Goal: Information Seeking & Learning: Find specific fact

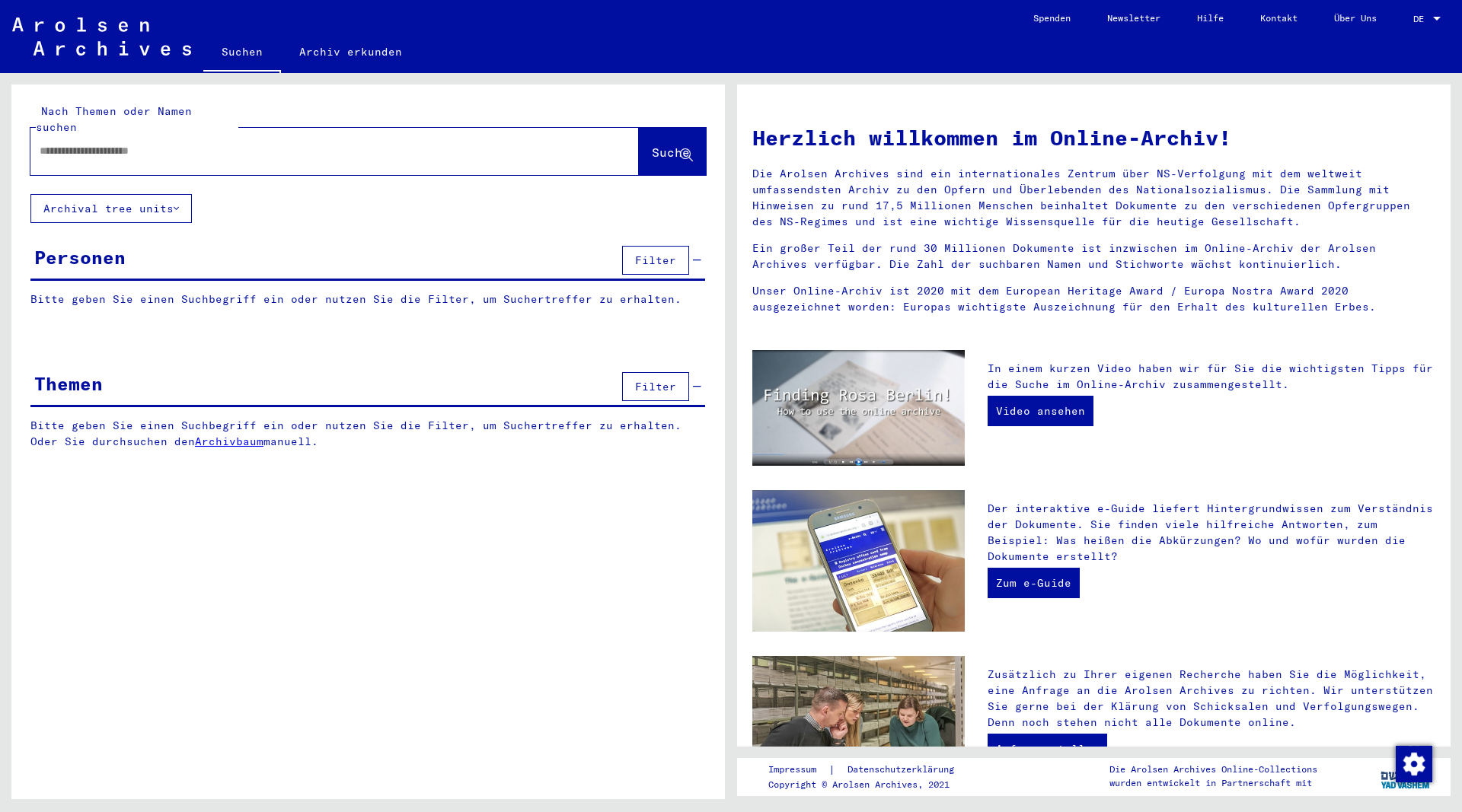
click at [242, 143] on input "text" at bounding box center [316, 151] width 554 height 16
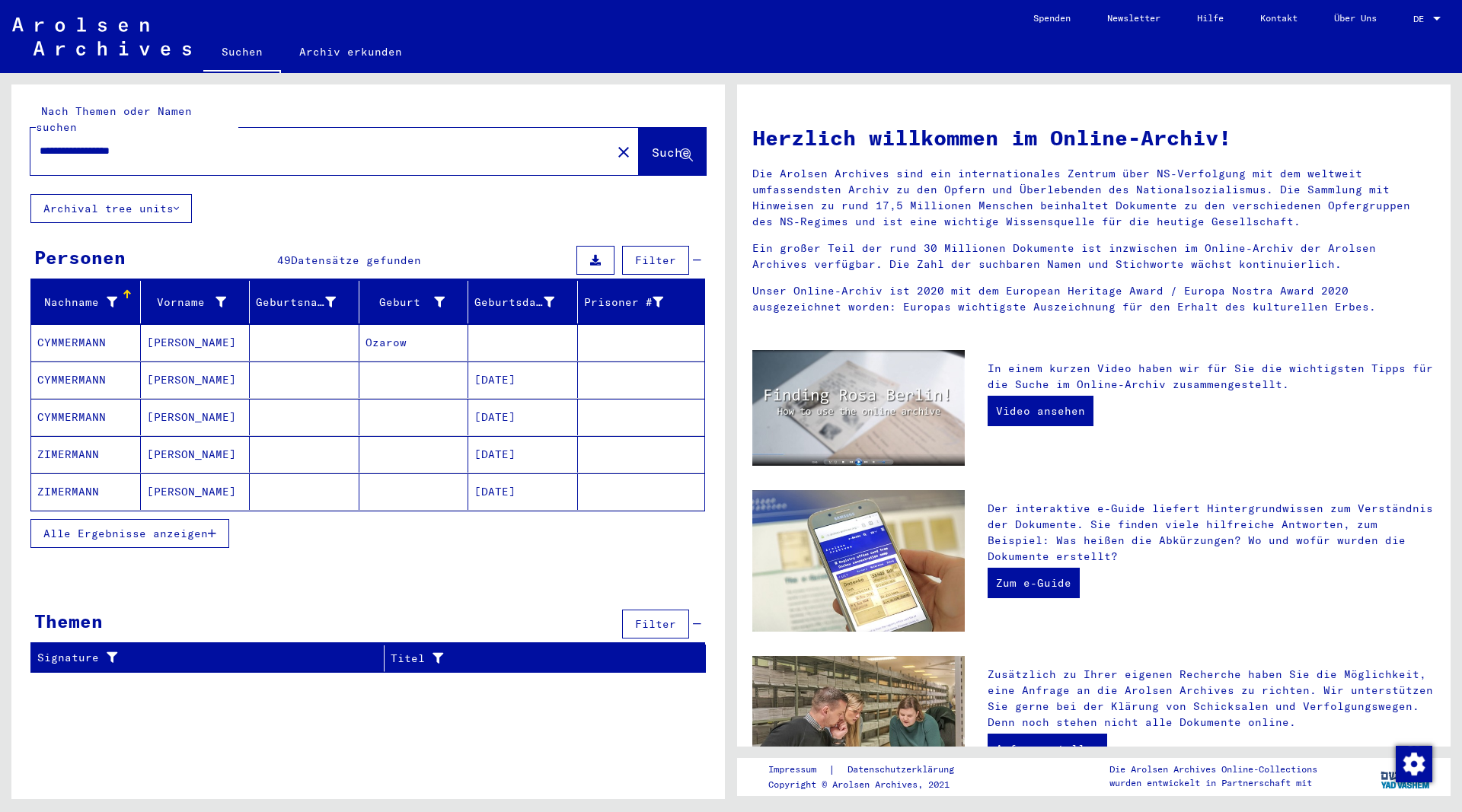
click at [236, 143] on input "**********" at bounding box center [316, 151] width 554 height 16
click at [185, 329] on mat-cell "[PERSON_NAME]" at bounding box center [195, 342] width 110 height 37
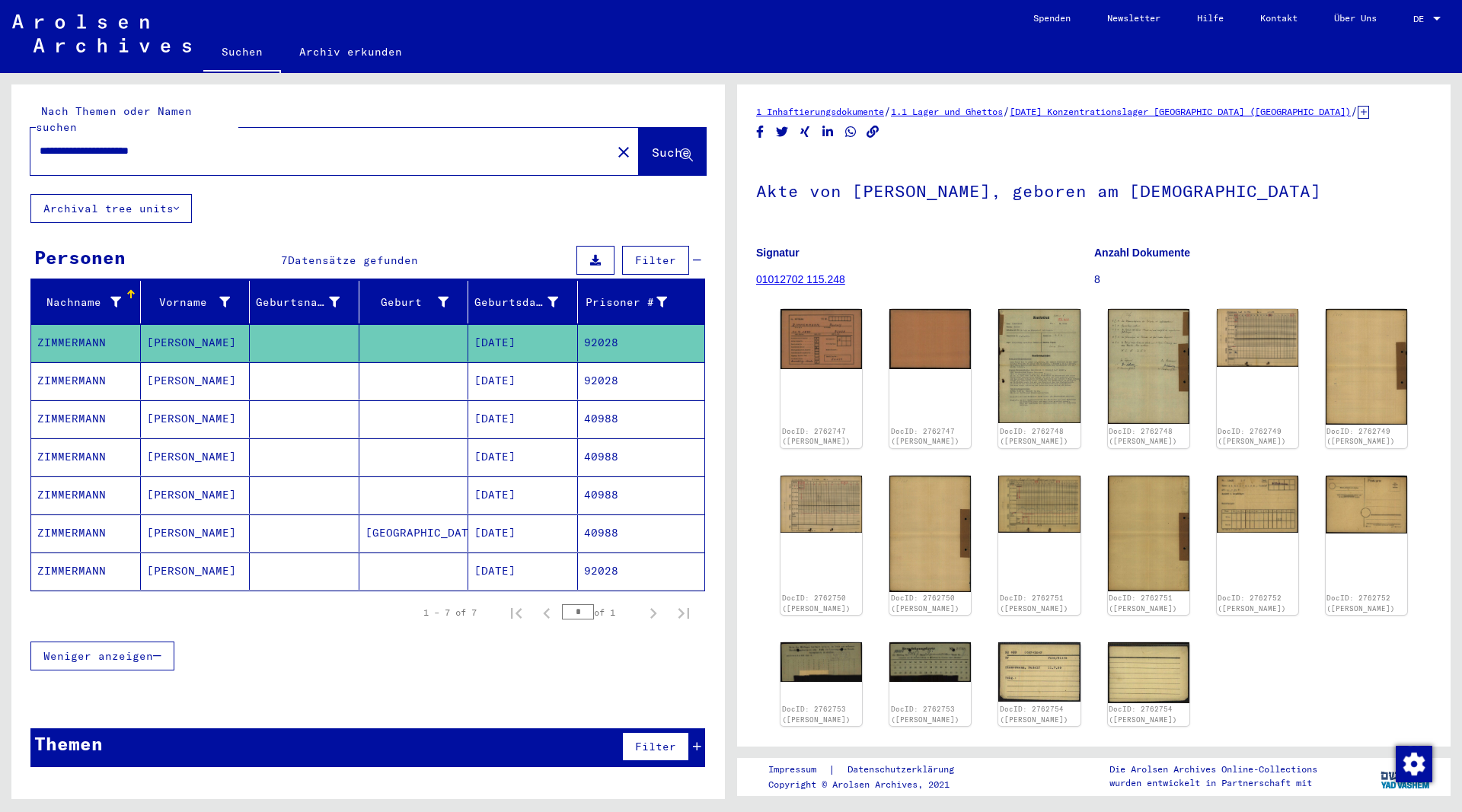
click at [173, 368] on mat-cell "[PERSON_NAME]" at bounding box center [195, 381] width 110 height 37
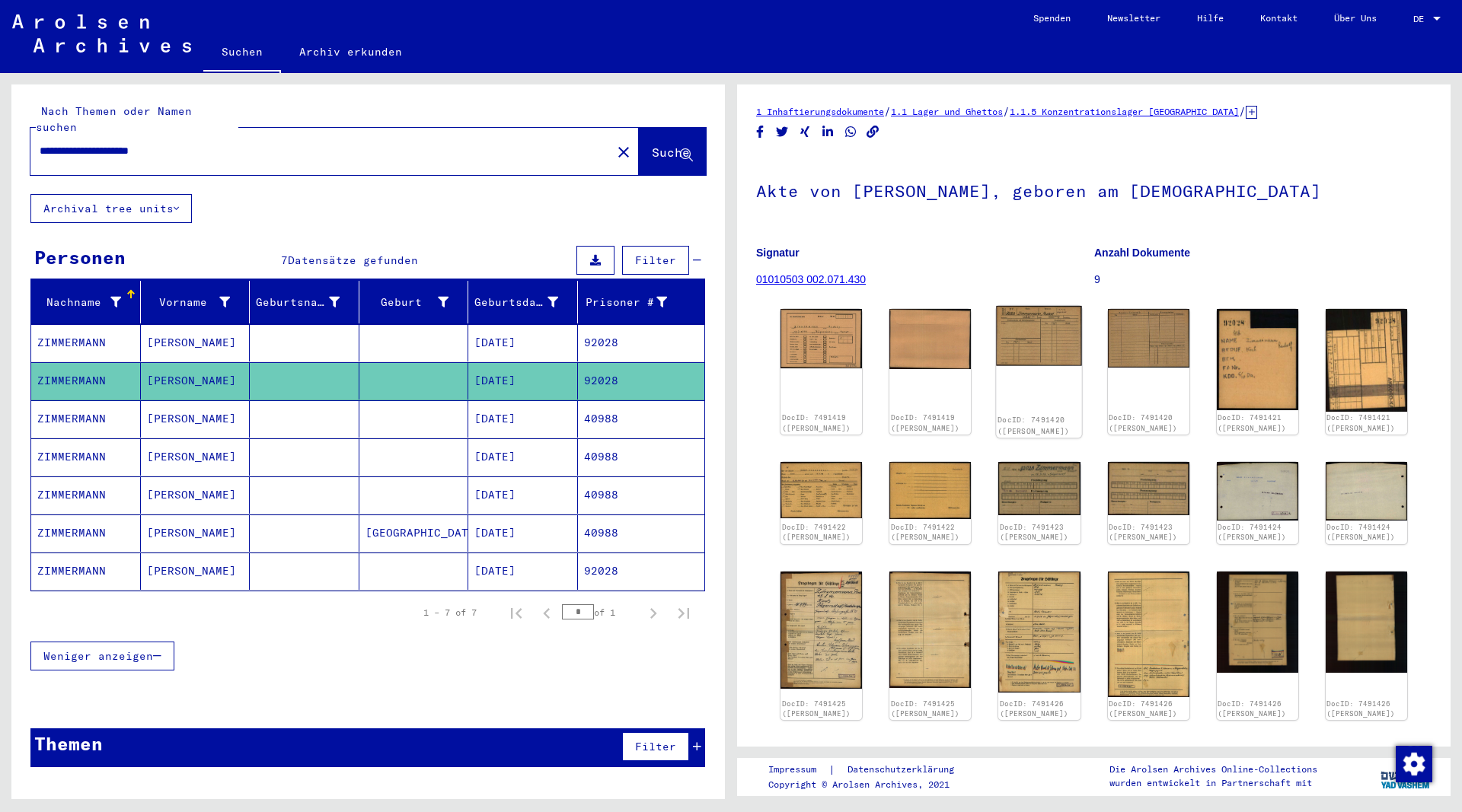
click at [1040, 345] on img at bounding box center [1039, 335] width 86 height 60
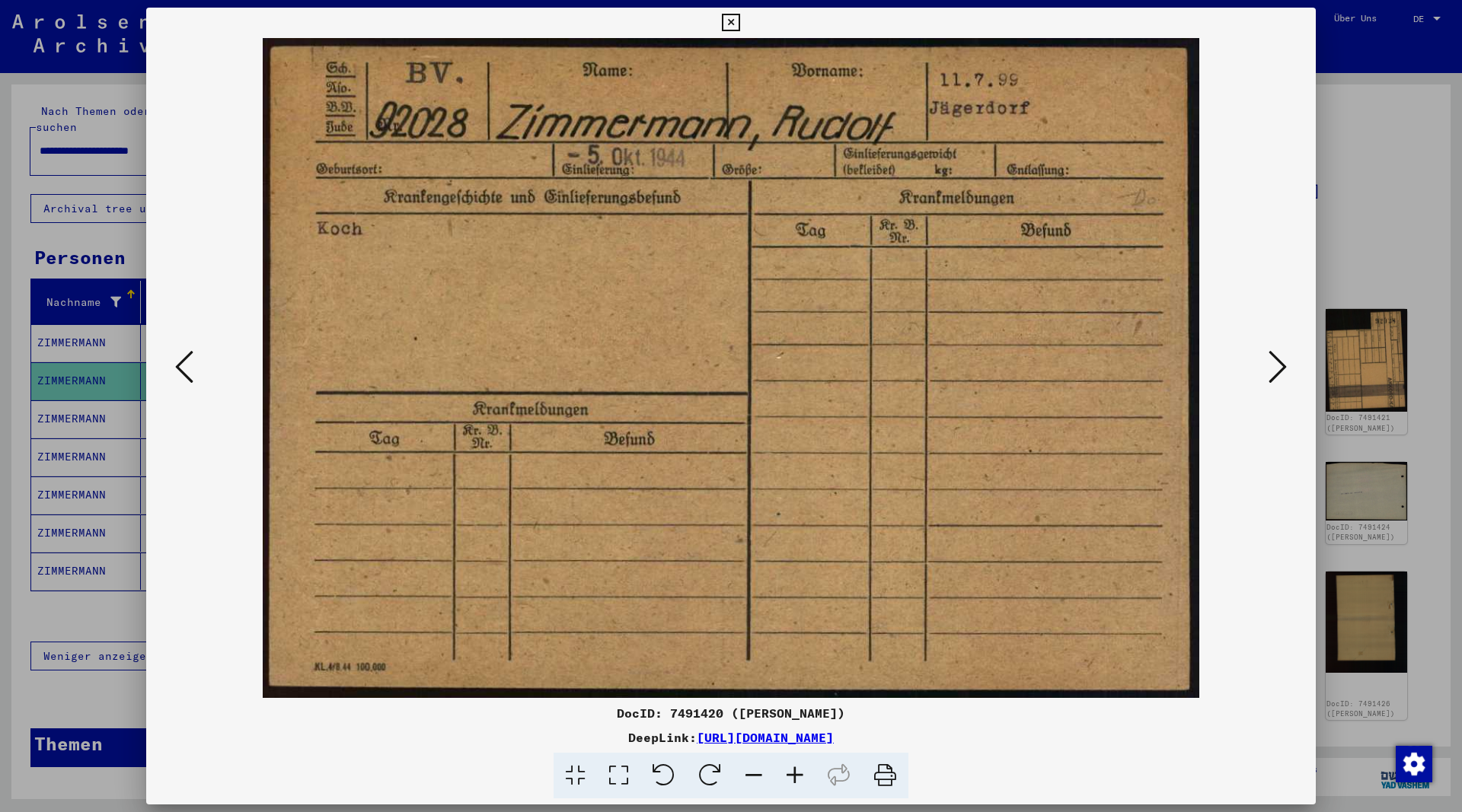
click at [1264, 367] on img at bounding box center [731, 368] width 1066 height 660
click at [1281, 369] on icon at bounding box center [1277, 366] width 19 height 37
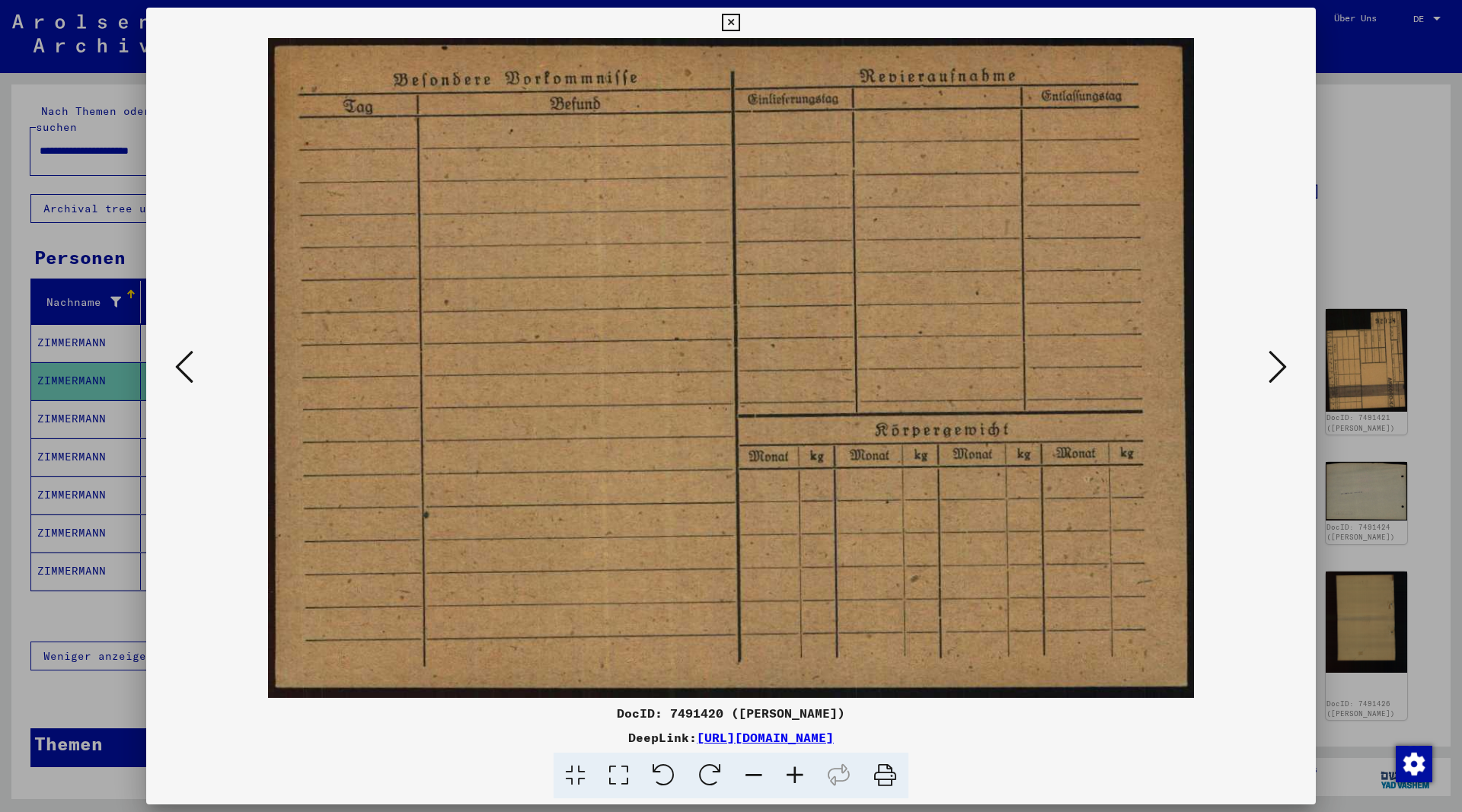
click at [1278, 369] on icon at bounding box center [1277, 366] width 19 height 37
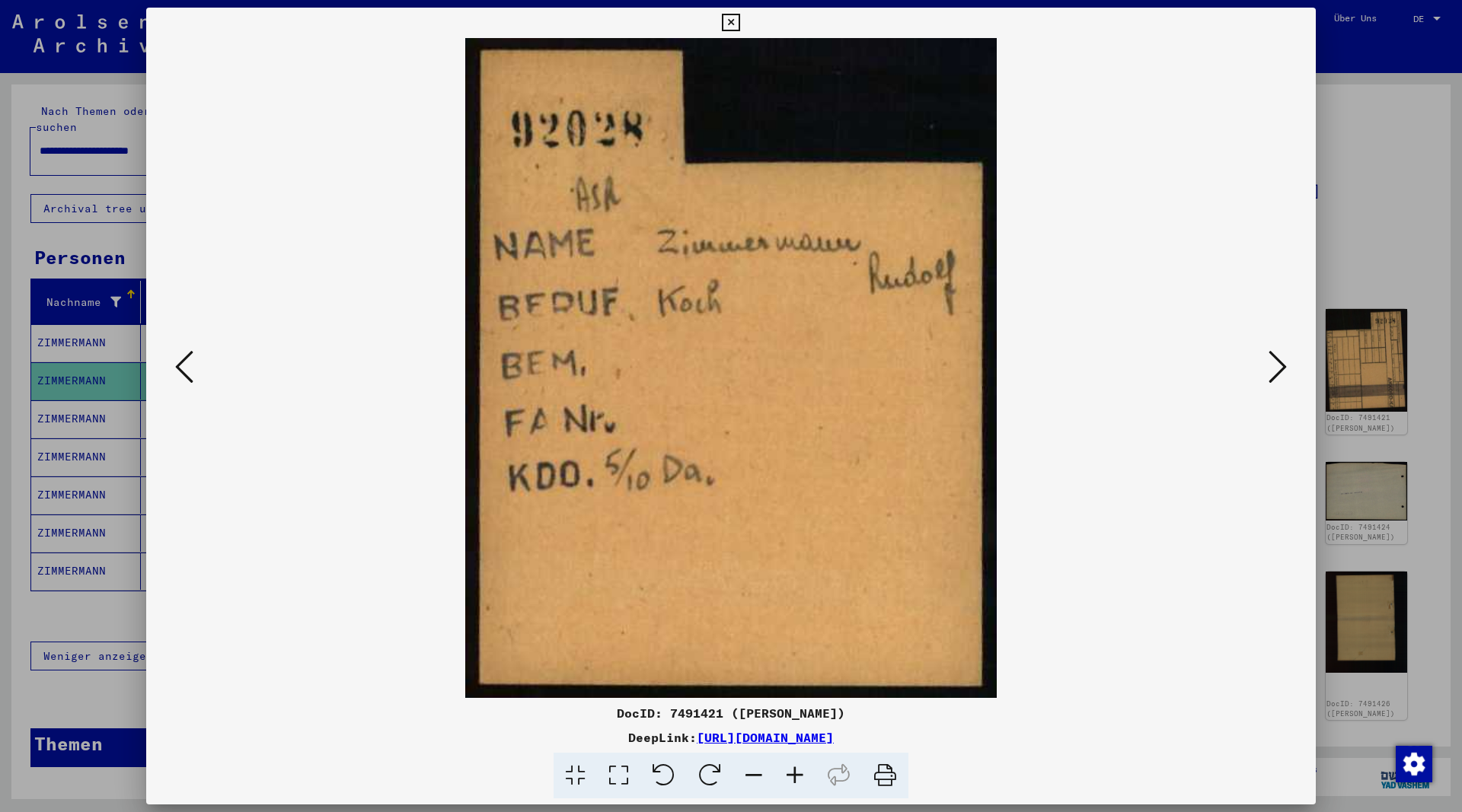
click at [1277, 369] on icon at bounding box center [1277, 366] width 19 height 37
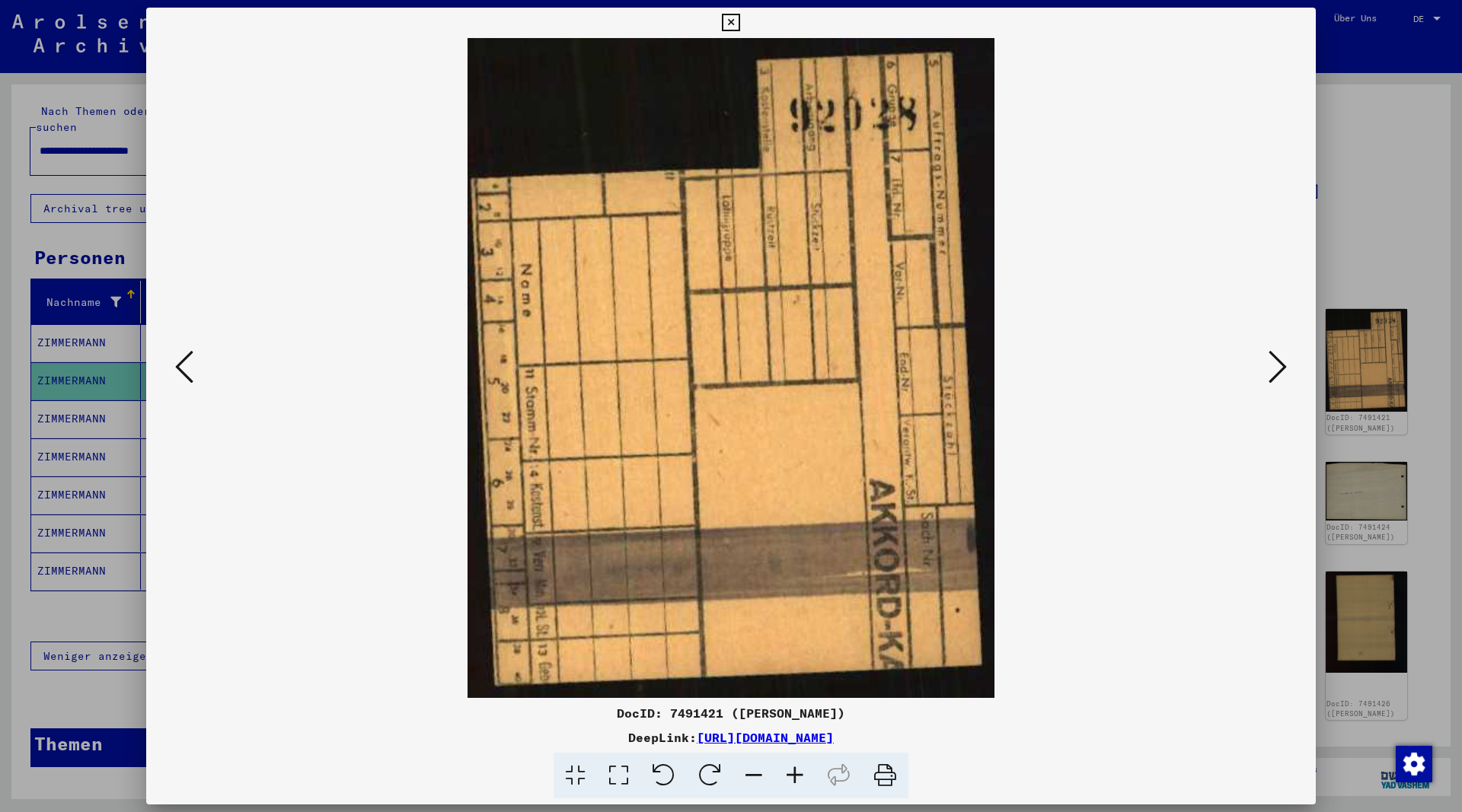
click at [1276, 370] on icon at bounding box center [1277, 366] width 19 height 37
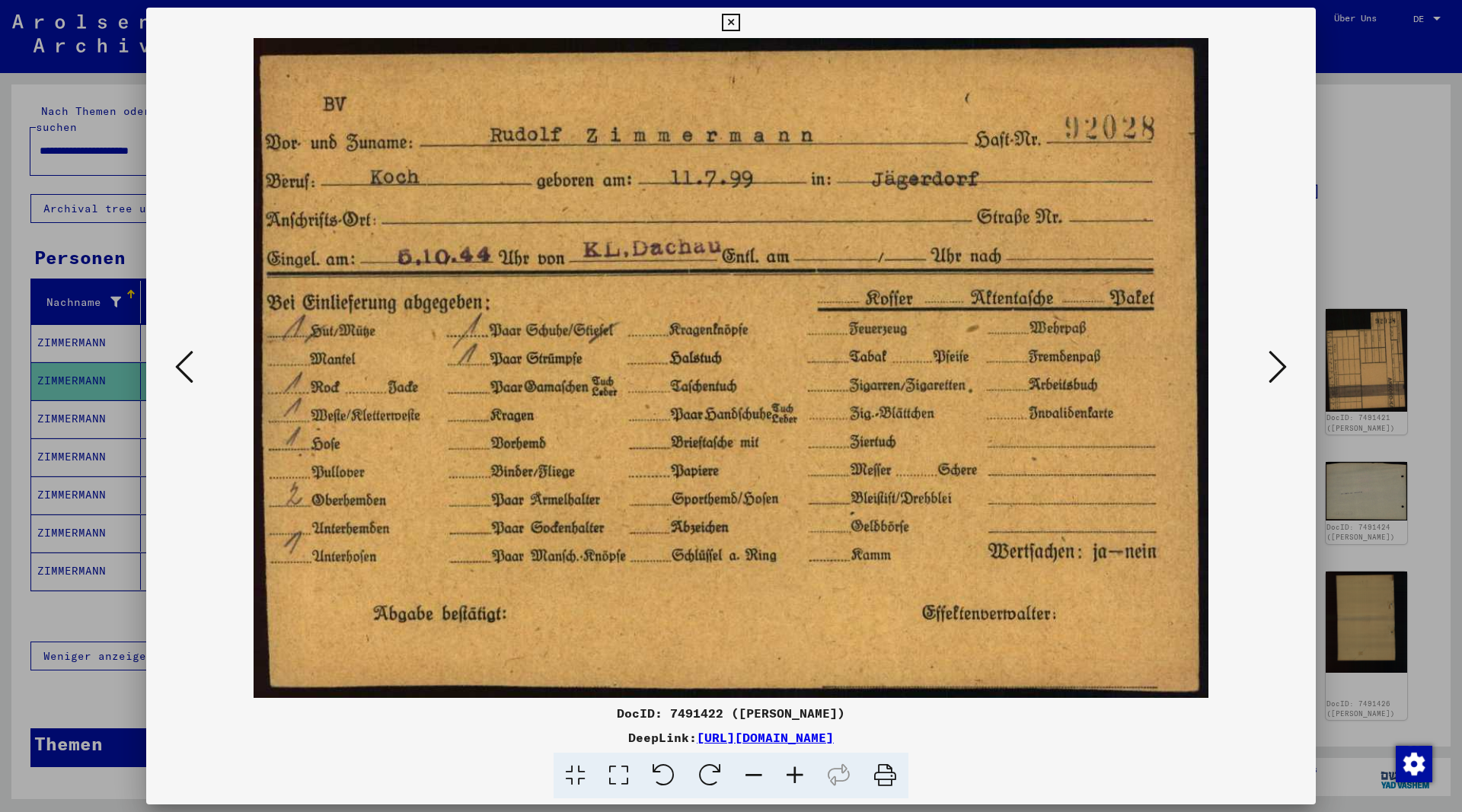
click at [739, 25] on icon at bounding box center [731, 23] width 18 height 19
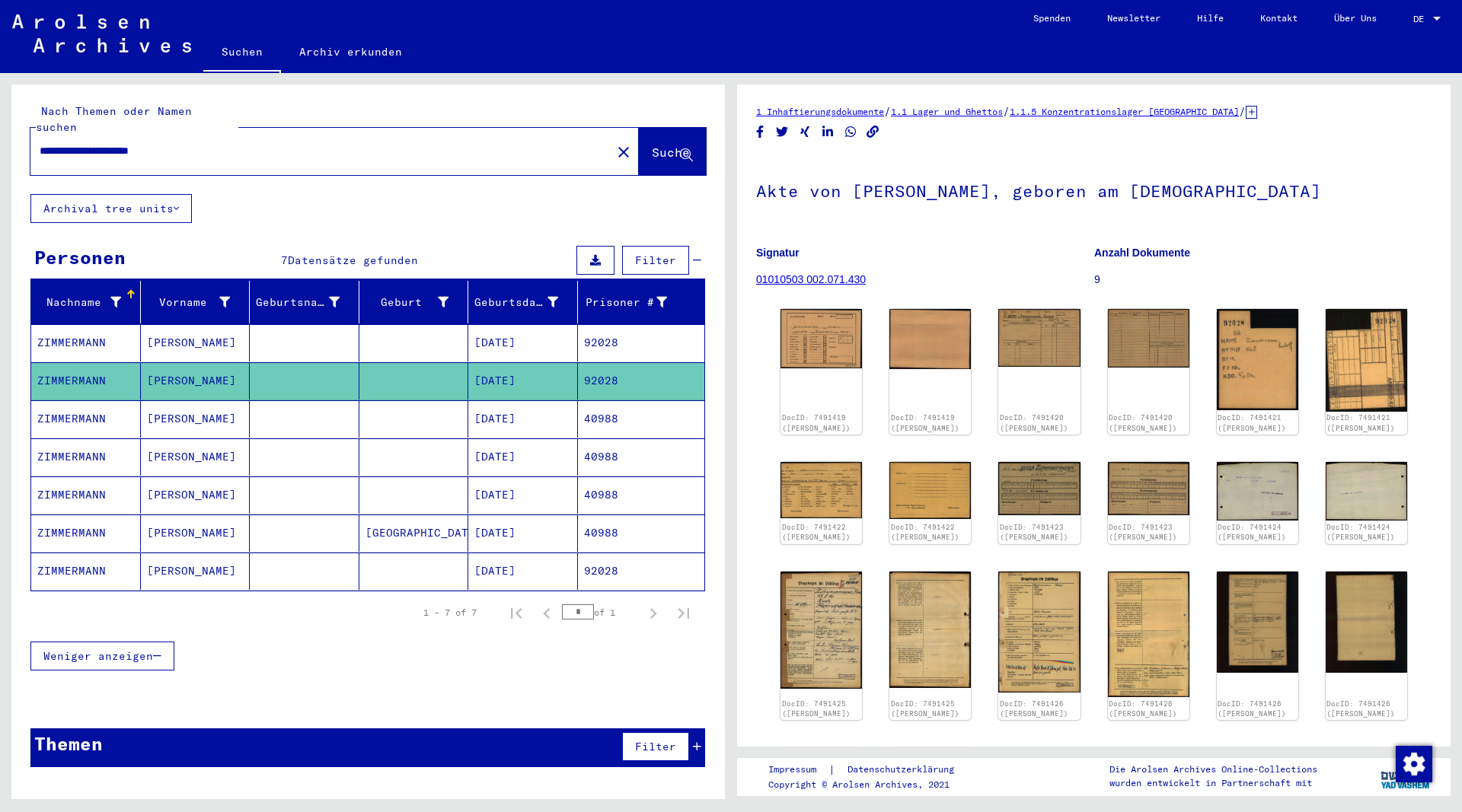
drag, startPoint x: 220, startPoint y: 131, endPoint x: -95, endPoint y: 90, distance: 317.7
click at [39, 143] on input "**********" at bounding box center [321, 151] width 563 height 16
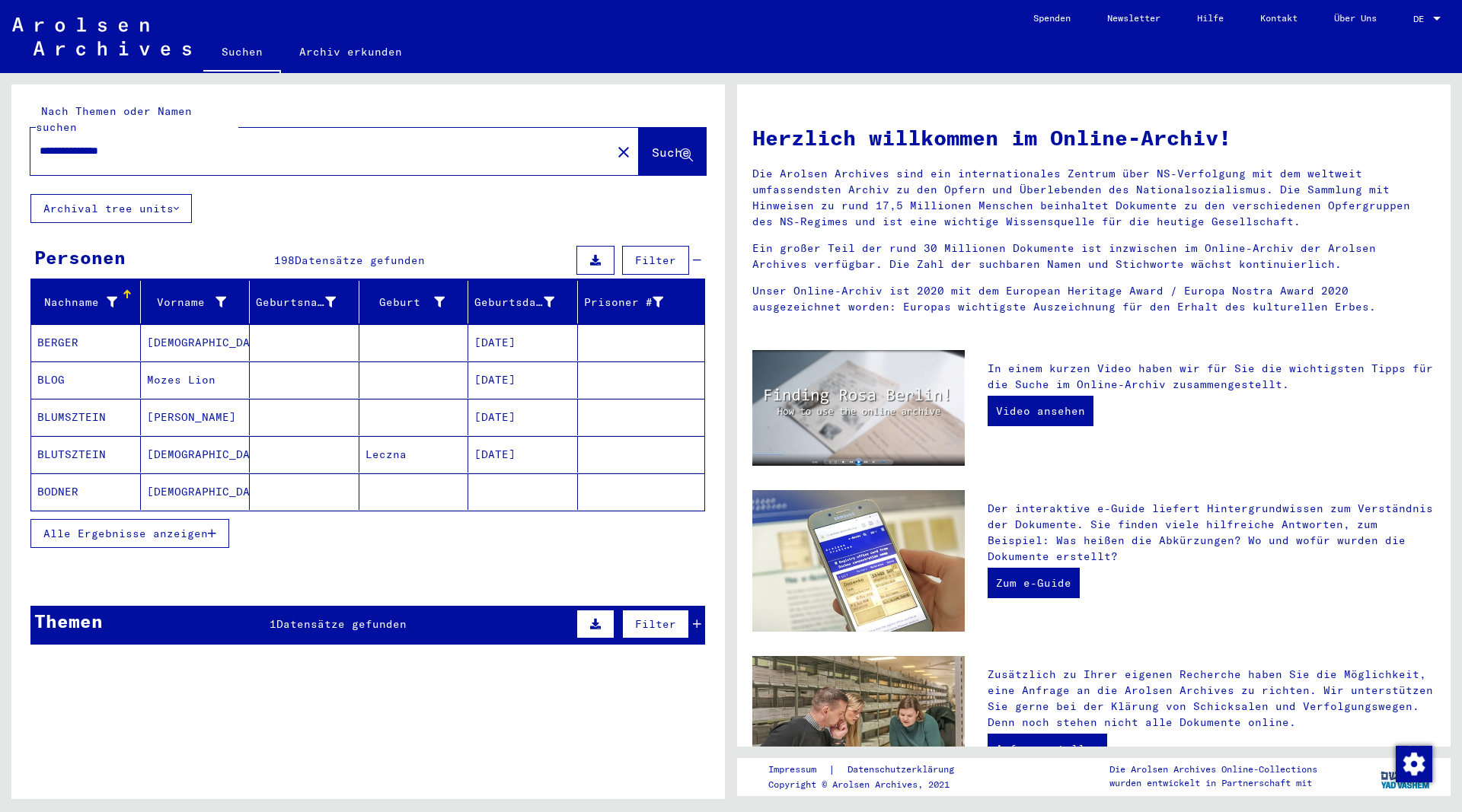
type input "**********"
click at [206, 527] on span "Alle Ergebnisse anzeigen" at bounding box center [125, 534] width 165 height 14
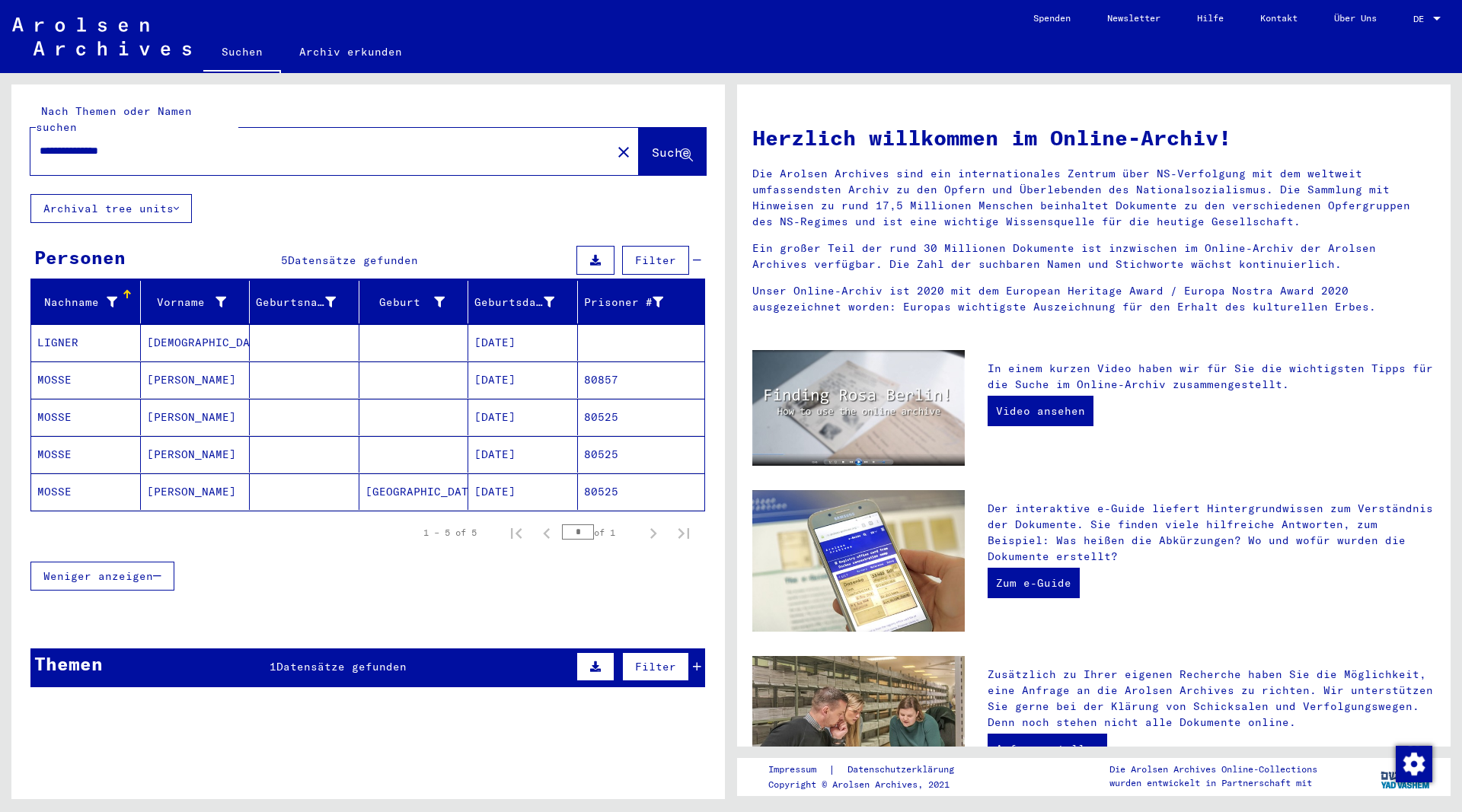
click at [186, 328] on mat-cell "[DEMOGRAPHIC_DATA]" at bounding box center [195, 342] width 110 height 37
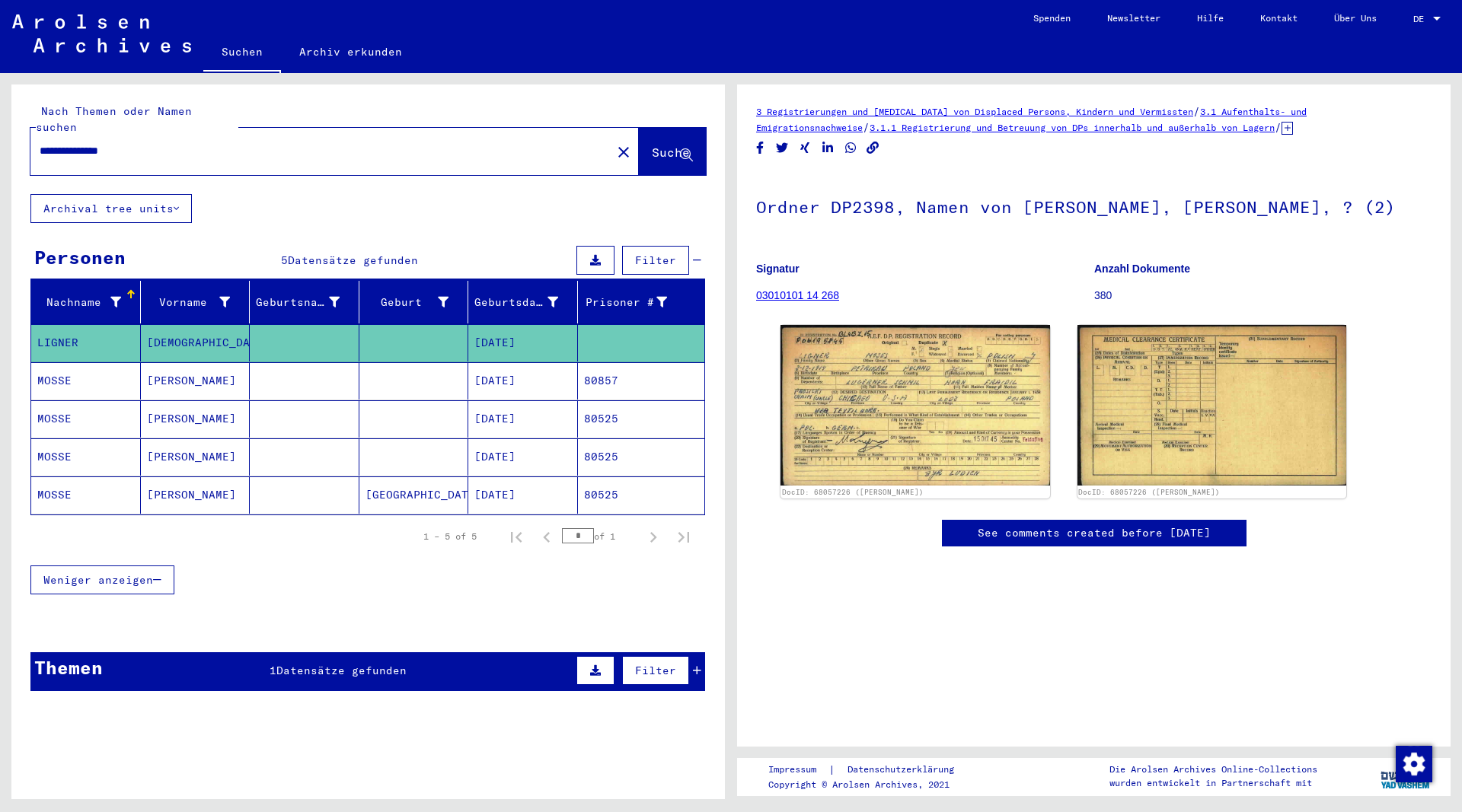
click at [177, 365] on mat-cell "[PERSON_NAME]" at bounding box center [195, 381] width 110 height 37
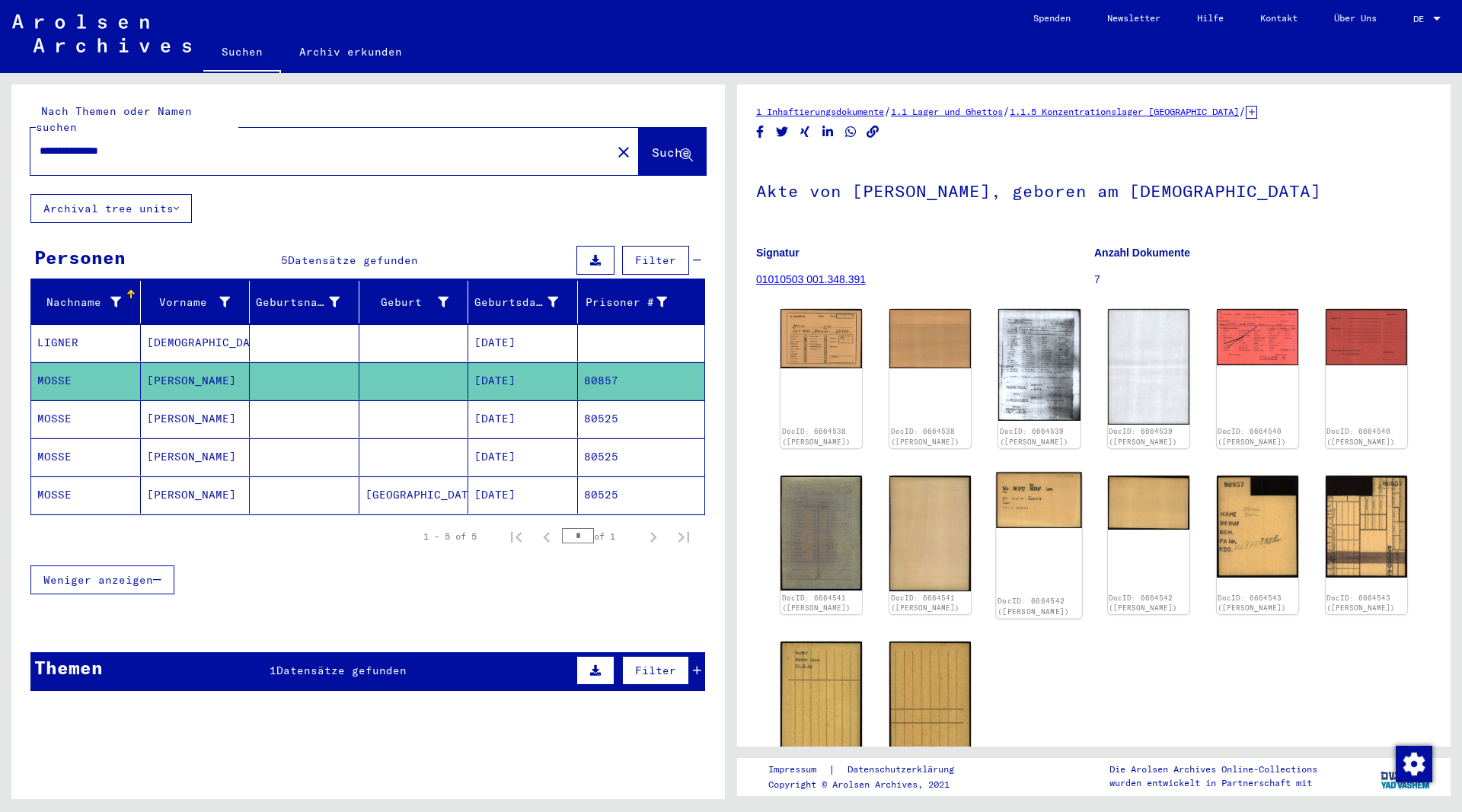
click at [1054, 508] on img at bounding box center [1039, 499] width 86 height 55
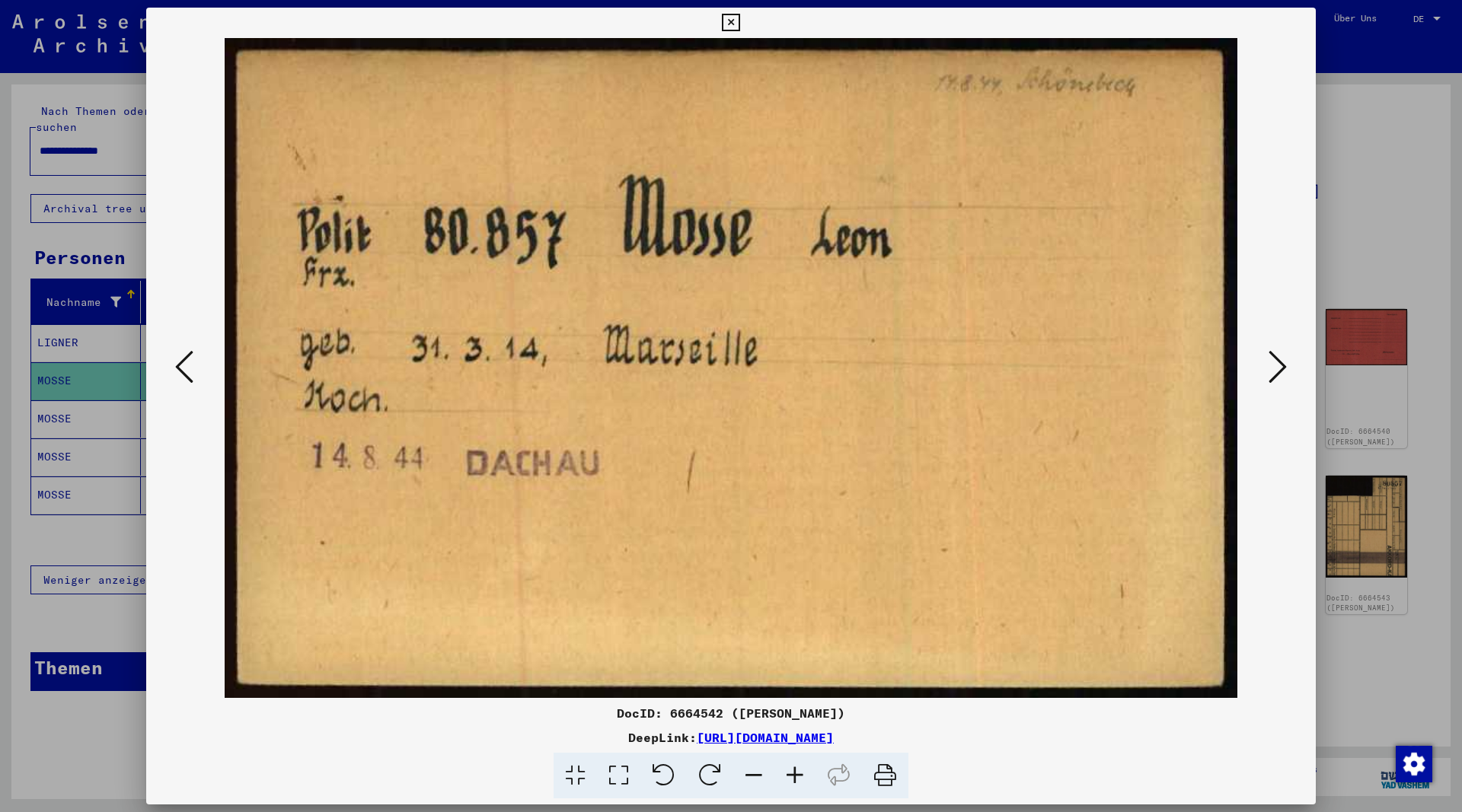
click at [739, 21] on icon at bounding box center [731, 23] width 18 height 19
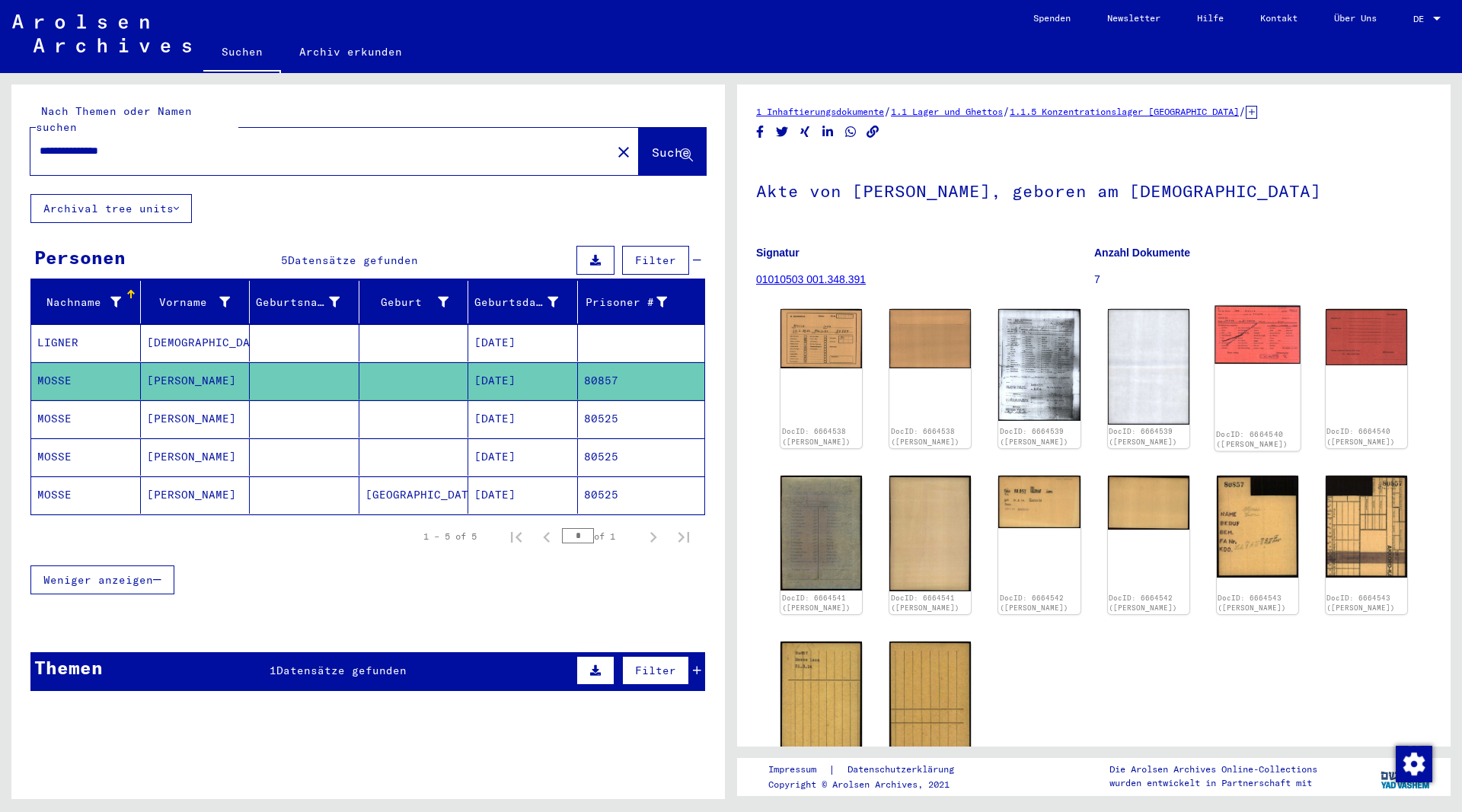
click at [1255, 339] on img at bounding box center [1258, 334] width 86 height 58
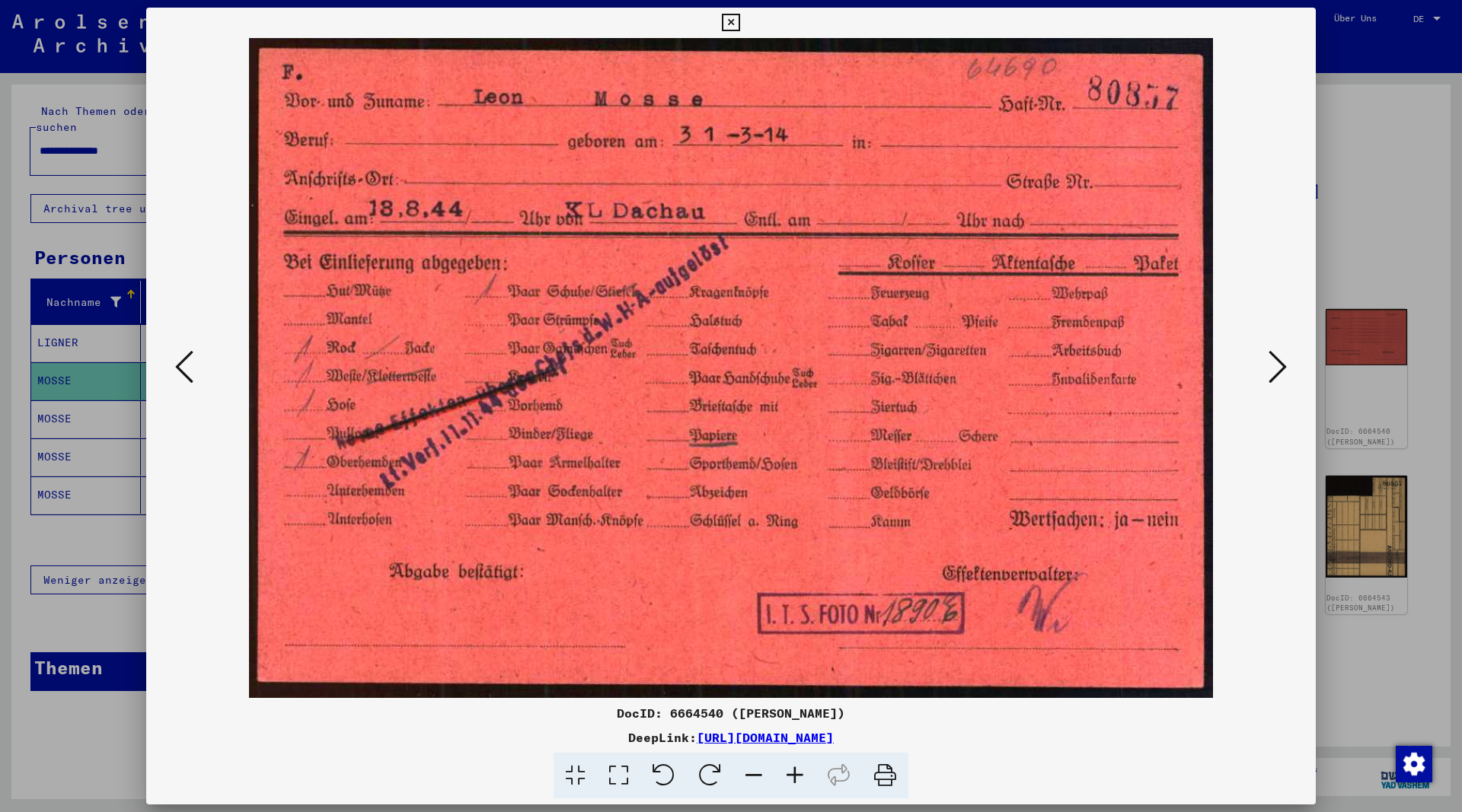
click at [1279, 367] on icon at bounding box center [1277, 366] width 19 height 37
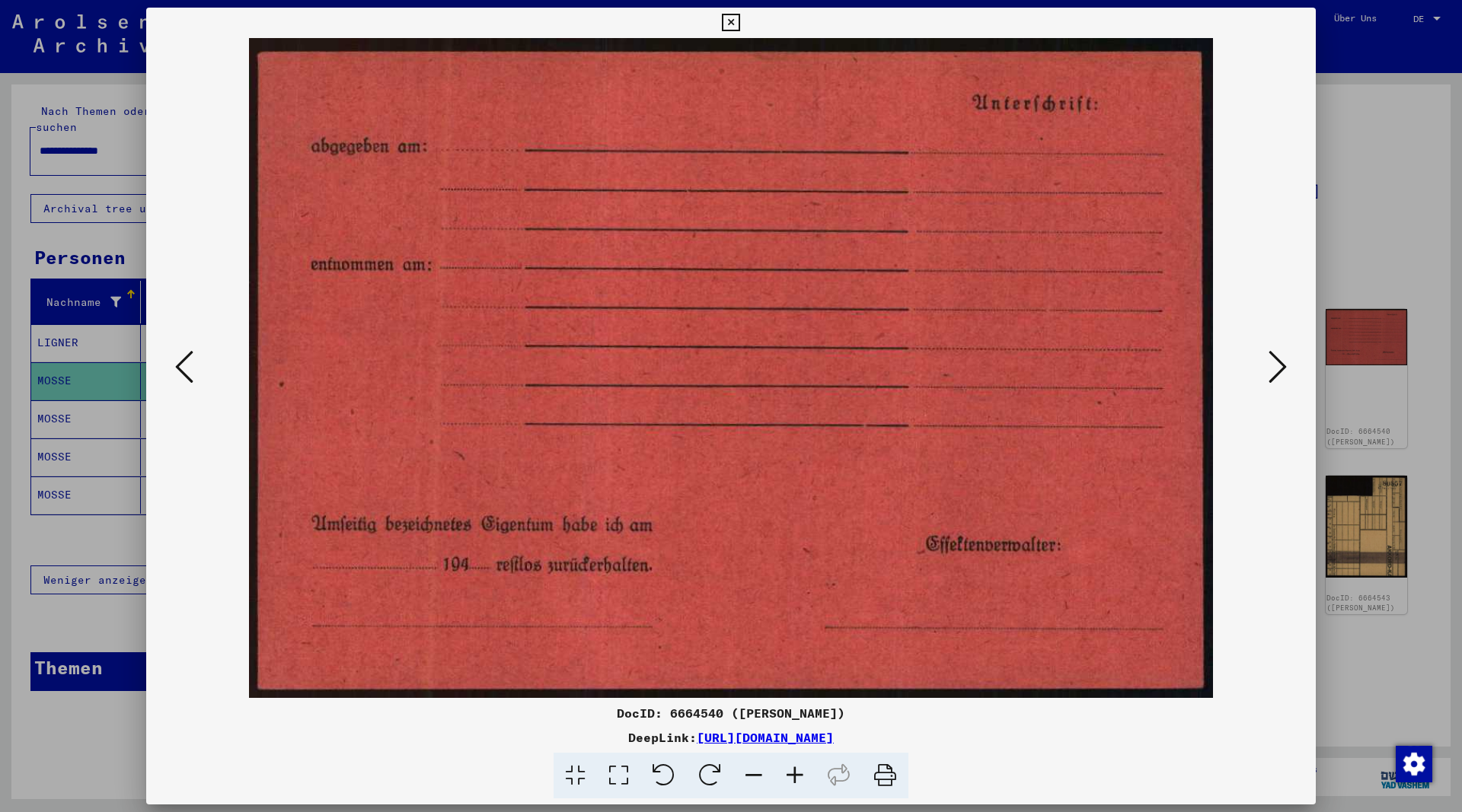
click at [1277, 356] on icon at bounding box center [1277, 366] width 19 height 37
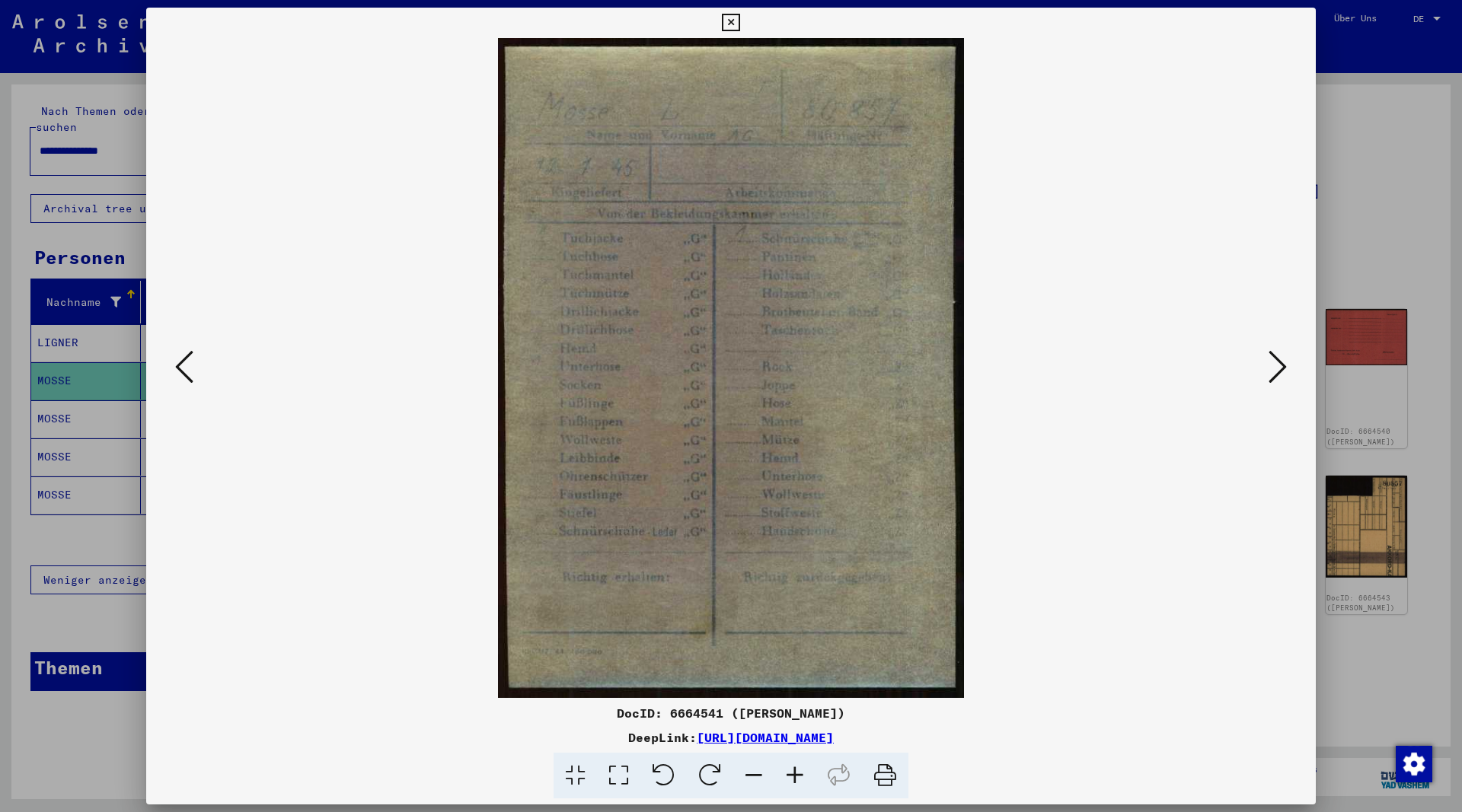
click at [1283, 367] on icon at bounding box center [1277, 366] width 19 height 37
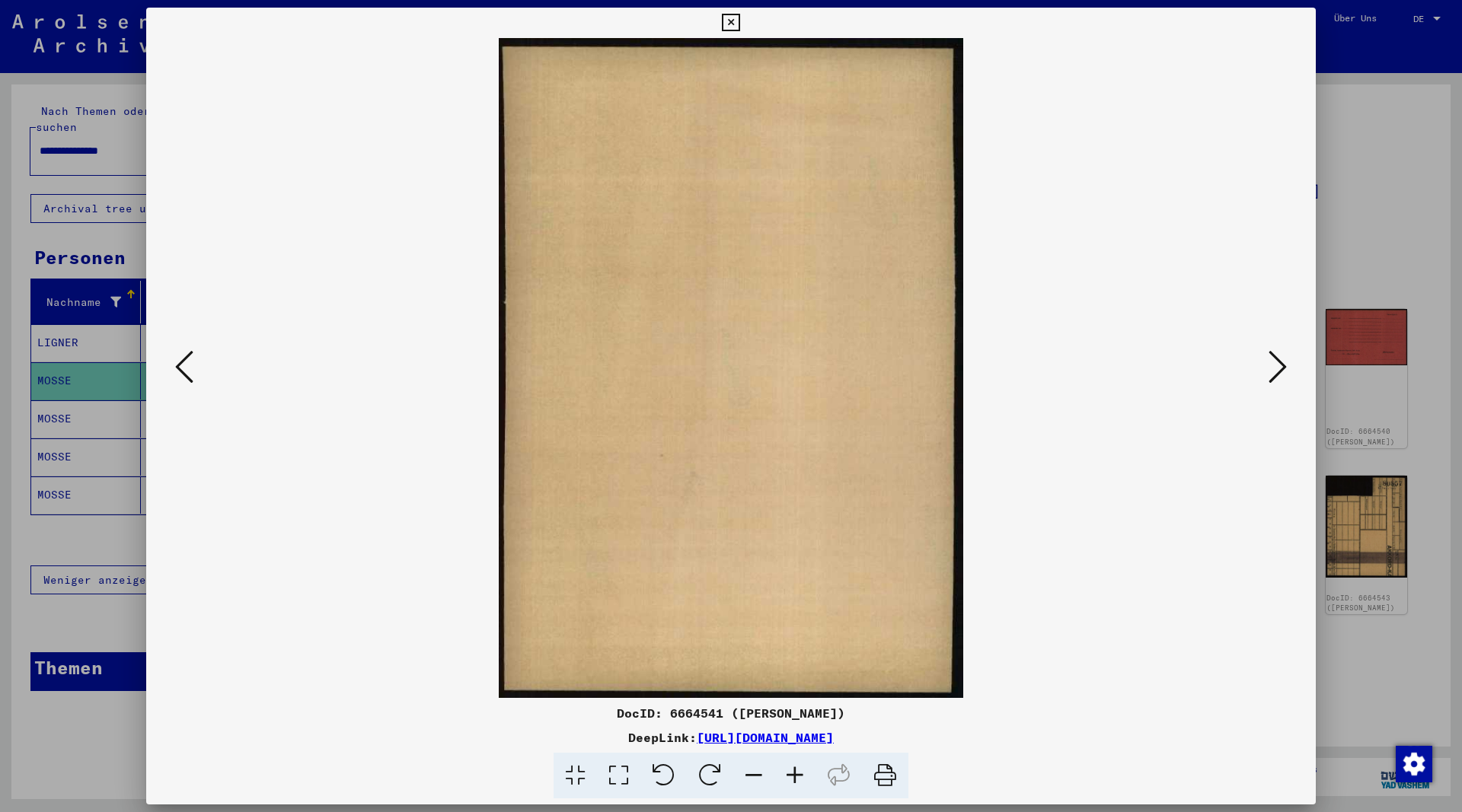
click at [1274, 372] on icon at bounding box center [1277, 366] width 19 height 37
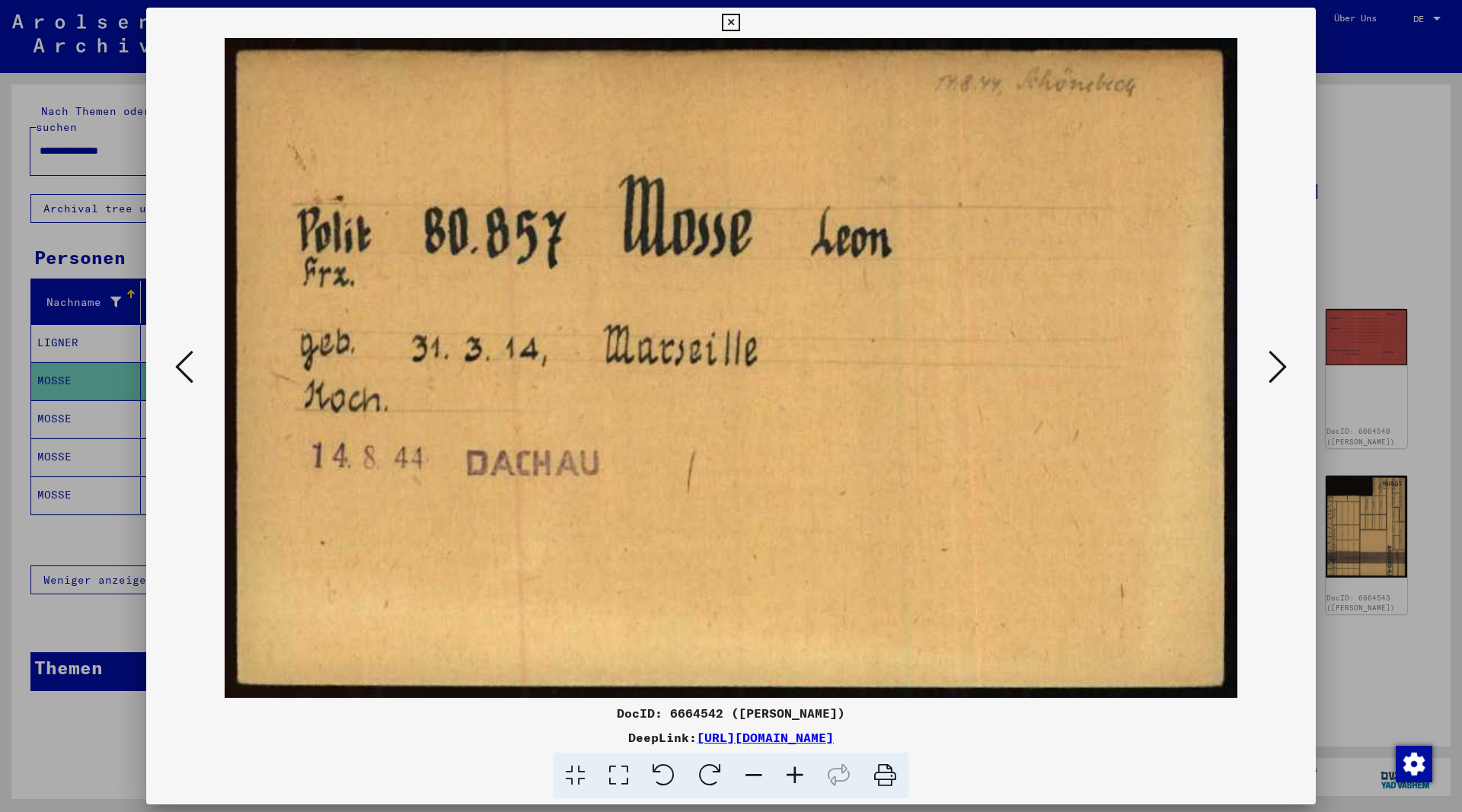
click at [1274, 372] on icon at bounding box center [1277, 366] width 19 height 37
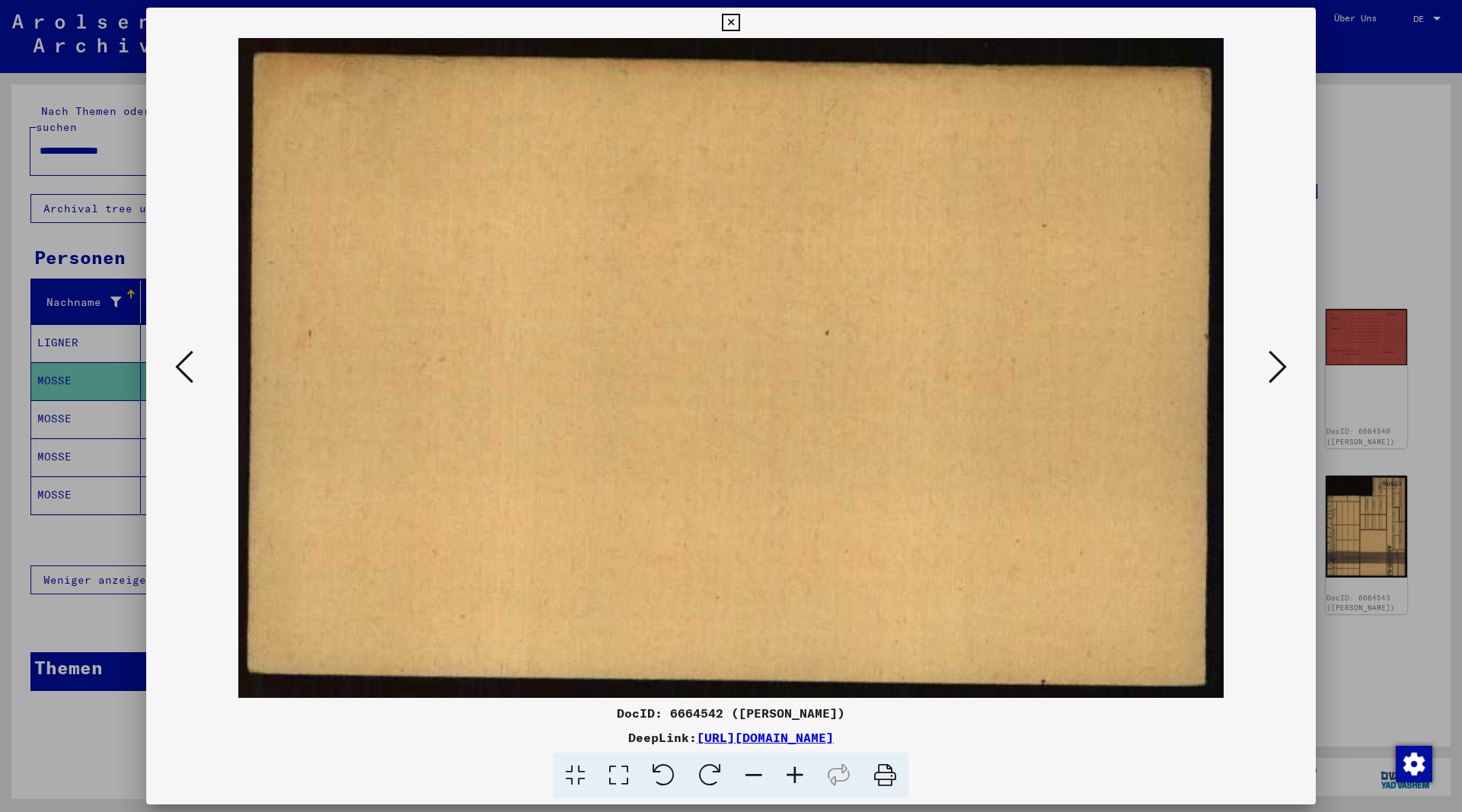
click at [1274, 372] on icon at bounding box center [1277, 366] width 19 height 37
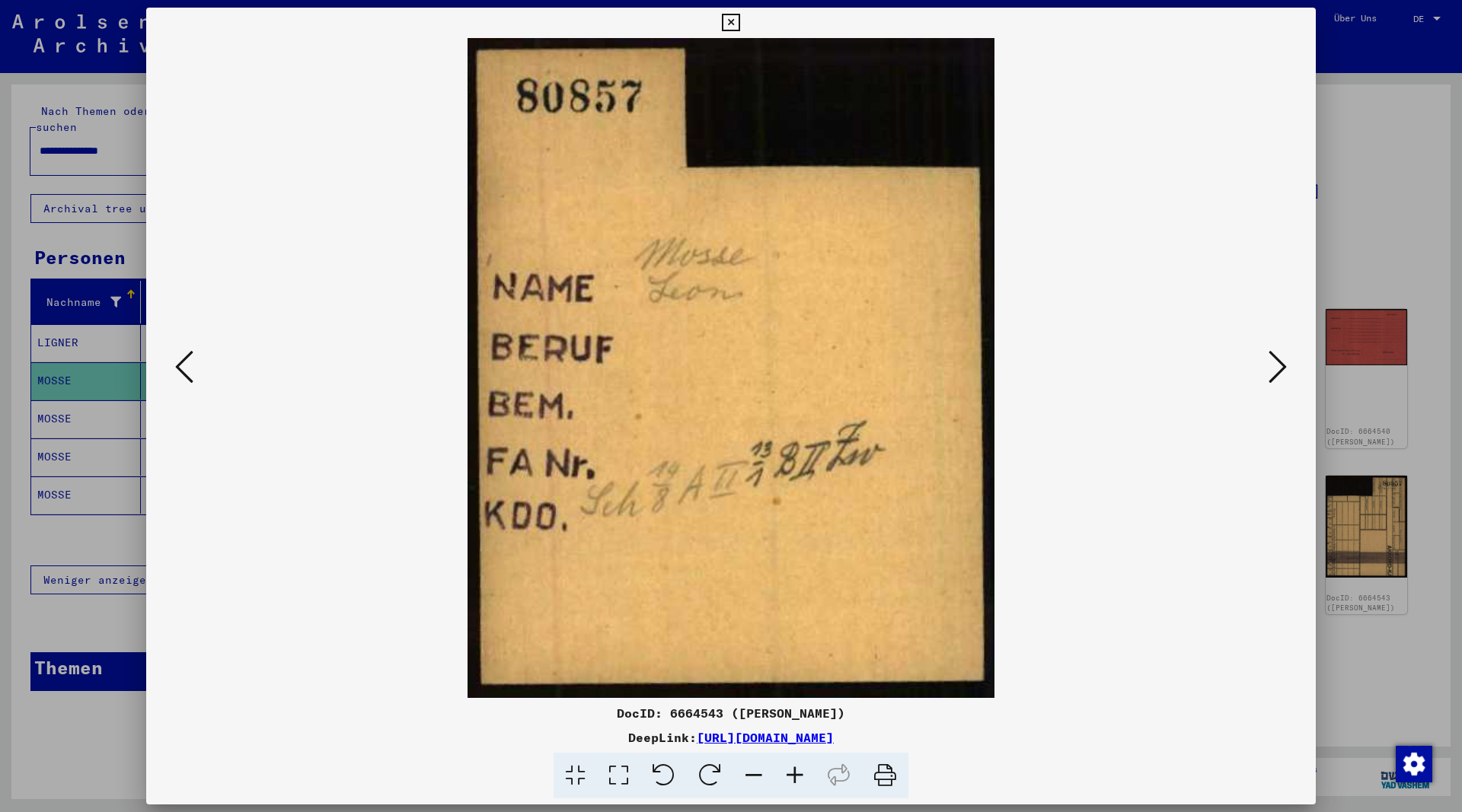
click at [1274, 372] on icon at bounding box center [1277, 366] width 19 height 37
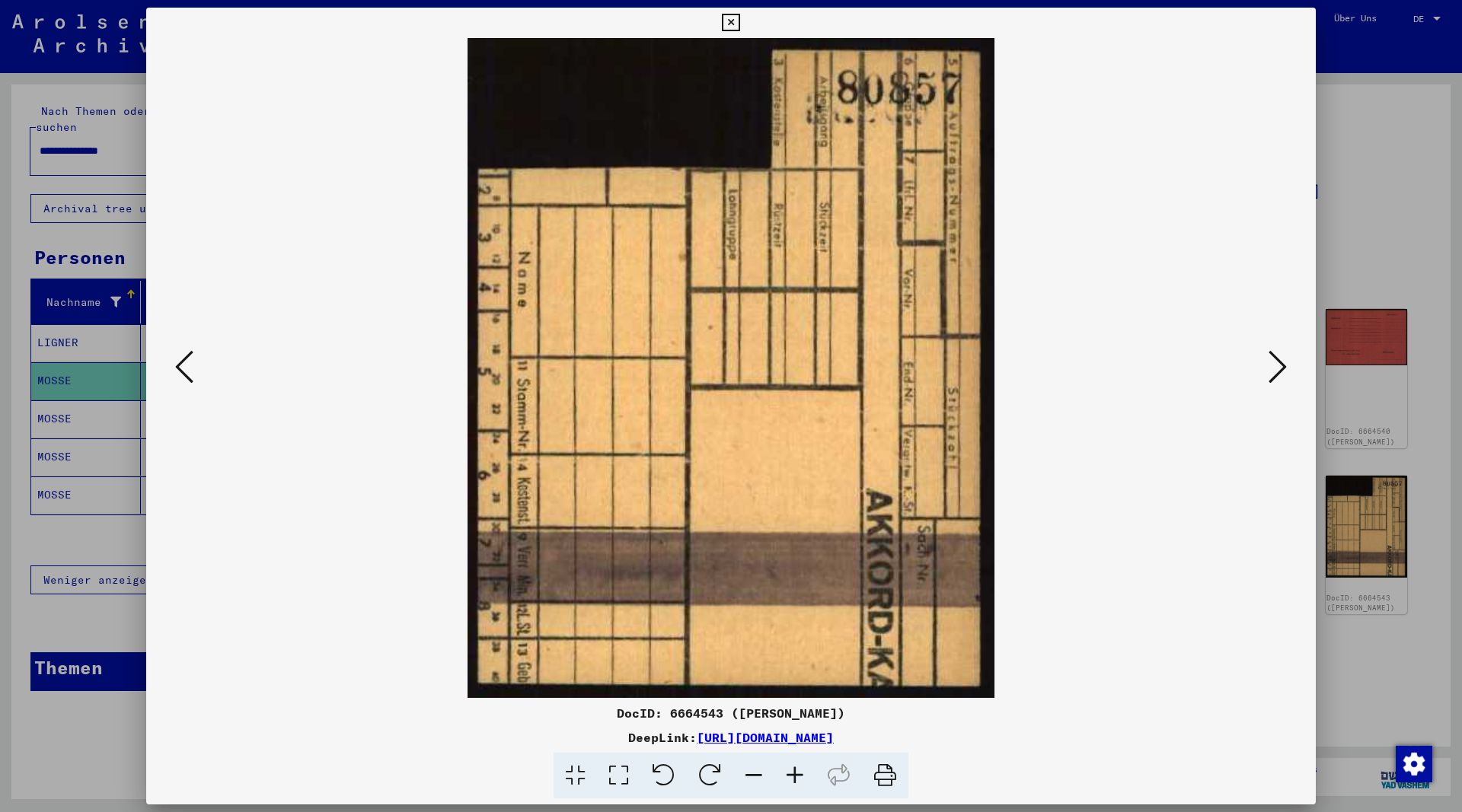
click at [1276, 372] on icon at bounding box center [1277, 366] width 19 height 37
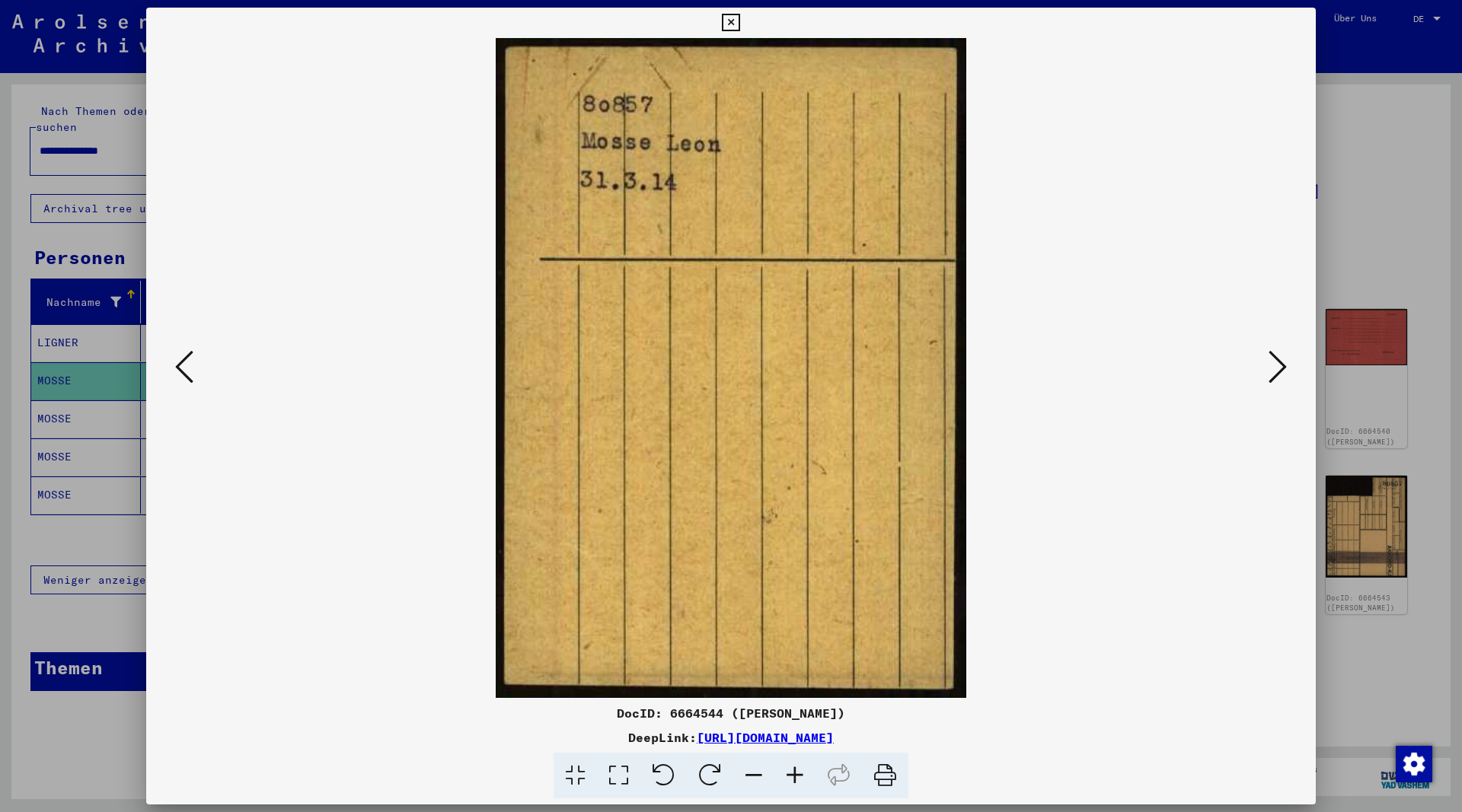
click at [1276, 372] on icon at bounding box center [1277, 366] width 19 height 37
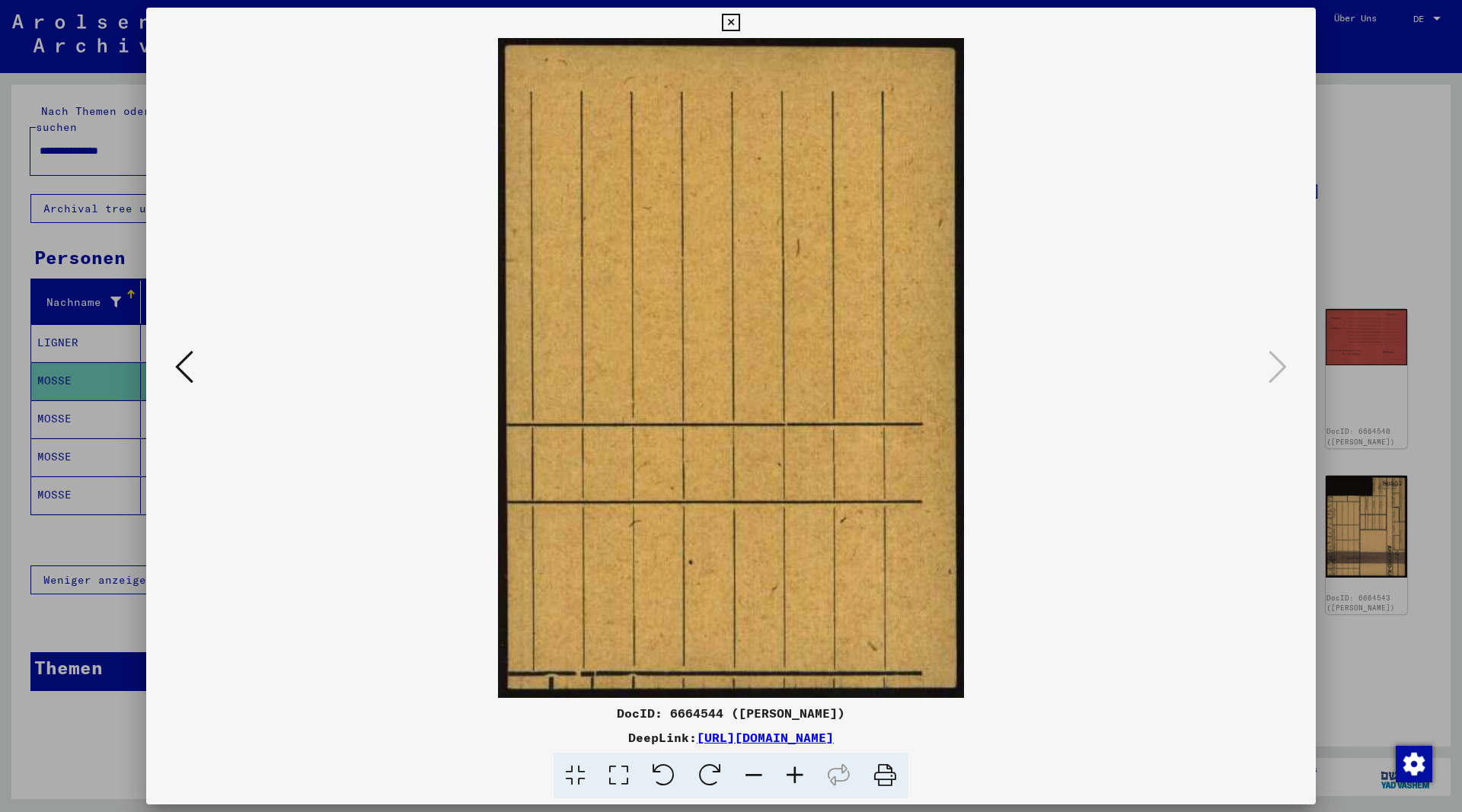
click at [739, 21] on icon at bounding box center [731, 23] width 18 height 19
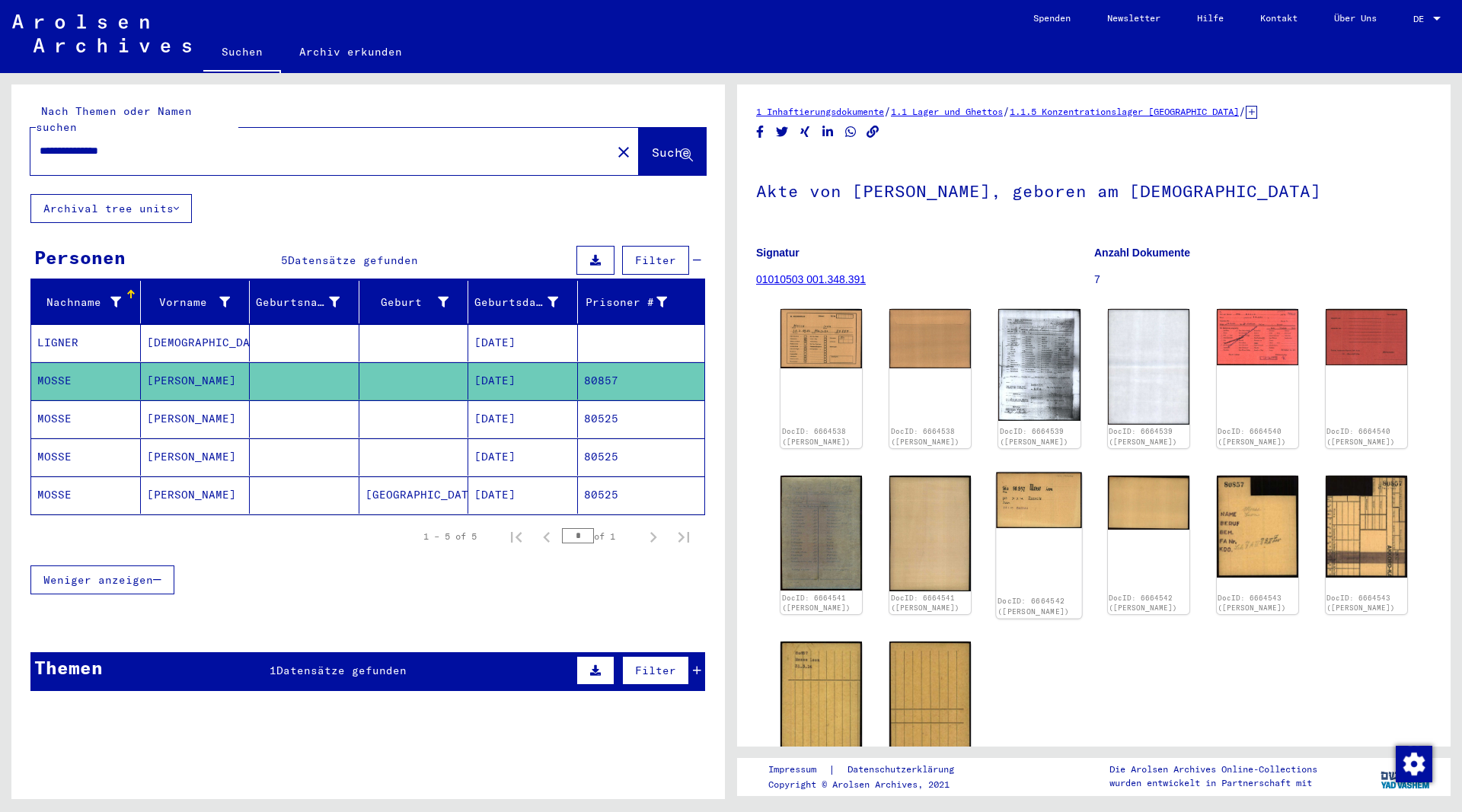
click at [1038, 499] on img at bounding box center [1039, 499] width 86 height 55
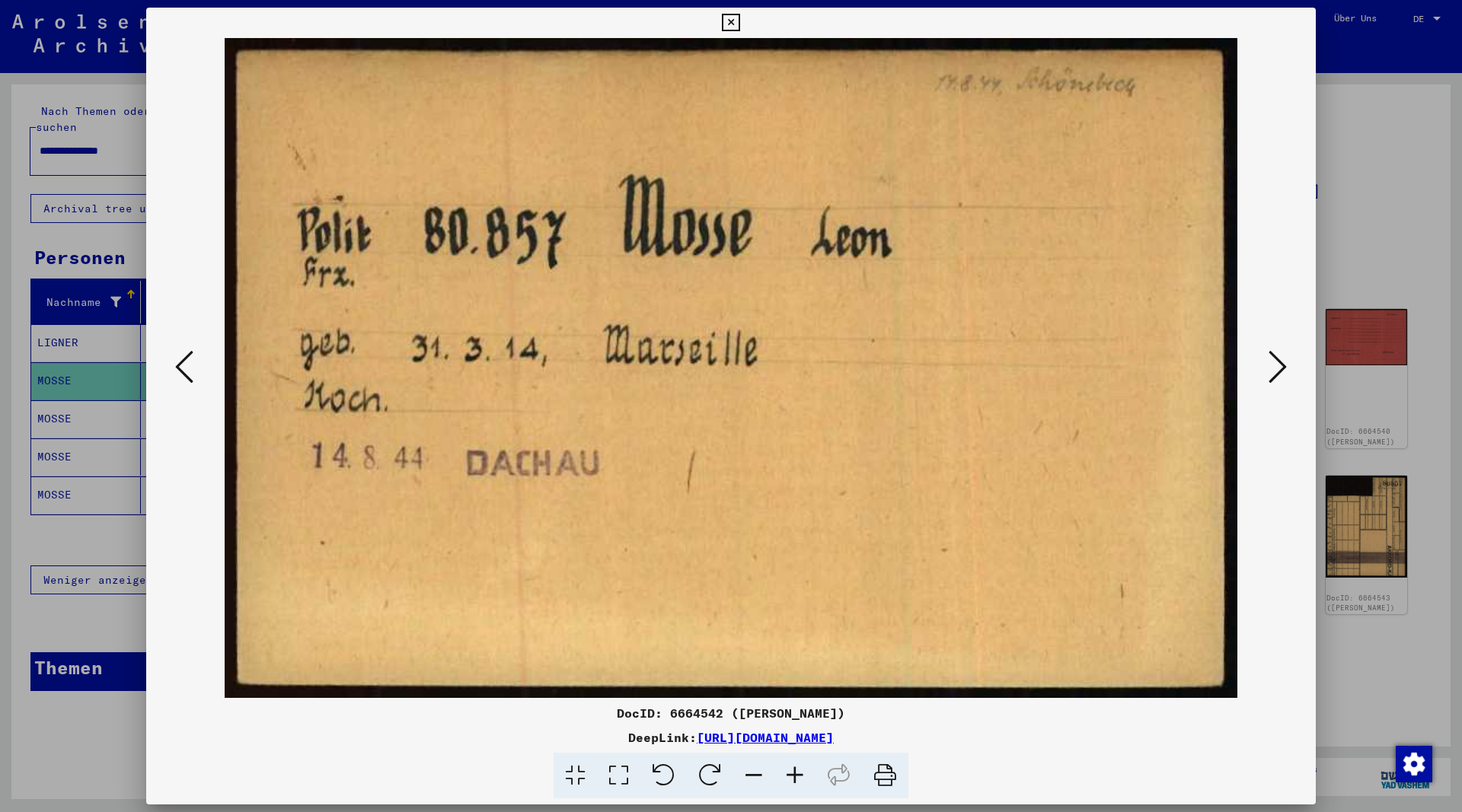
click at [739, 15] on icon at bounding box center [731, 23] width 18 height 19
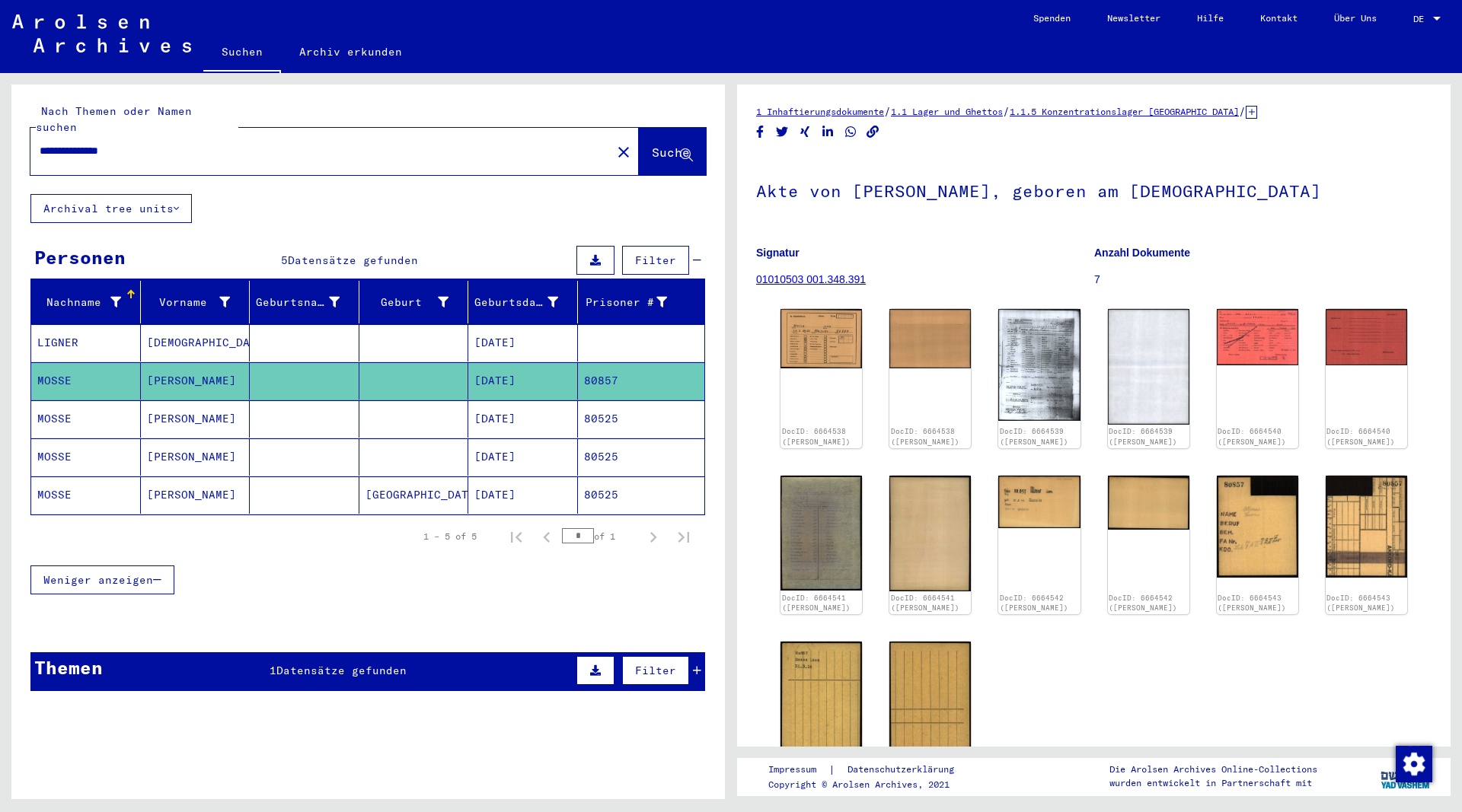
click at [158, 404] on mat-cell "[PERSON_NAME]" at bounding box center [195, 419] width 110 height 37
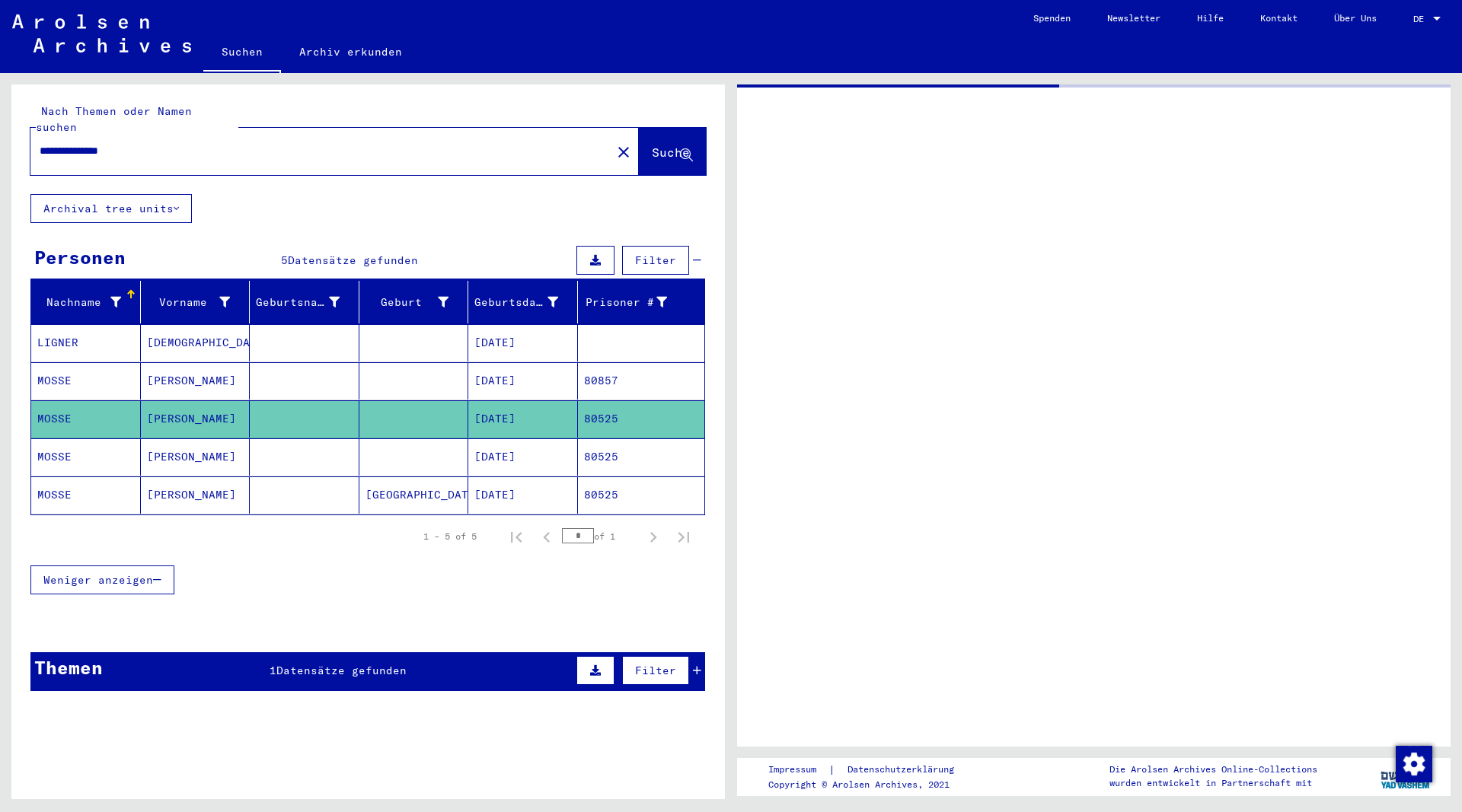
click at [162, 439] on mat-cell "[PERSON_NAME]" at bounding box center [195, 457] width 110 height 37
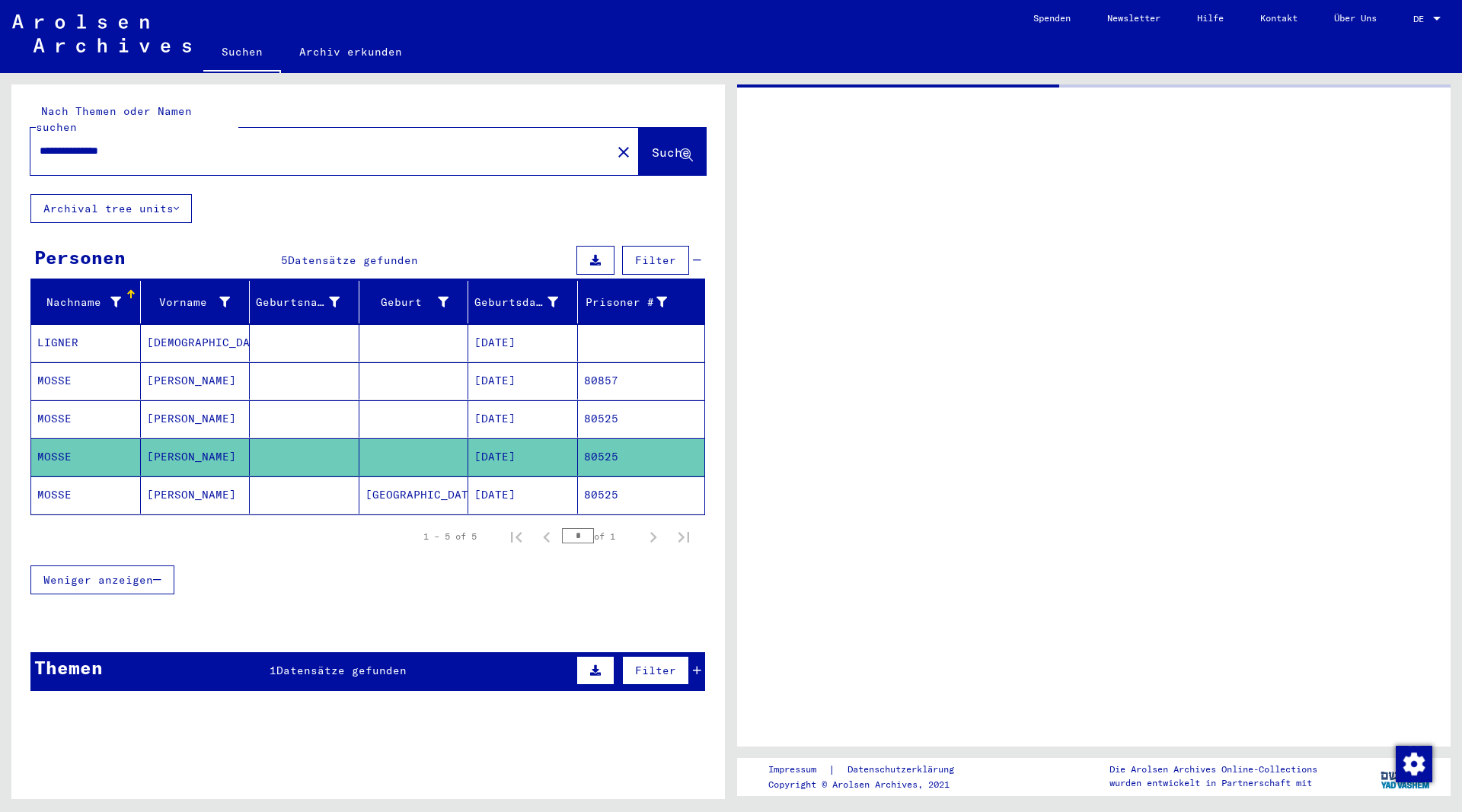
click at [157, 362] on mat-cell "[PERSON_NAME]" at bounding box center [195, 381] width 110 height 37
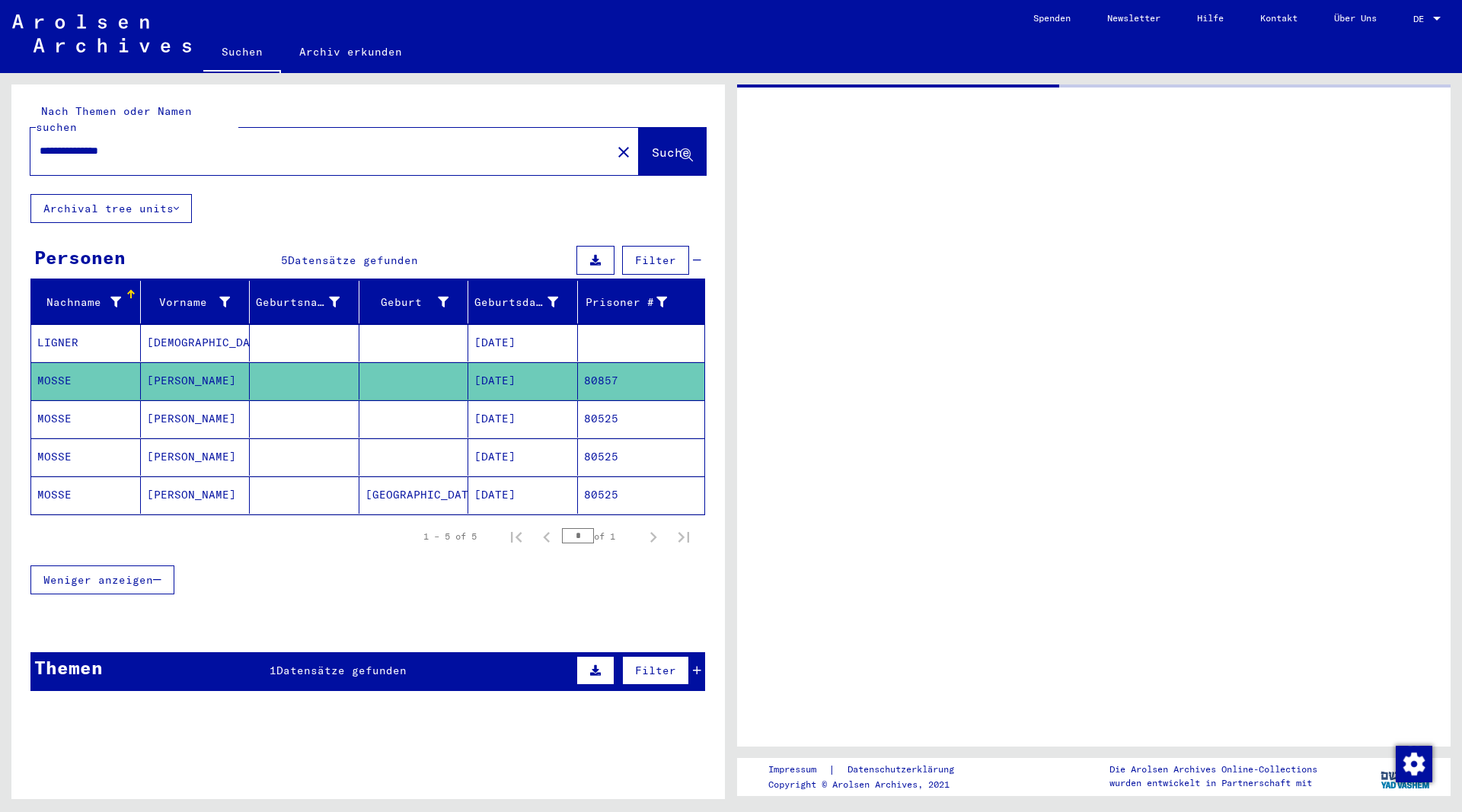
click at [159, 480] on mat-cell "[PERSON_NAME]" at bounding box center [195, 495] width 110 height 37
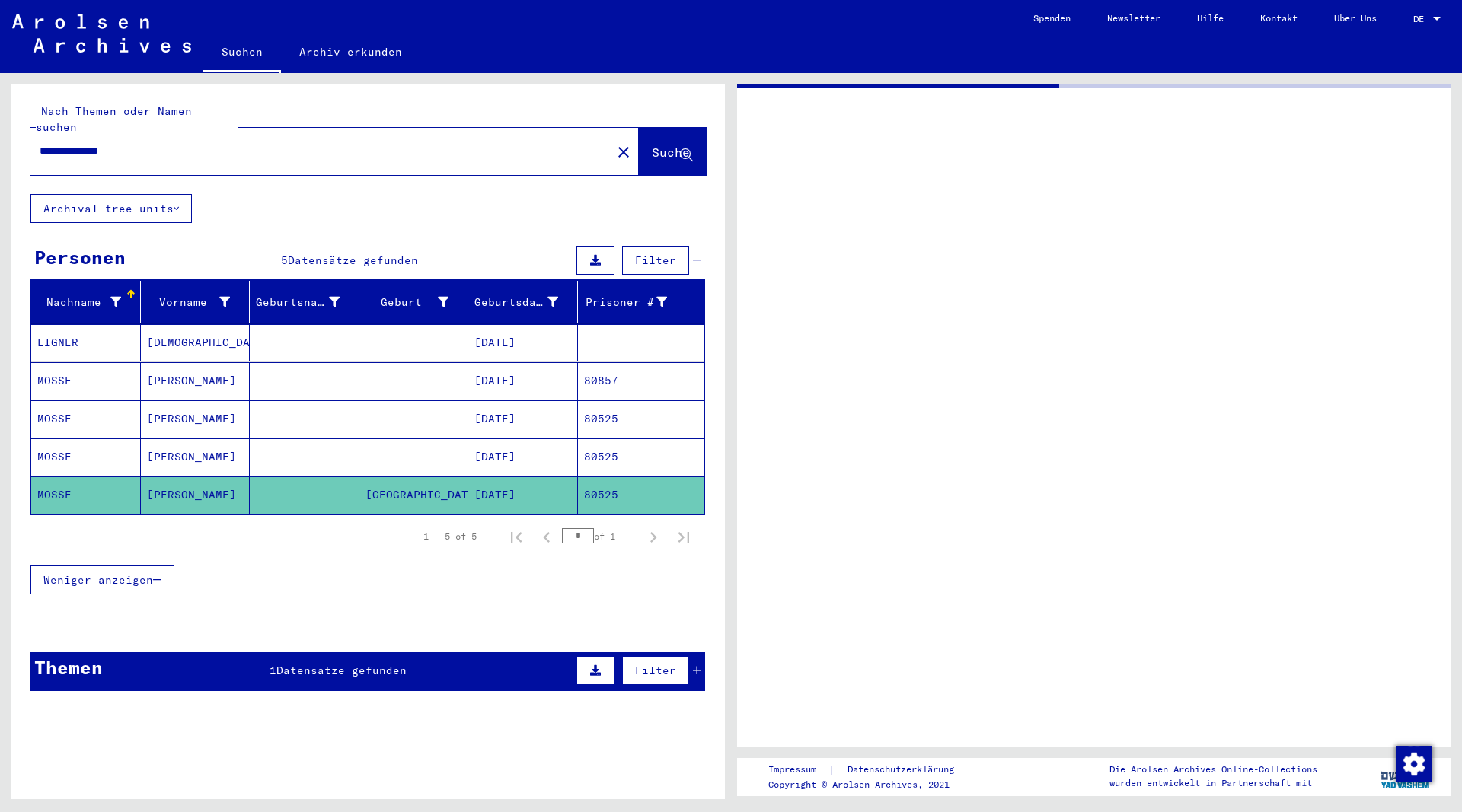
click at [159, 479] on mat-cell "[PERSON_NAME]" at bounding box center [195, 495] width 110 height 37
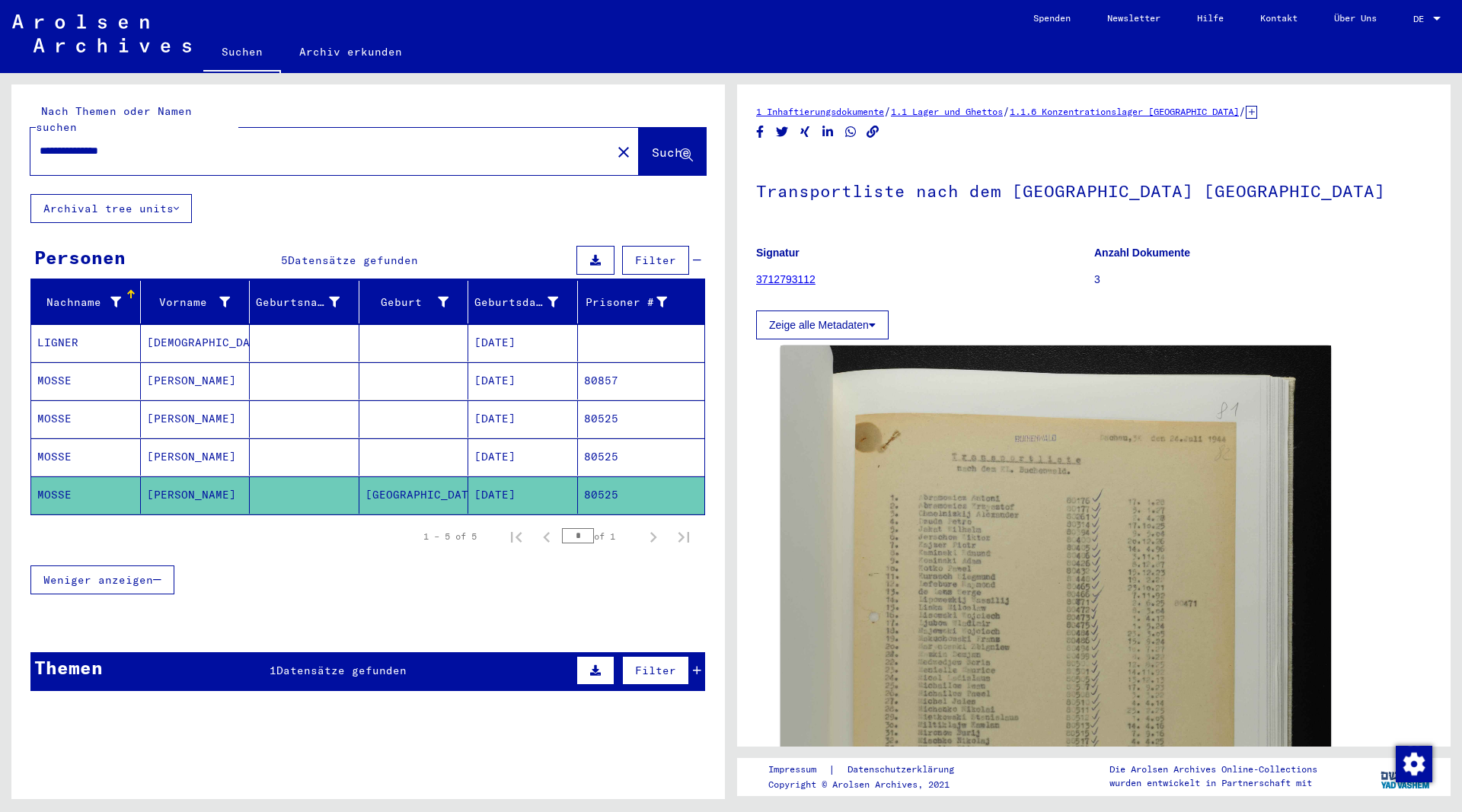
click at [172, 438] on mat-cell "[PERSON_NAME]" at bounding box center [195, 457] width 110 height 37
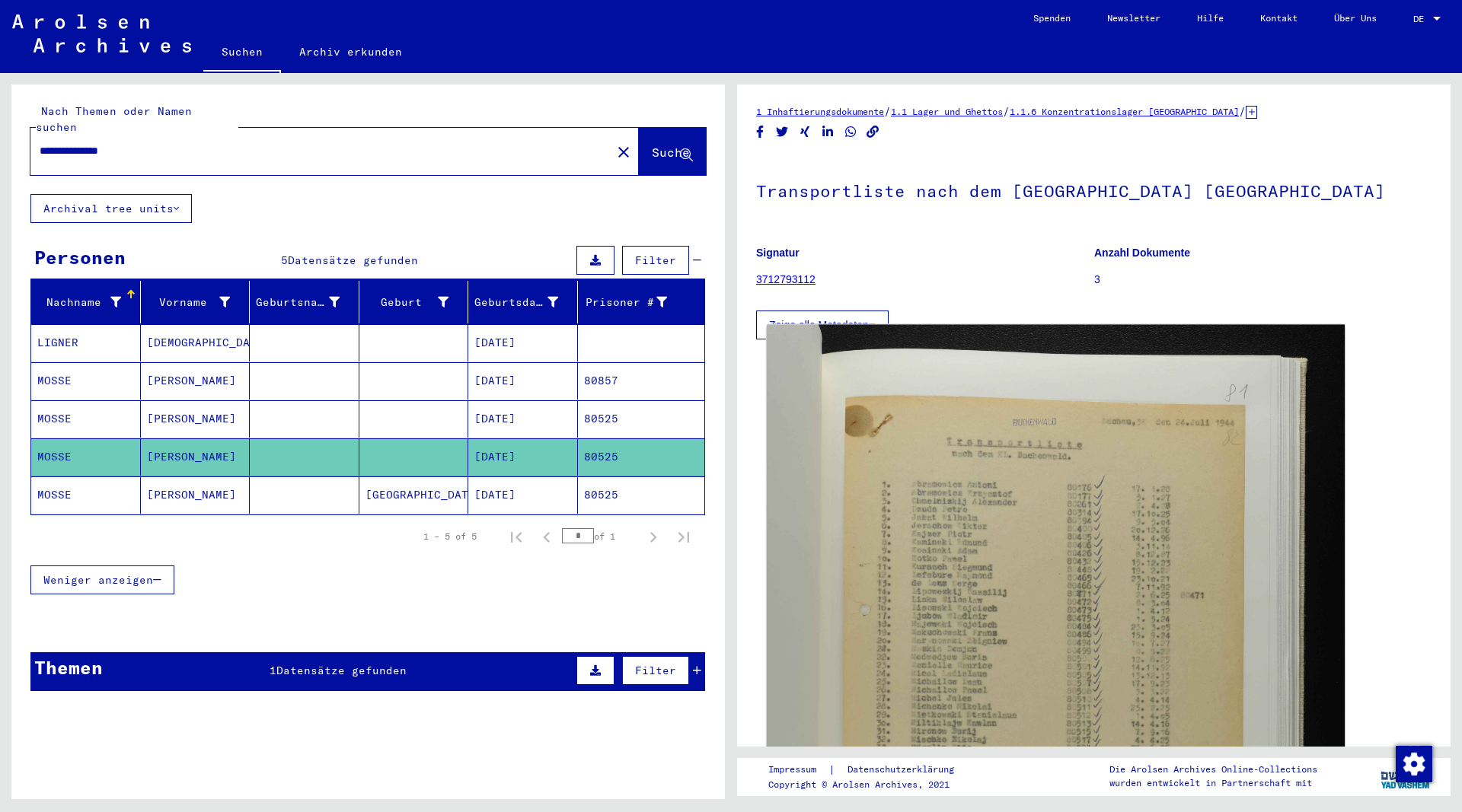
click at [1071, 567] on img at bounding box center [1056, 759] width 578 height 868
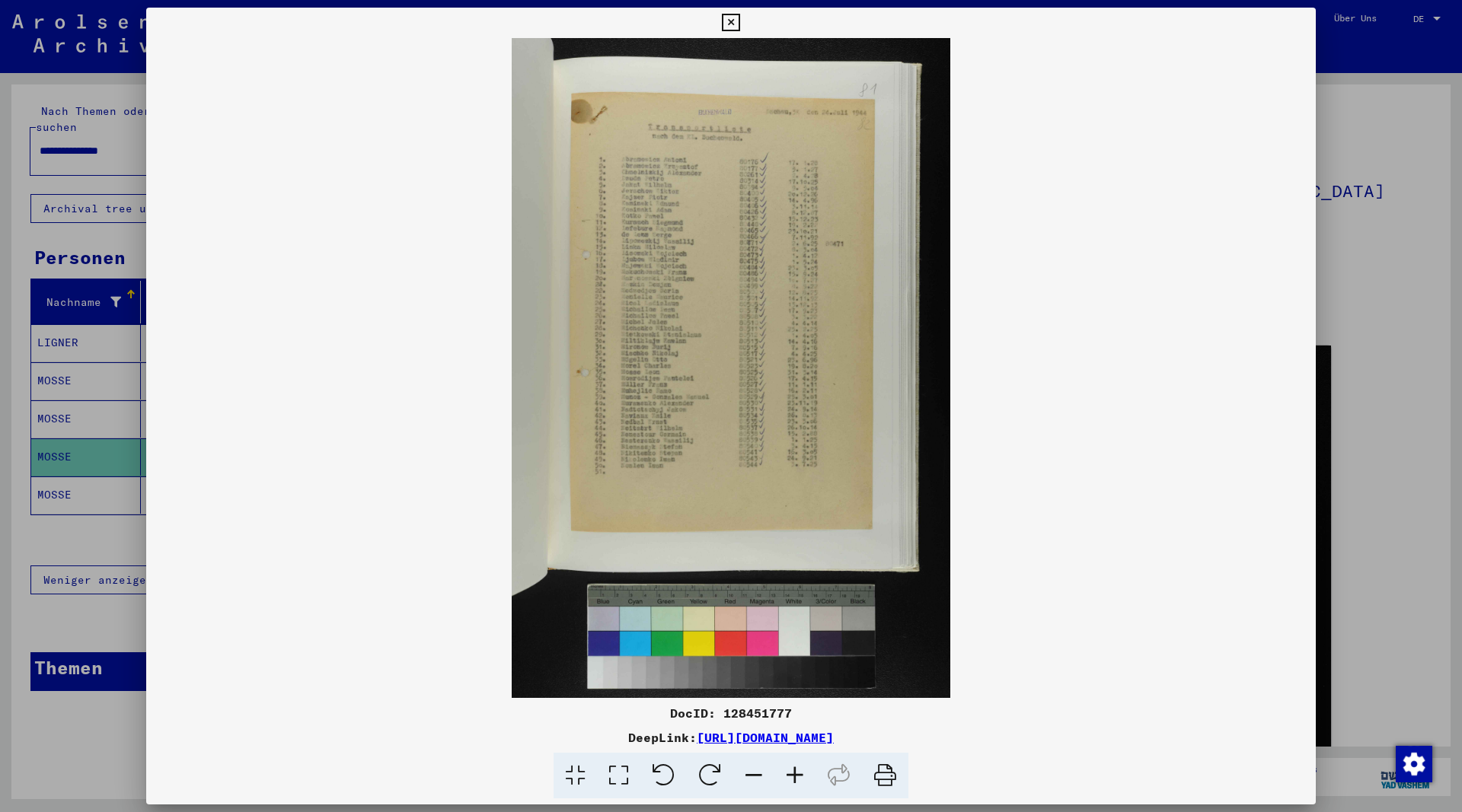
click at [798, 775] on icon at bounding box center [796, 775] width 41 height 46
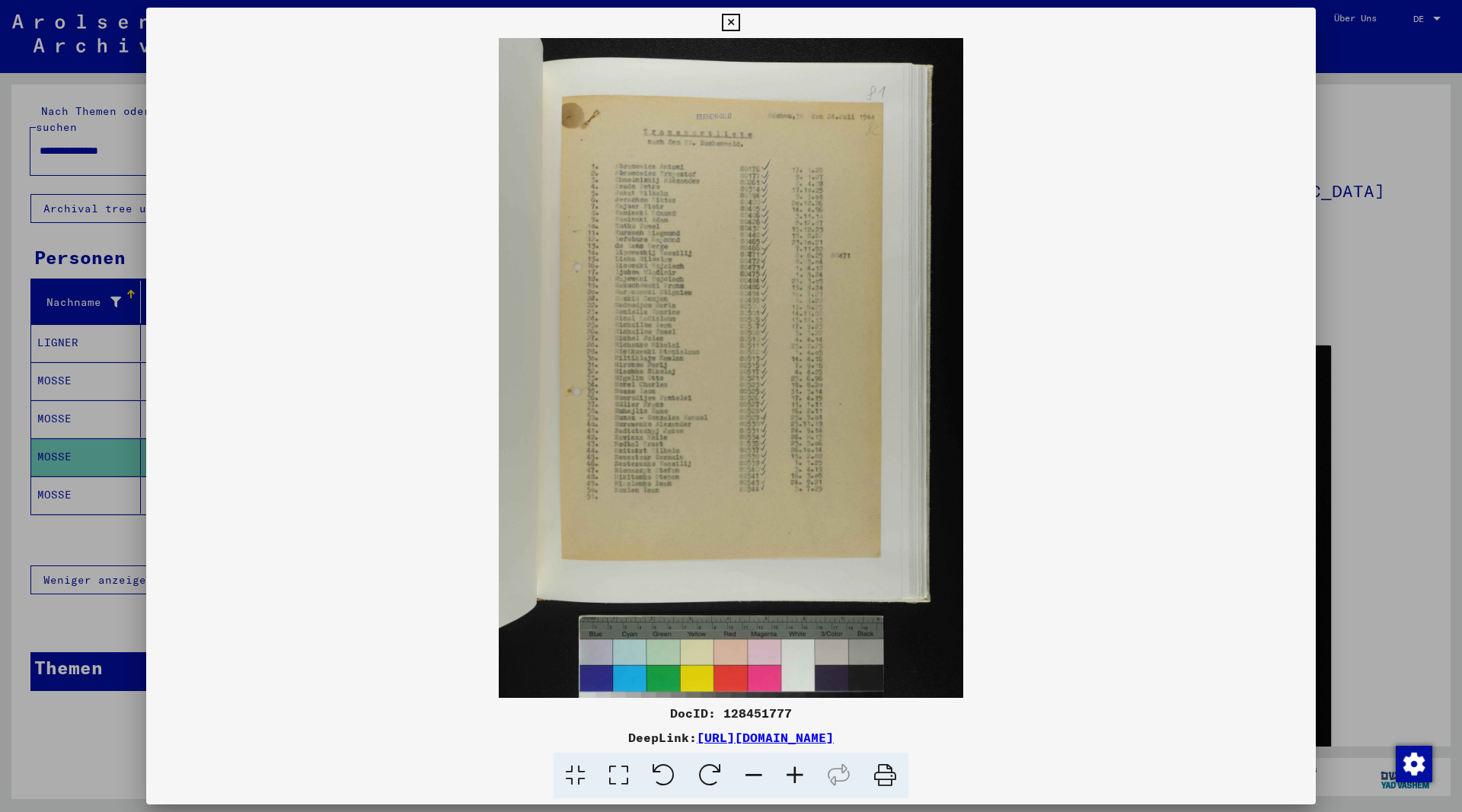
click at [798, 775] on icon at bounding box center [796, 775] width 41 height 46
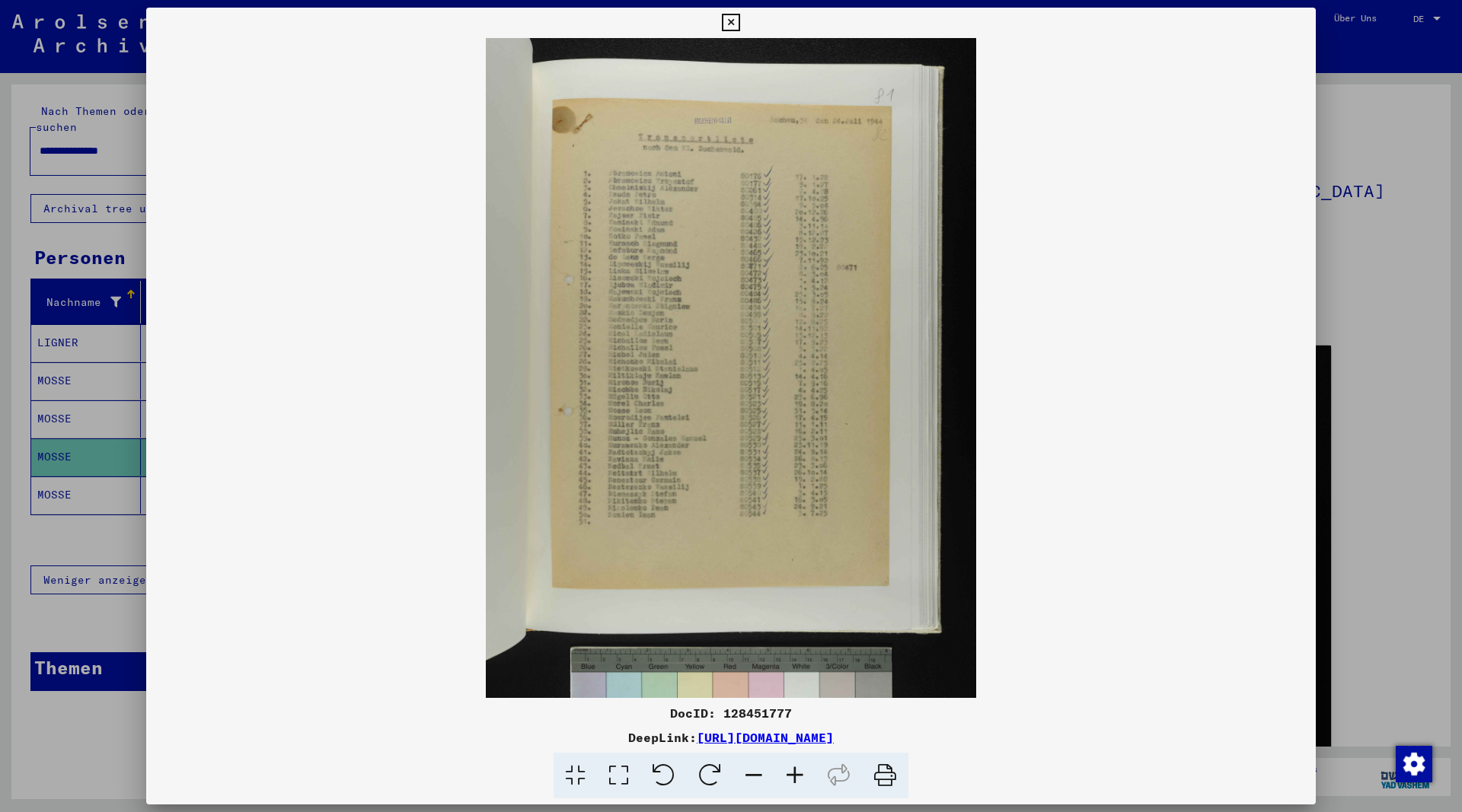
click at [798, 775] on icon at bounding box center [796, 775] width 41 height 46
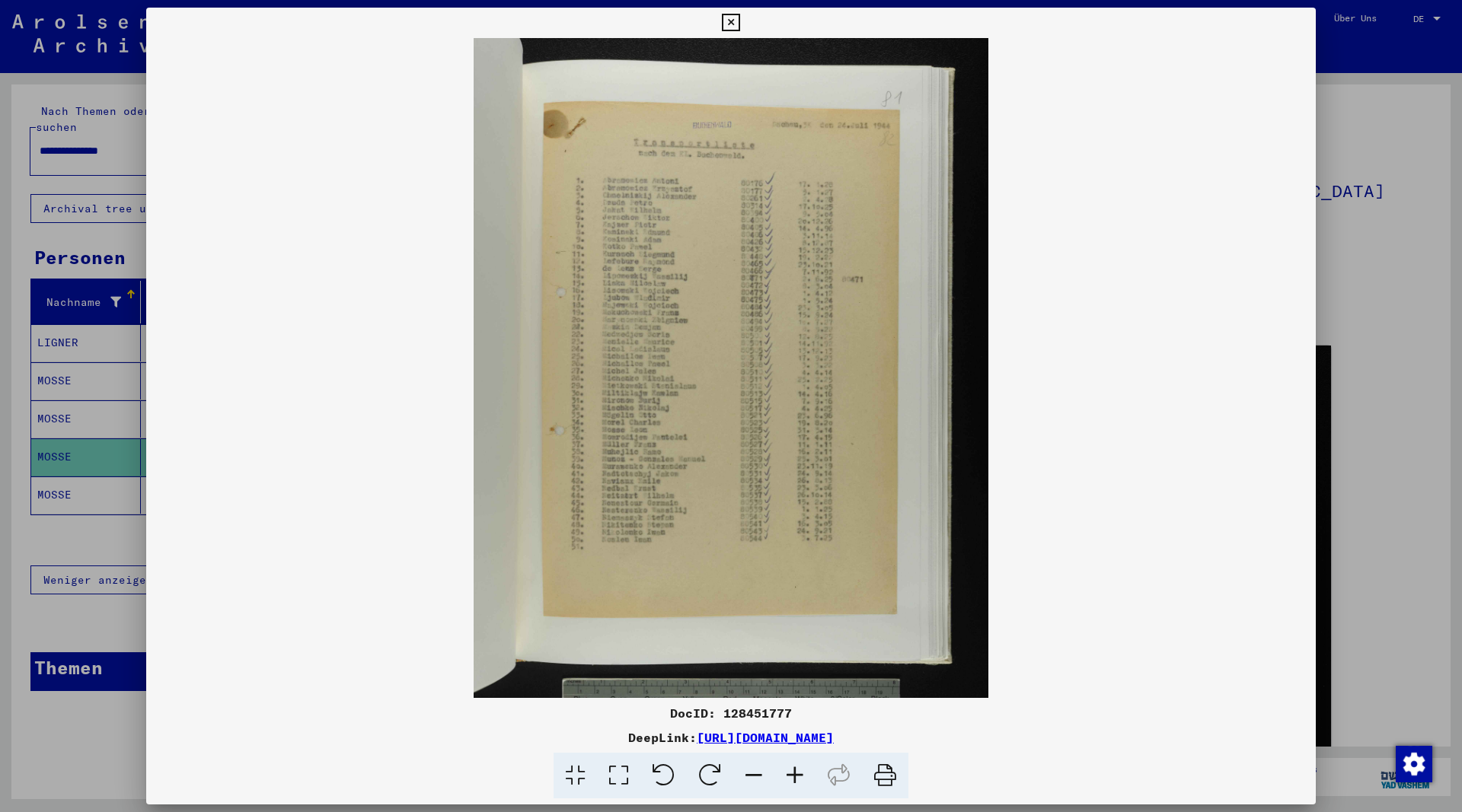
click at [798, 775] on icon at bounding box center [796, 775] width 41 height 46
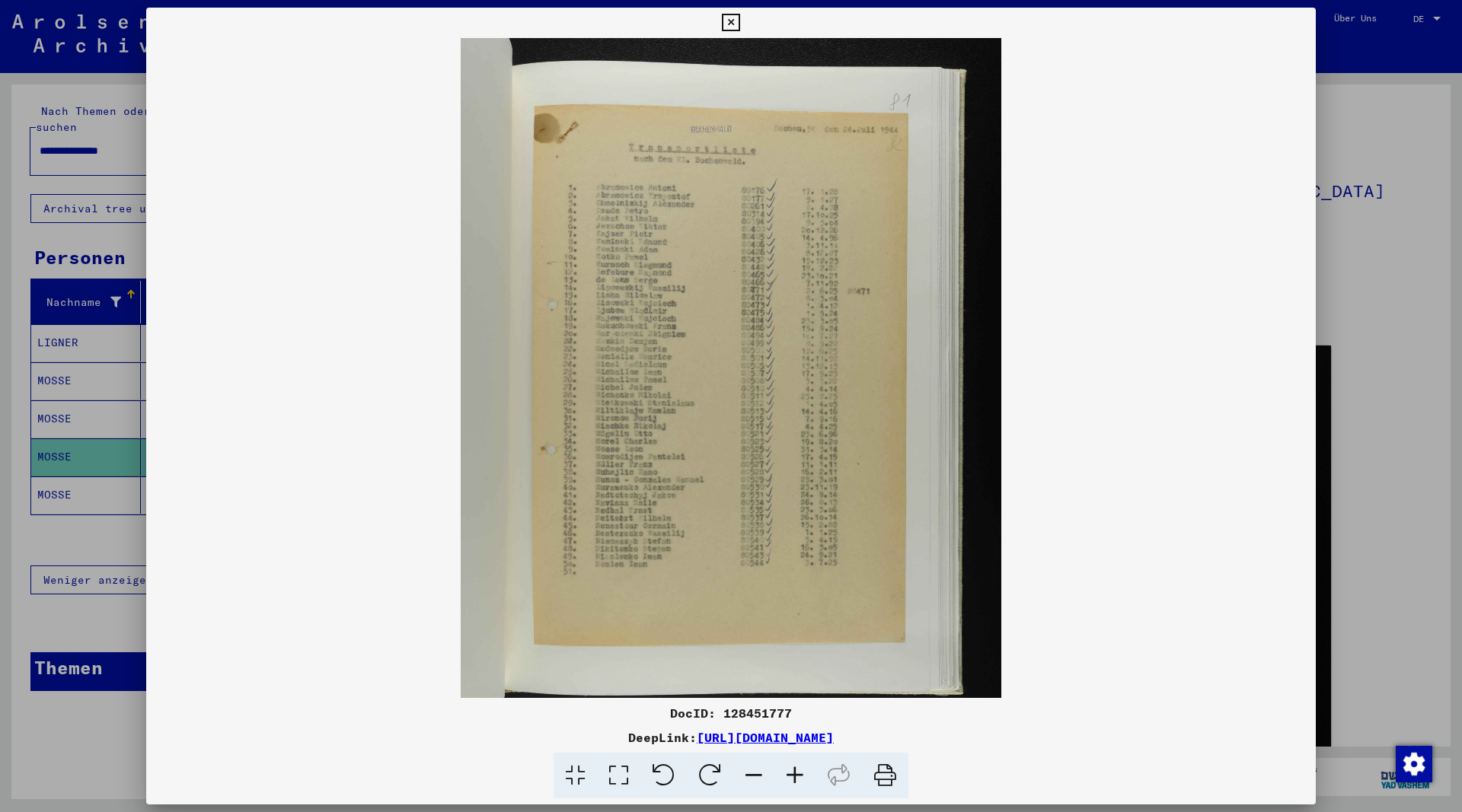
click at [798, 775] on icon at bounding box center [796, 775] width 41 height 46
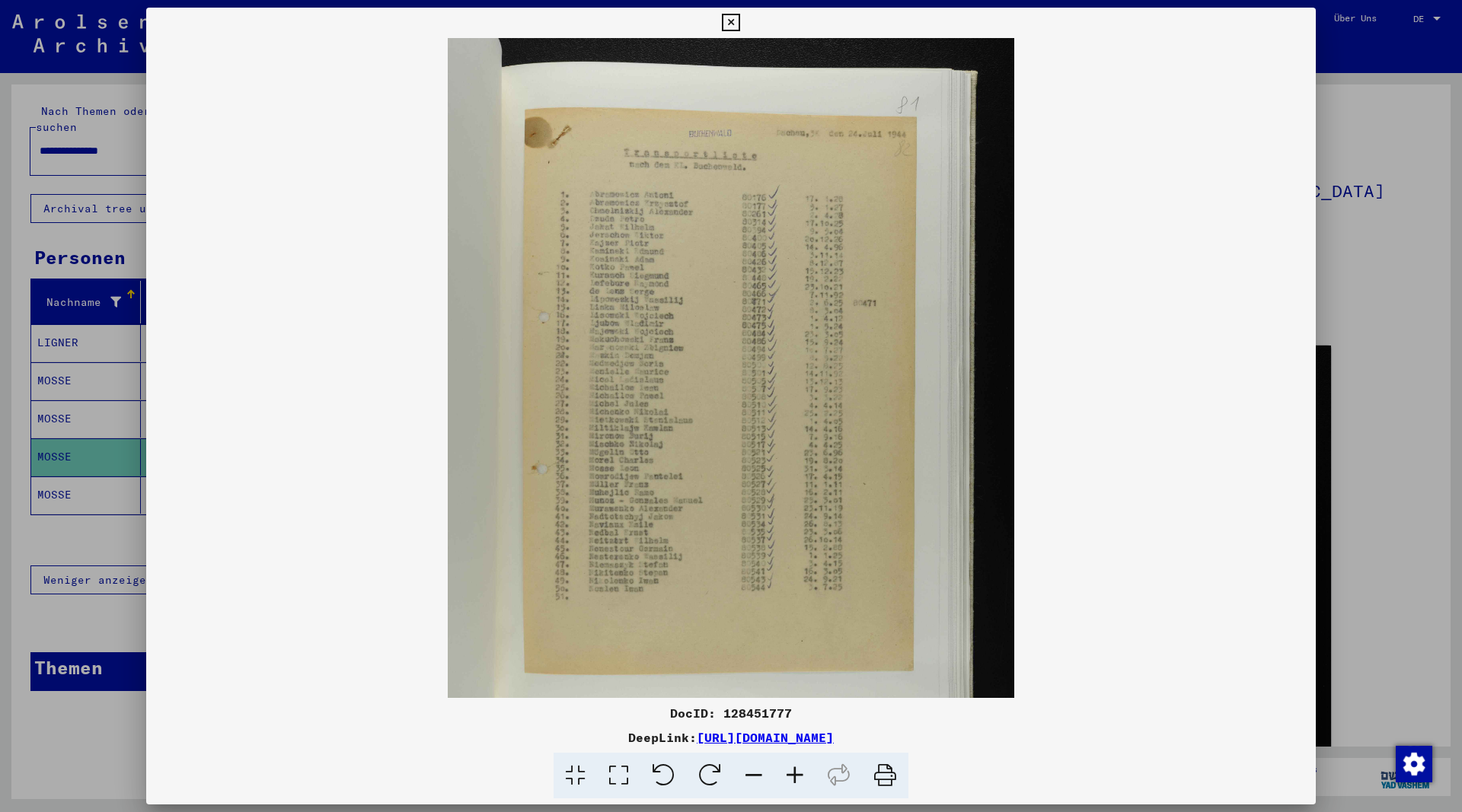
click at [798, 775] on icon at bounding box center [796, 775] width 41 height 46
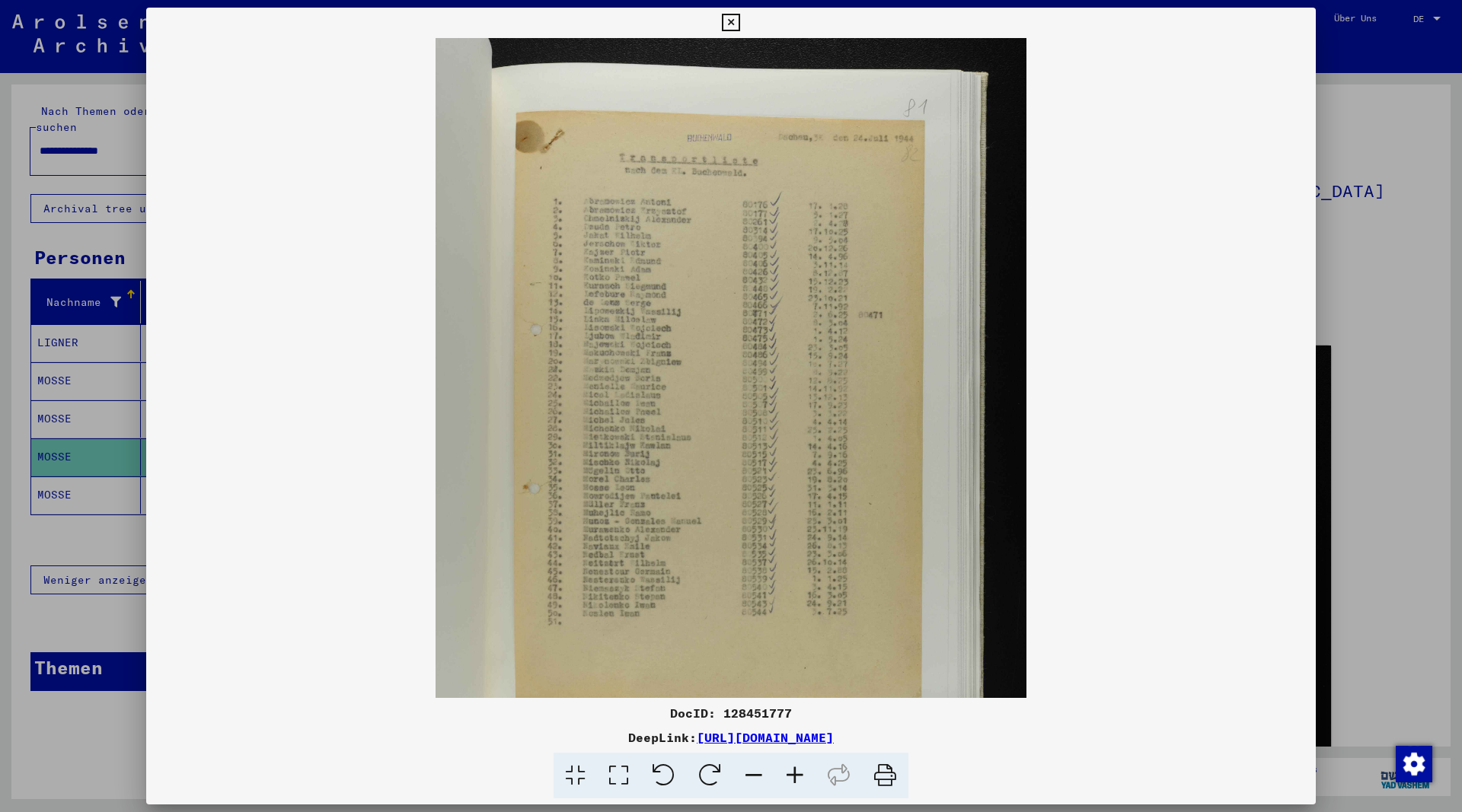
click at [798, 775] on icon at bounding box center [796, 775] width 41 height 46
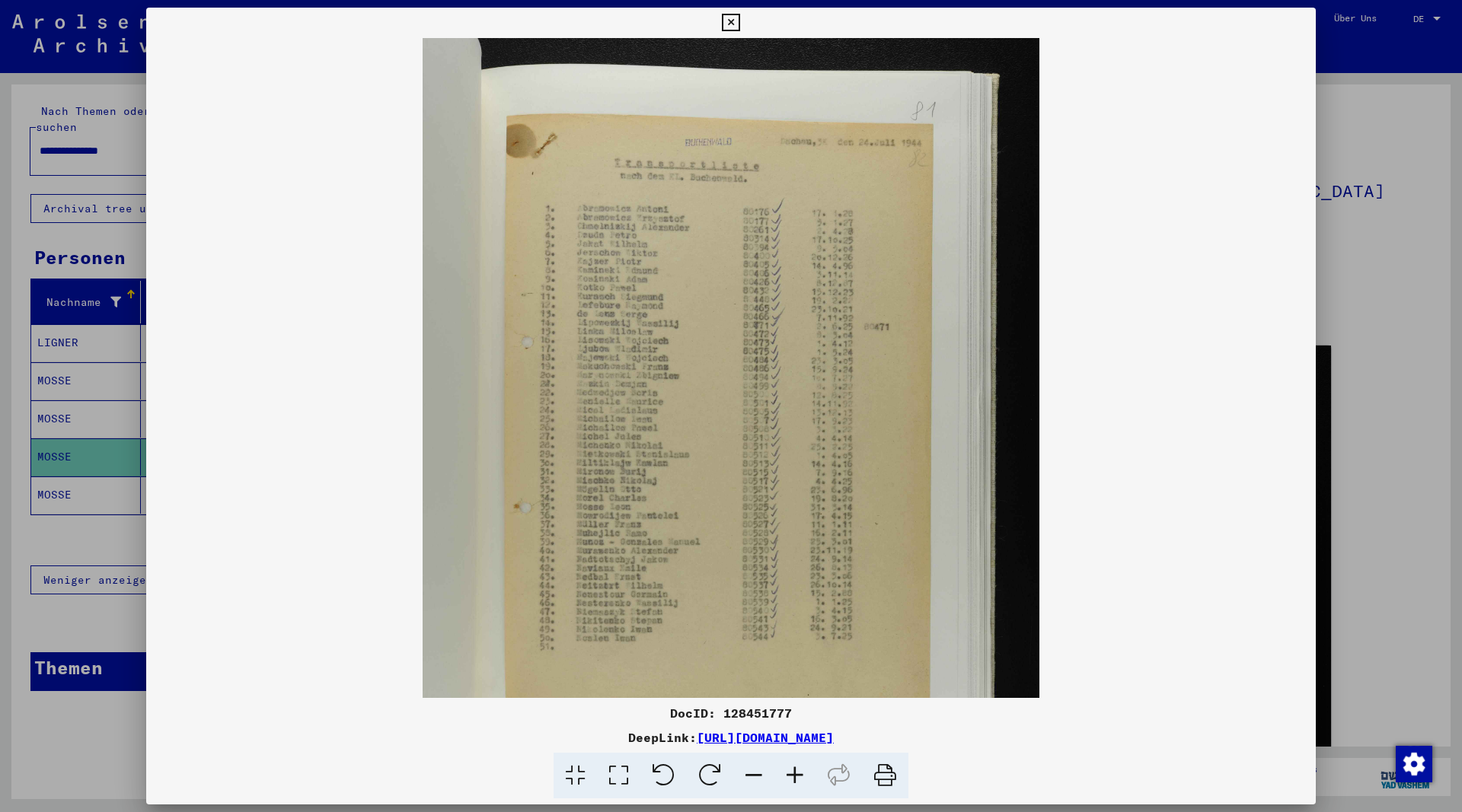
click at [798, 775] on icon at bounding box center [796, 775] width 41 height 46
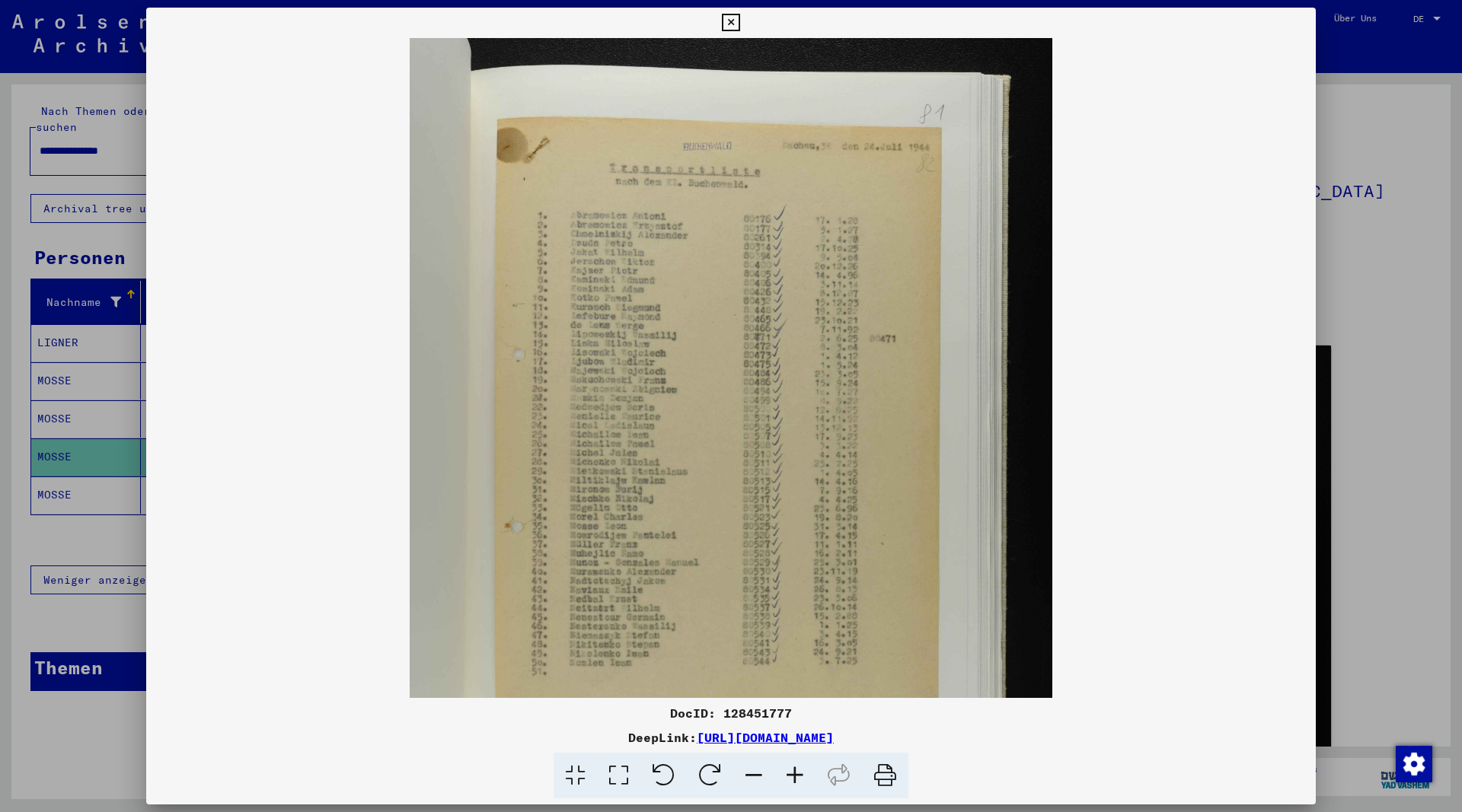
click at [798, 775] on icon at bounding box center [796, 775] width 41 height 46
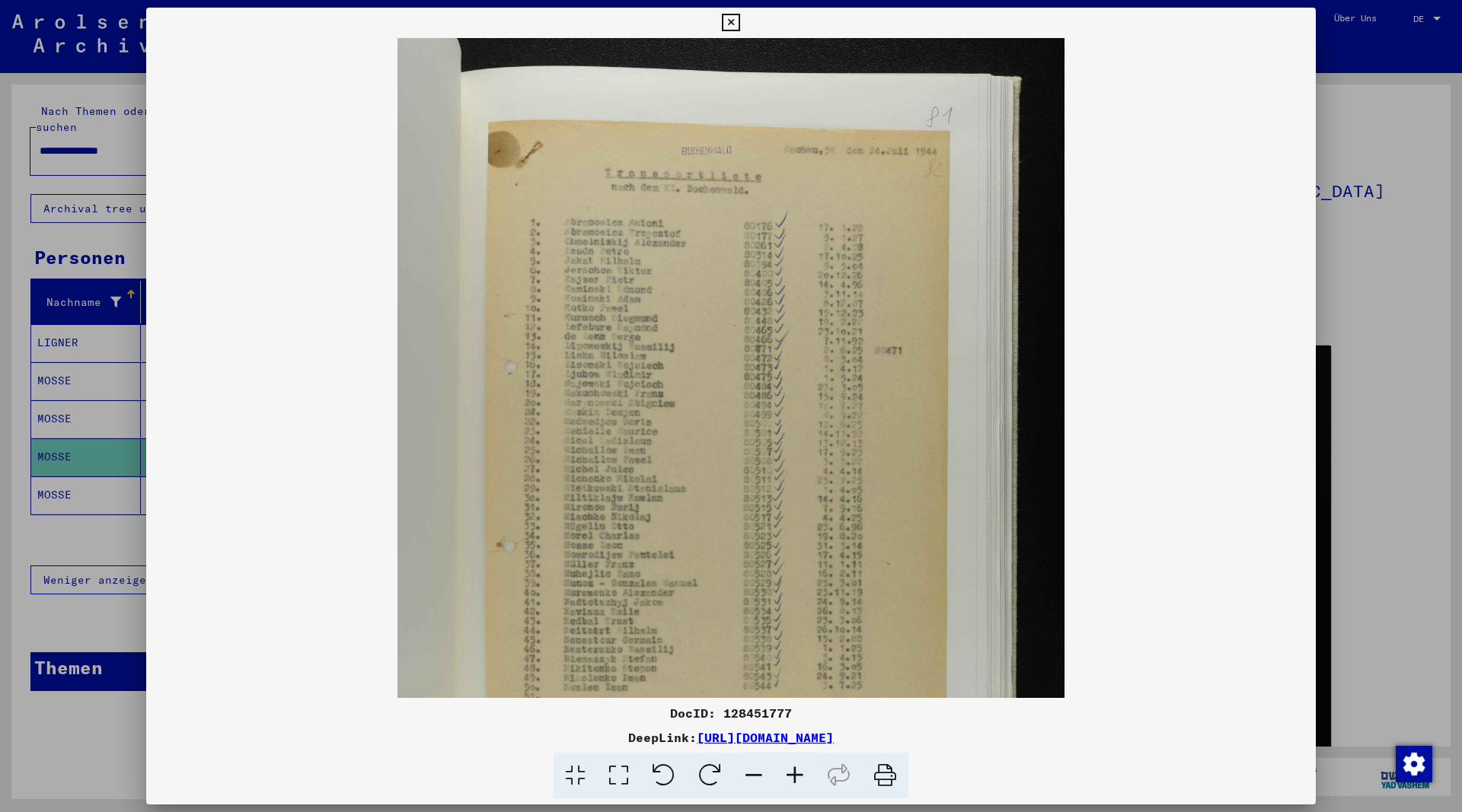
click at [798, 775] on icon at bounding box center [796, 775] width 41 height 46
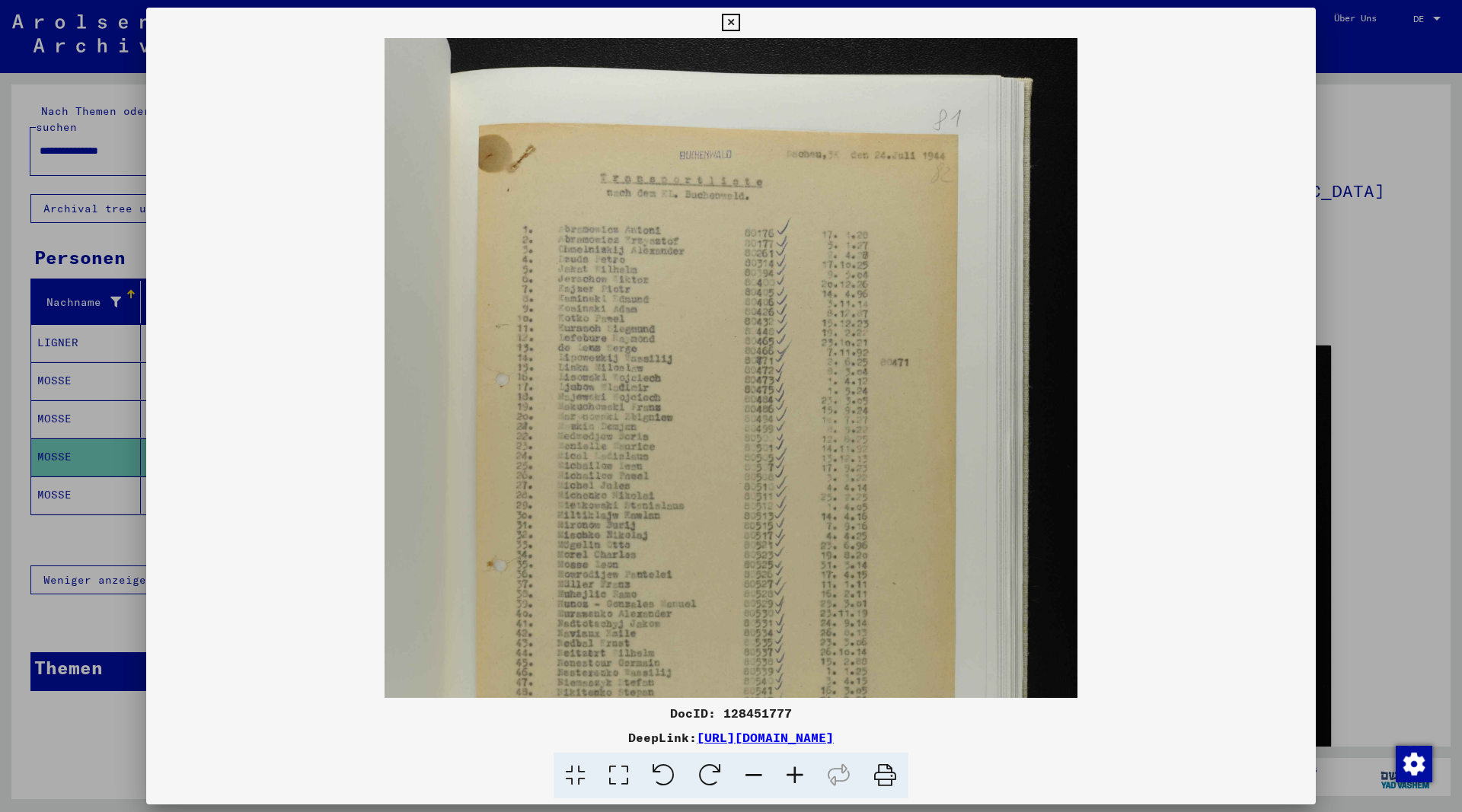
click at [798, 775] on icon at bounding box center [796, 775] width 41 height 46
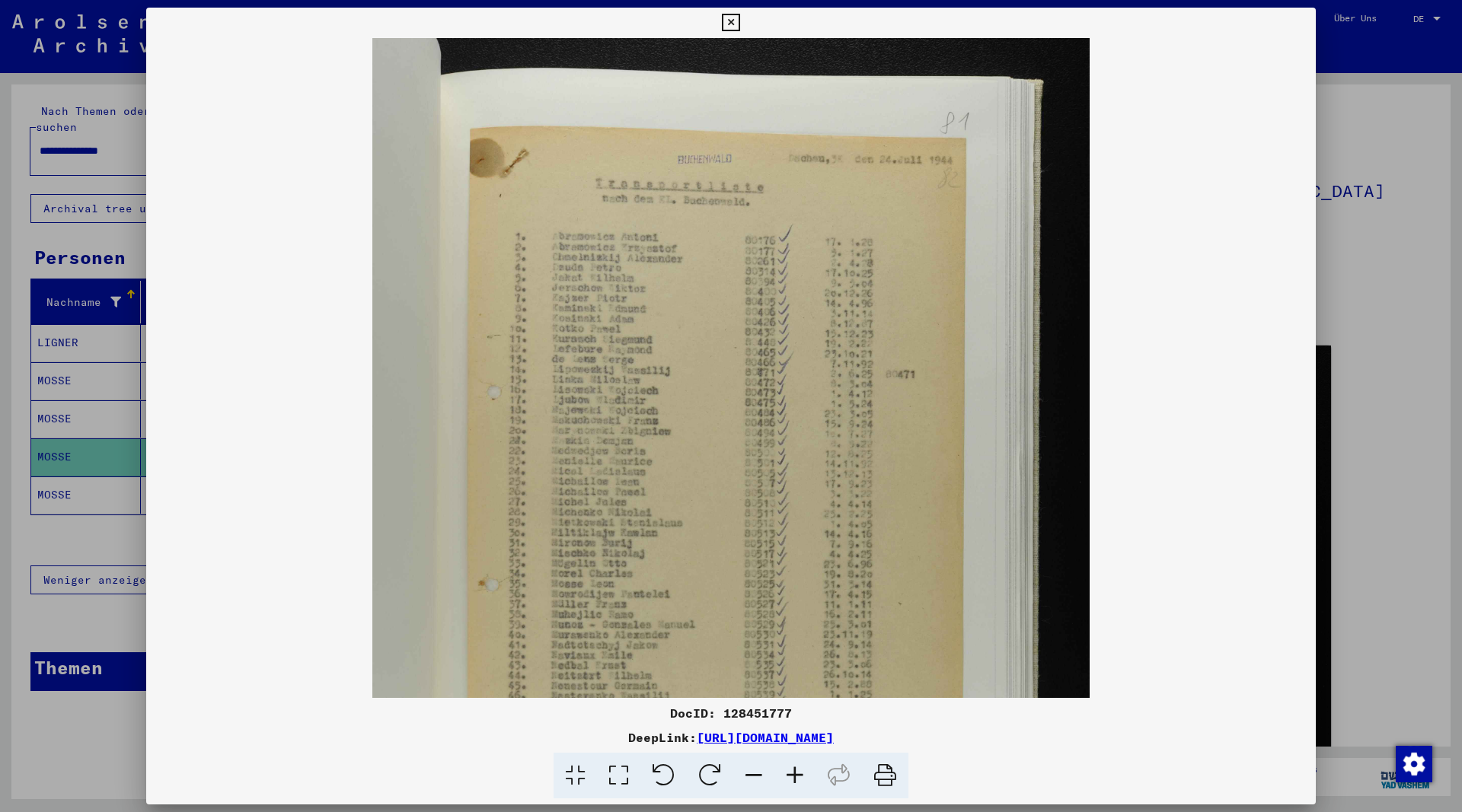
click at [798, 775] on icon at bounding box center [796, 775] width 41 height 46
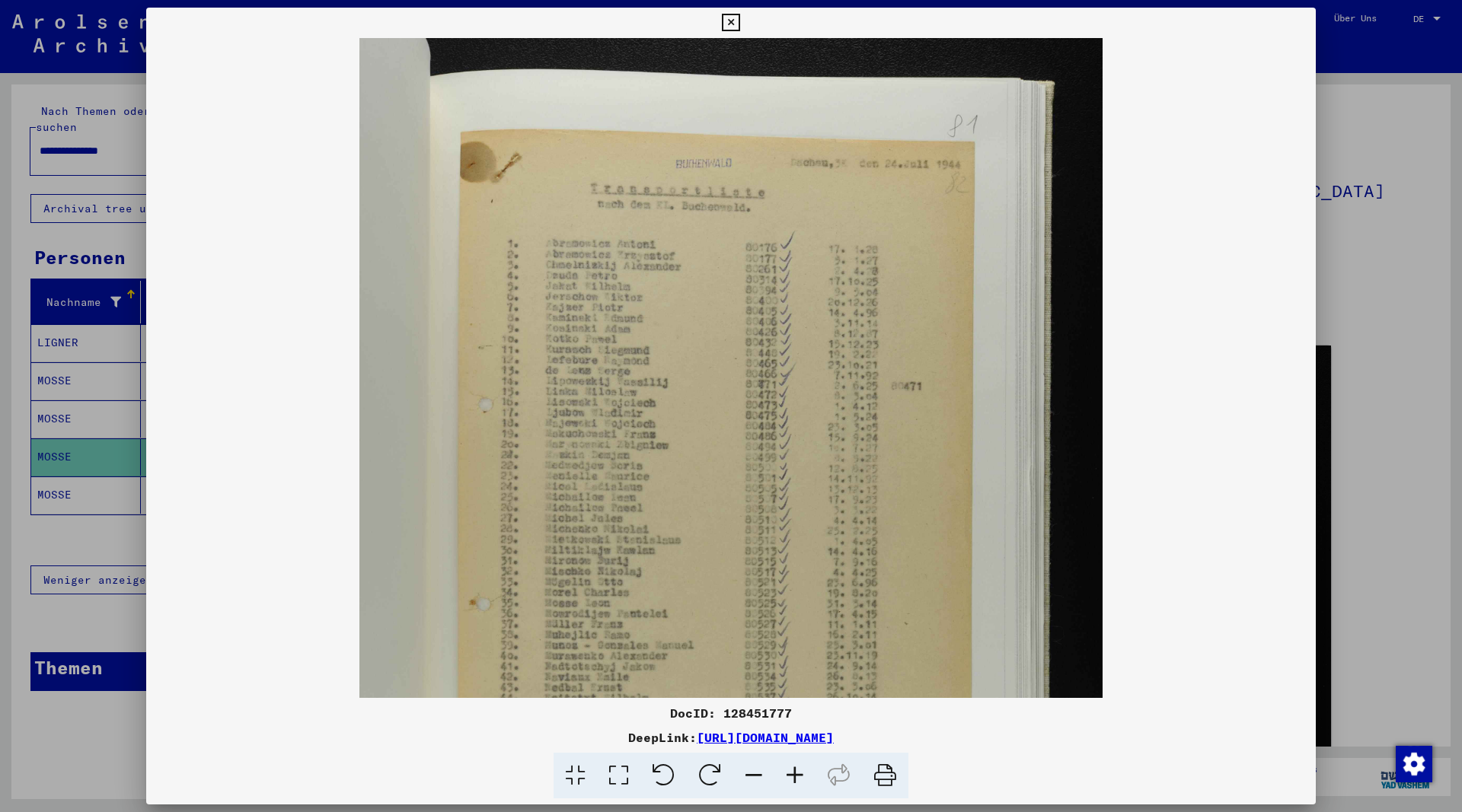
click at [798, 775] on icon at bounding box center [796, 775] width 41 height 46
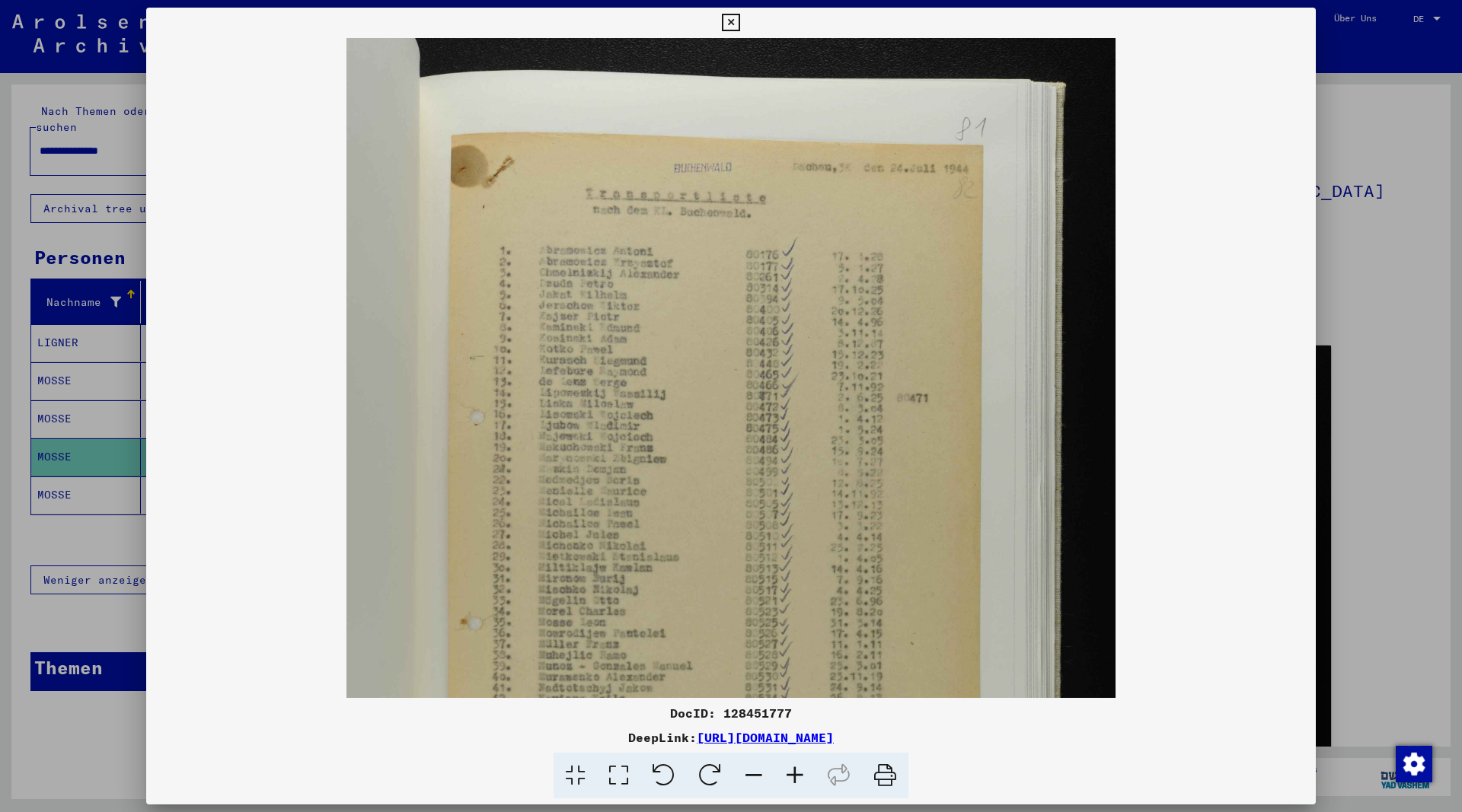
click at [798, 775] on icon at bounding box center [796, 775] width 41 height 46
click at [739, 22] on icon at bounding box center [731, 23] width 18 height 19
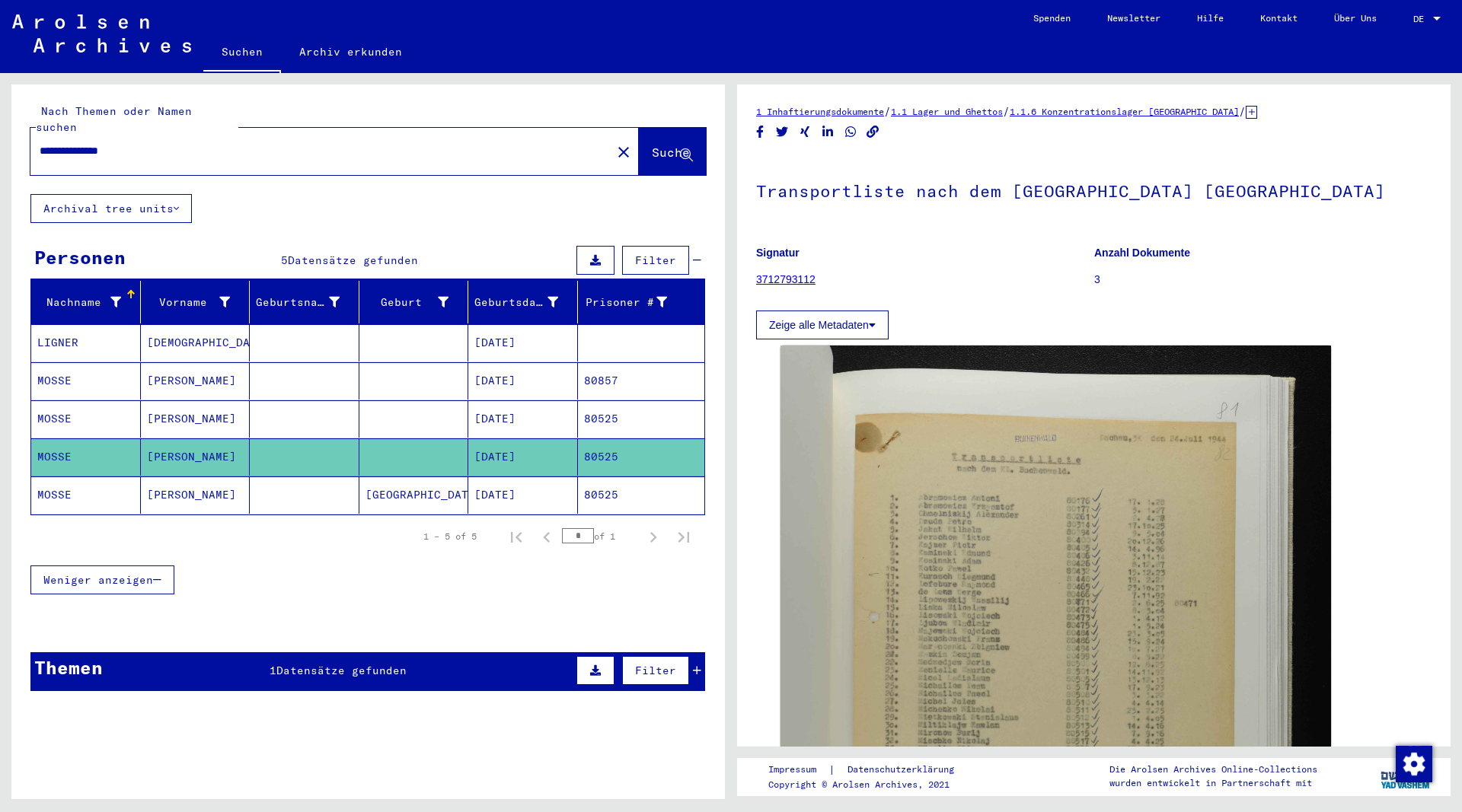
click at [161, 479] on mat-cell "[PERSON_NAME]" at bounding box center [195, 495] width 110 height 37
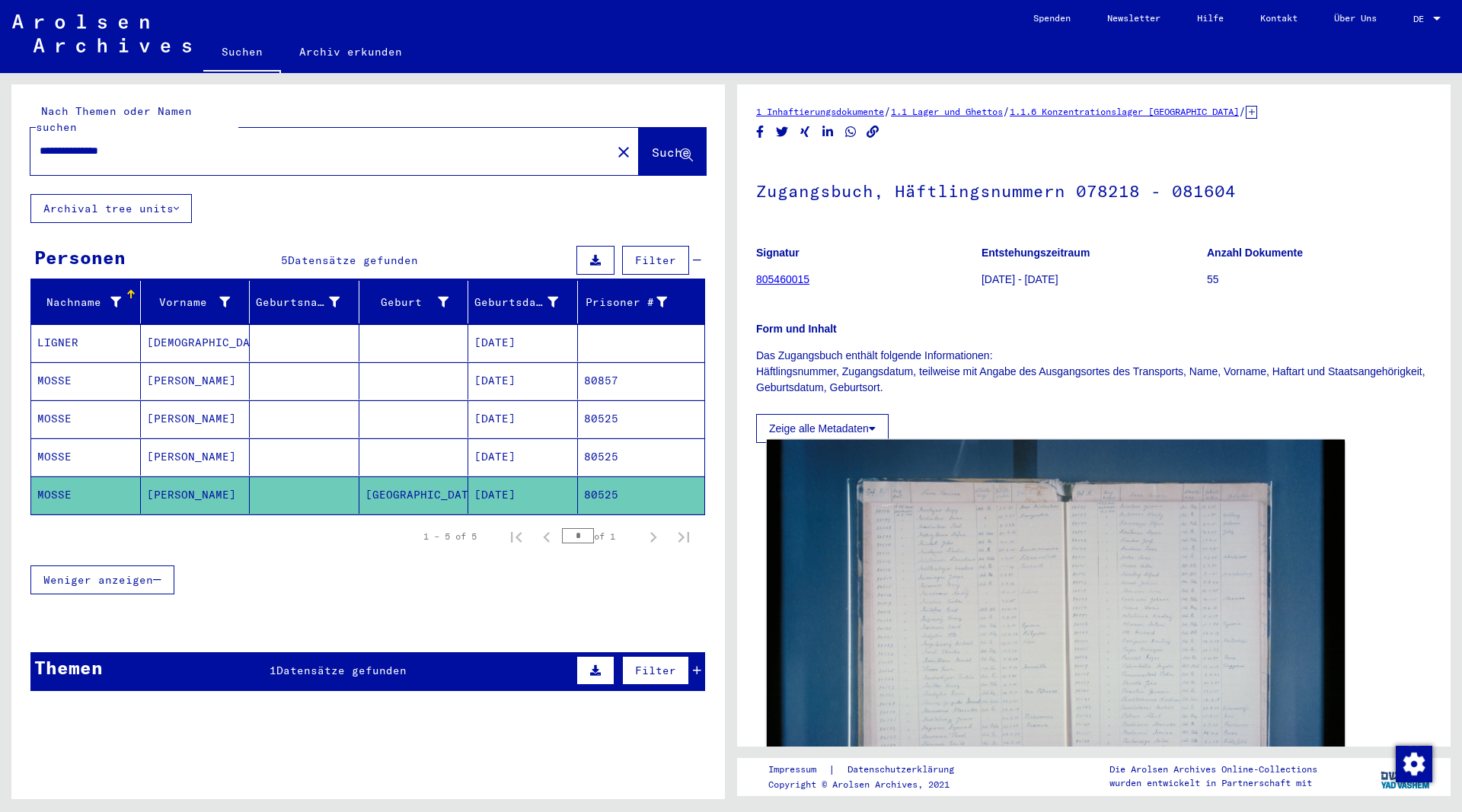
click at [985, 626] on img at bounding box center [1056, 632] width 578 height 385
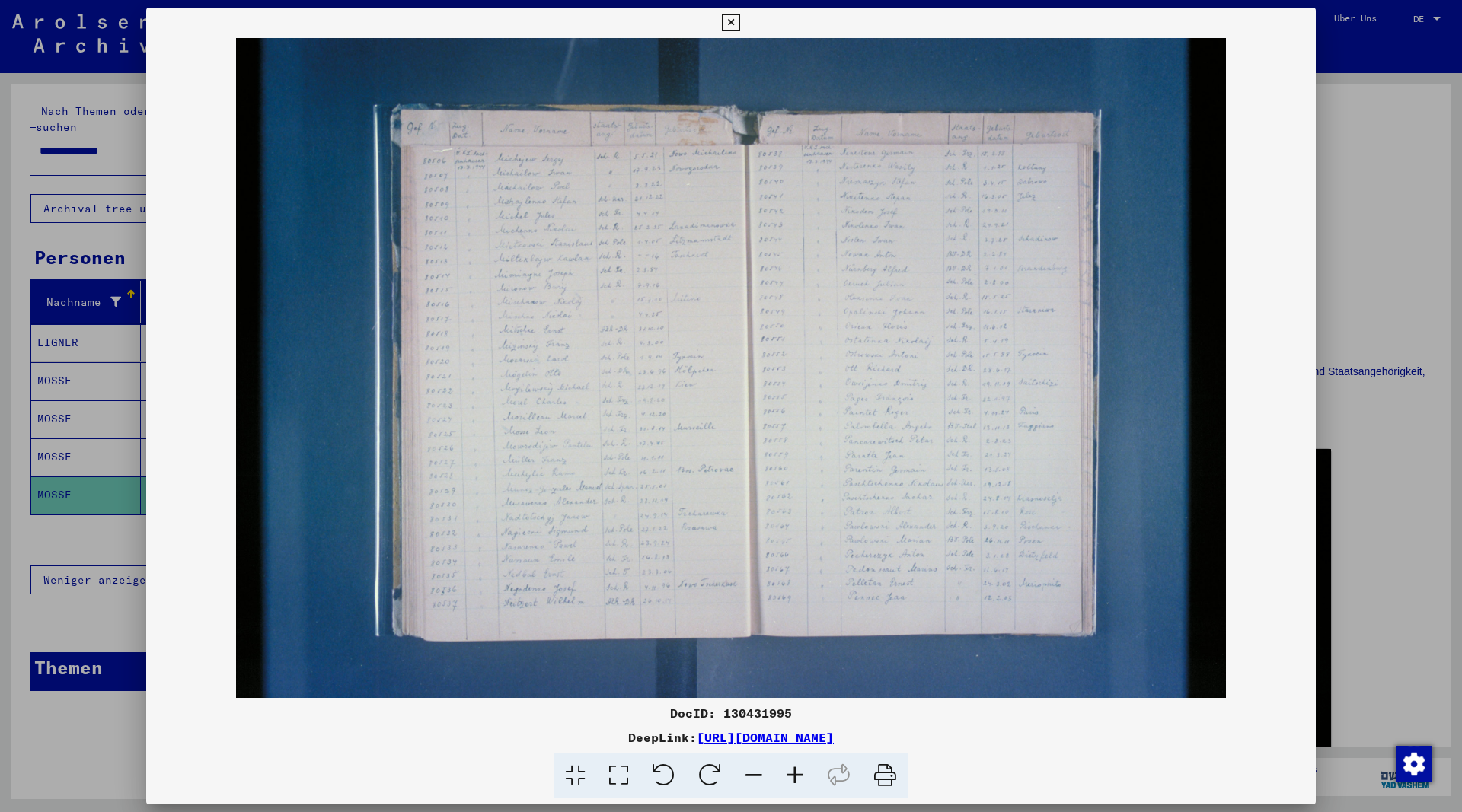
click at [799, 772] on icon at bounding box center [796, 775] width 41 height 46
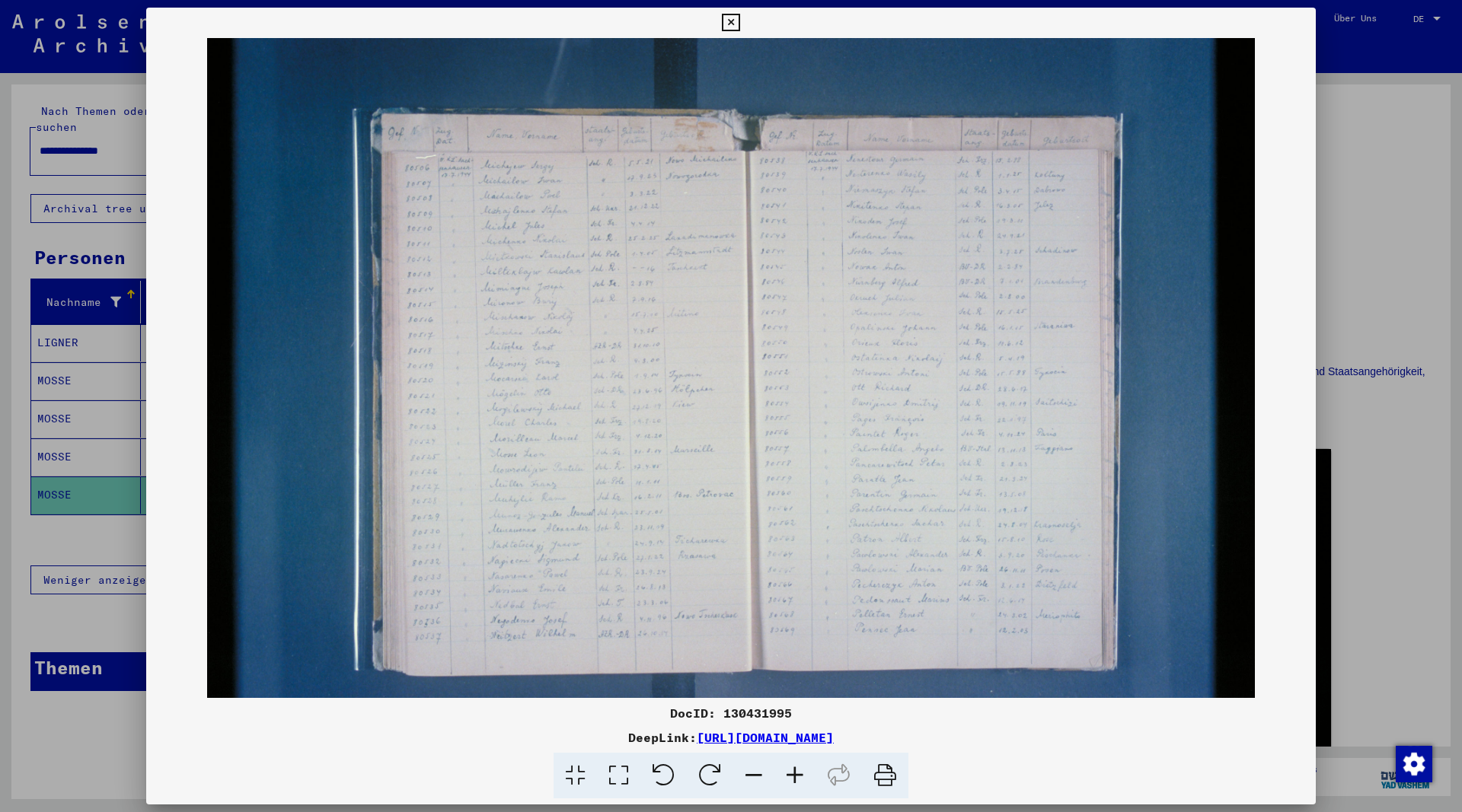
click at [799, 772] on icon at bounding box center [796, 775] width 41 height 46
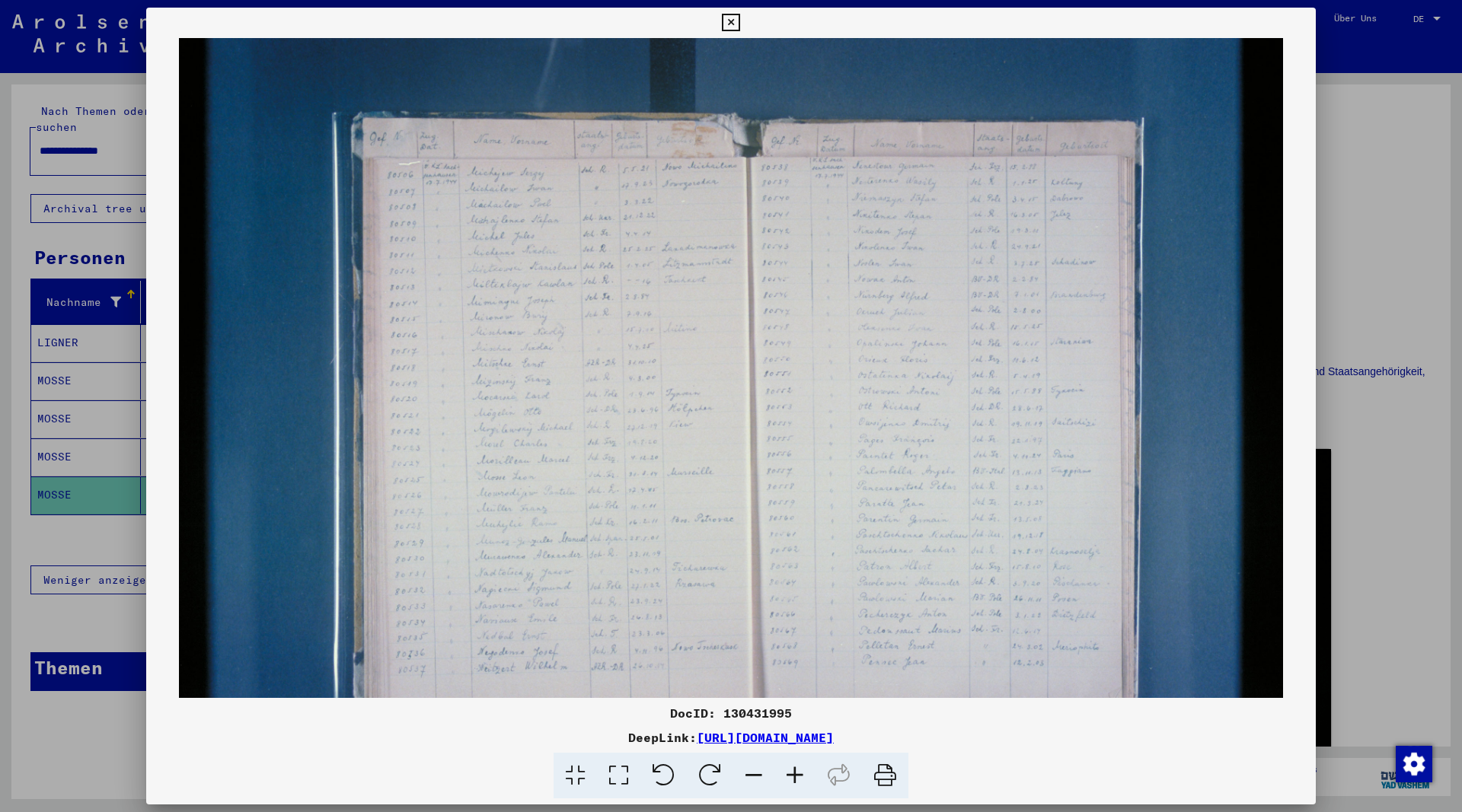
click at [799, 772] on icon at bounding box center [796, 775] width 41 height 46
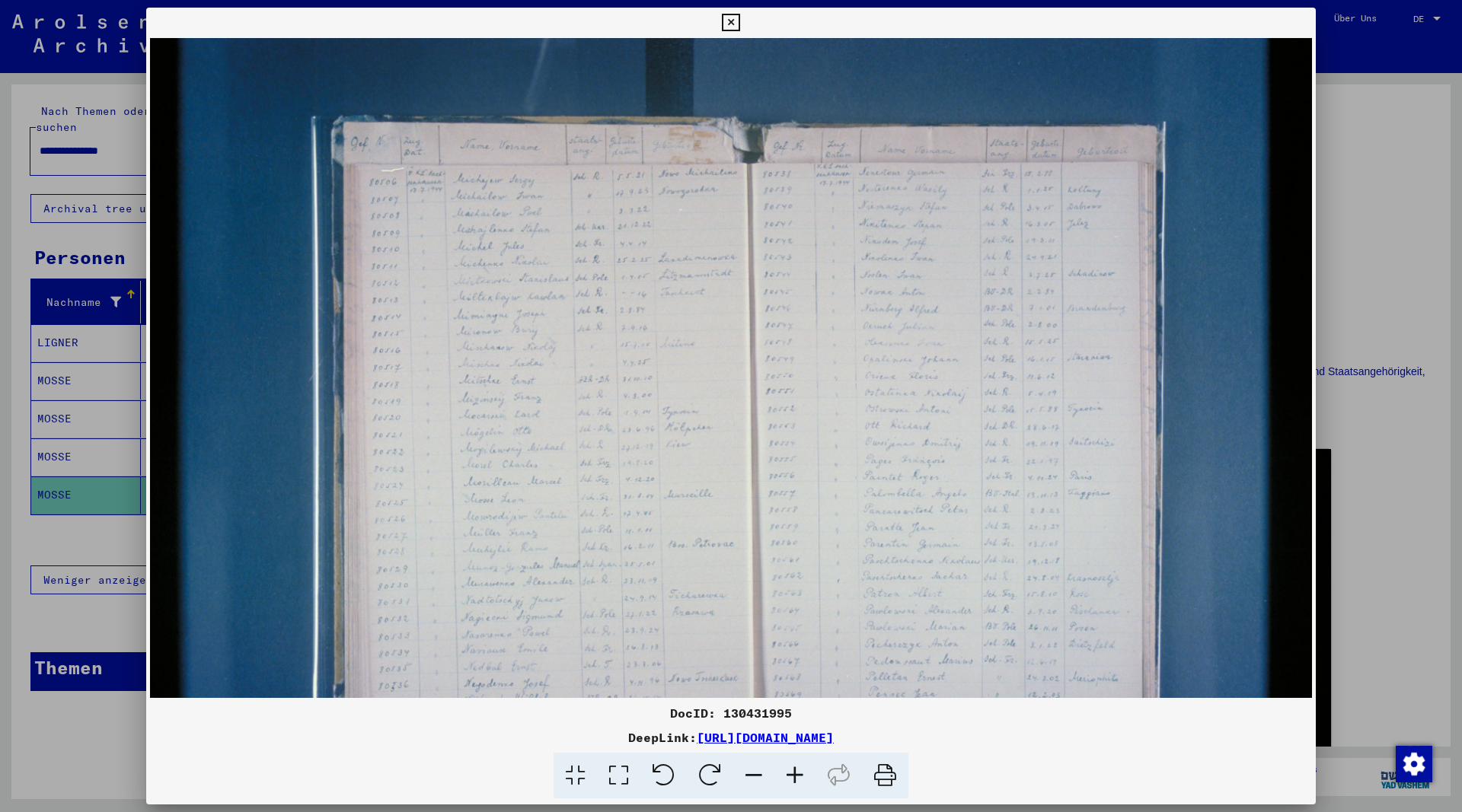
click at [799, 772] on icon at bounding box center [796, 775] width 41 height 46
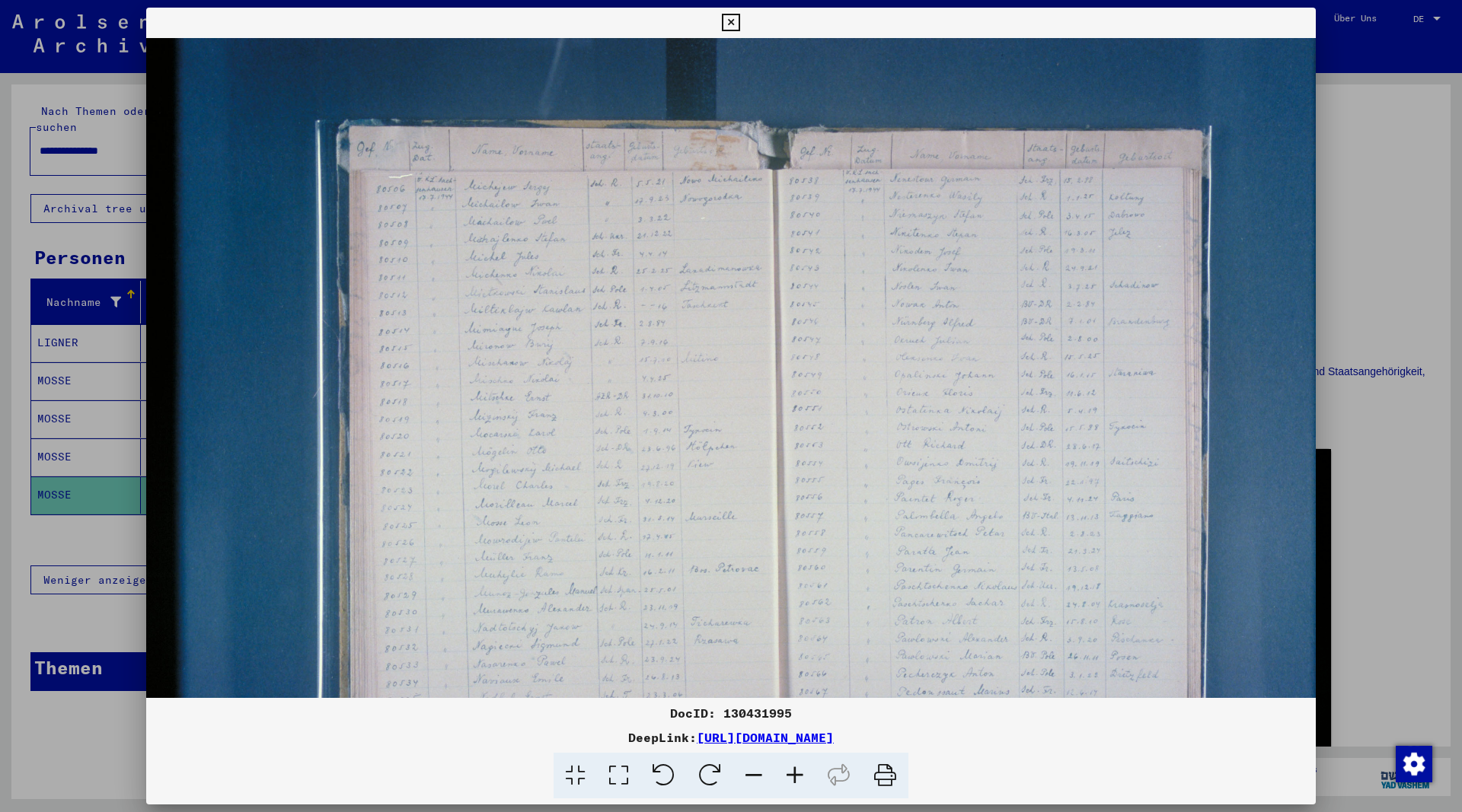
click at [799, 772] on icon at bounding box center [796, 775] width 41 height 46
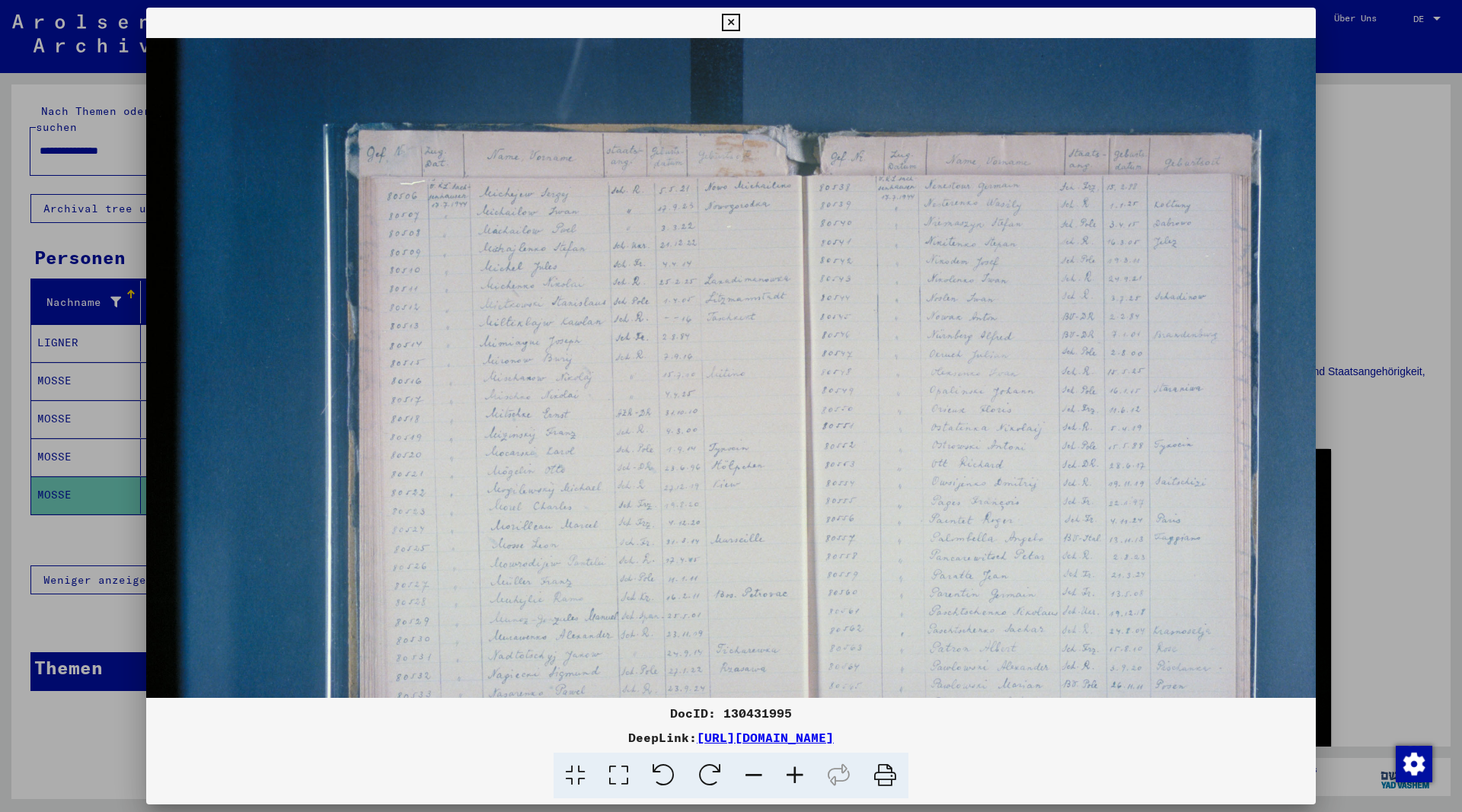
click at [799, 772] on icon at bounding box center [796, 775] width 41 height 46
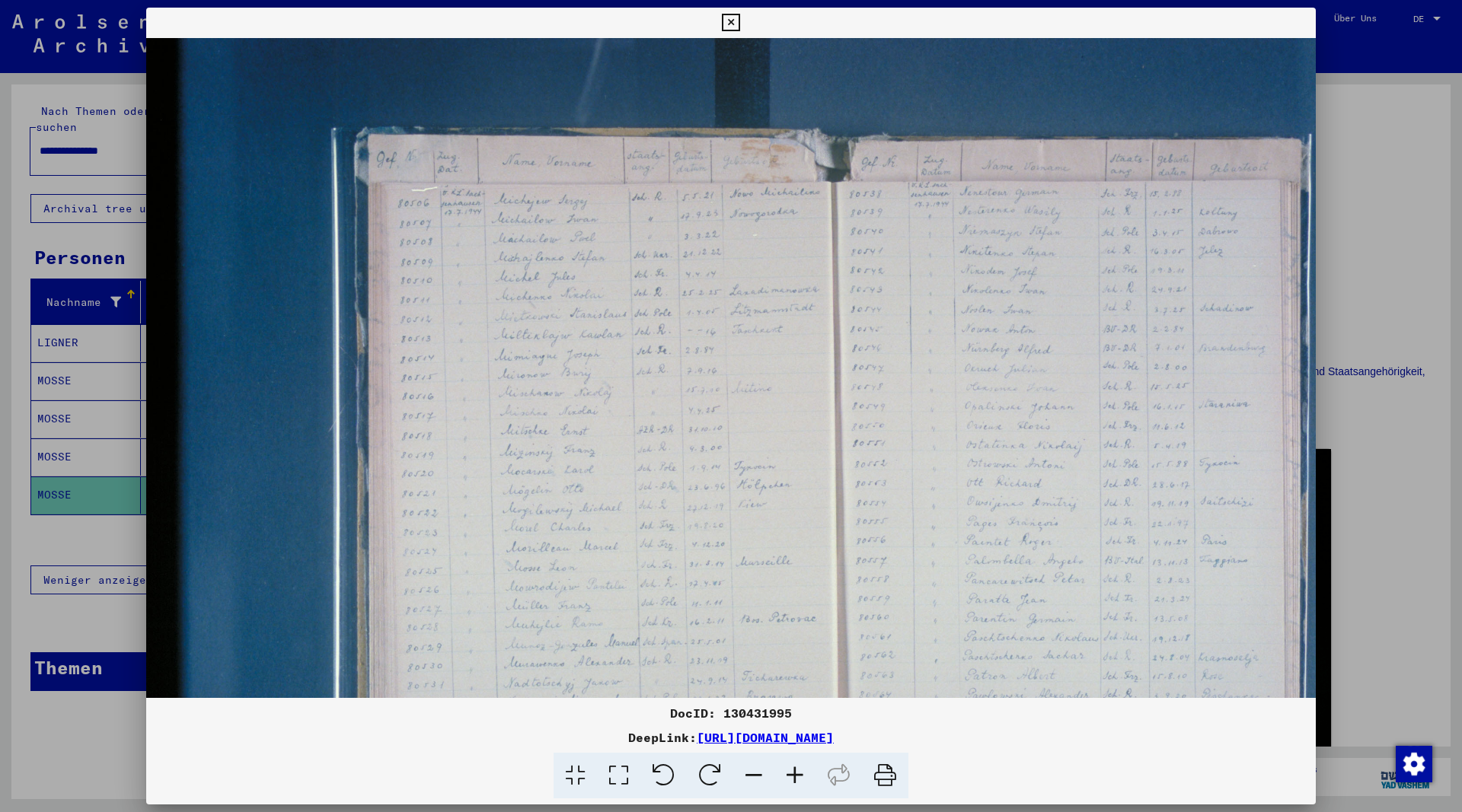
click at [799, 772] on icon at bounding box center [796, 775] width 41 height 46
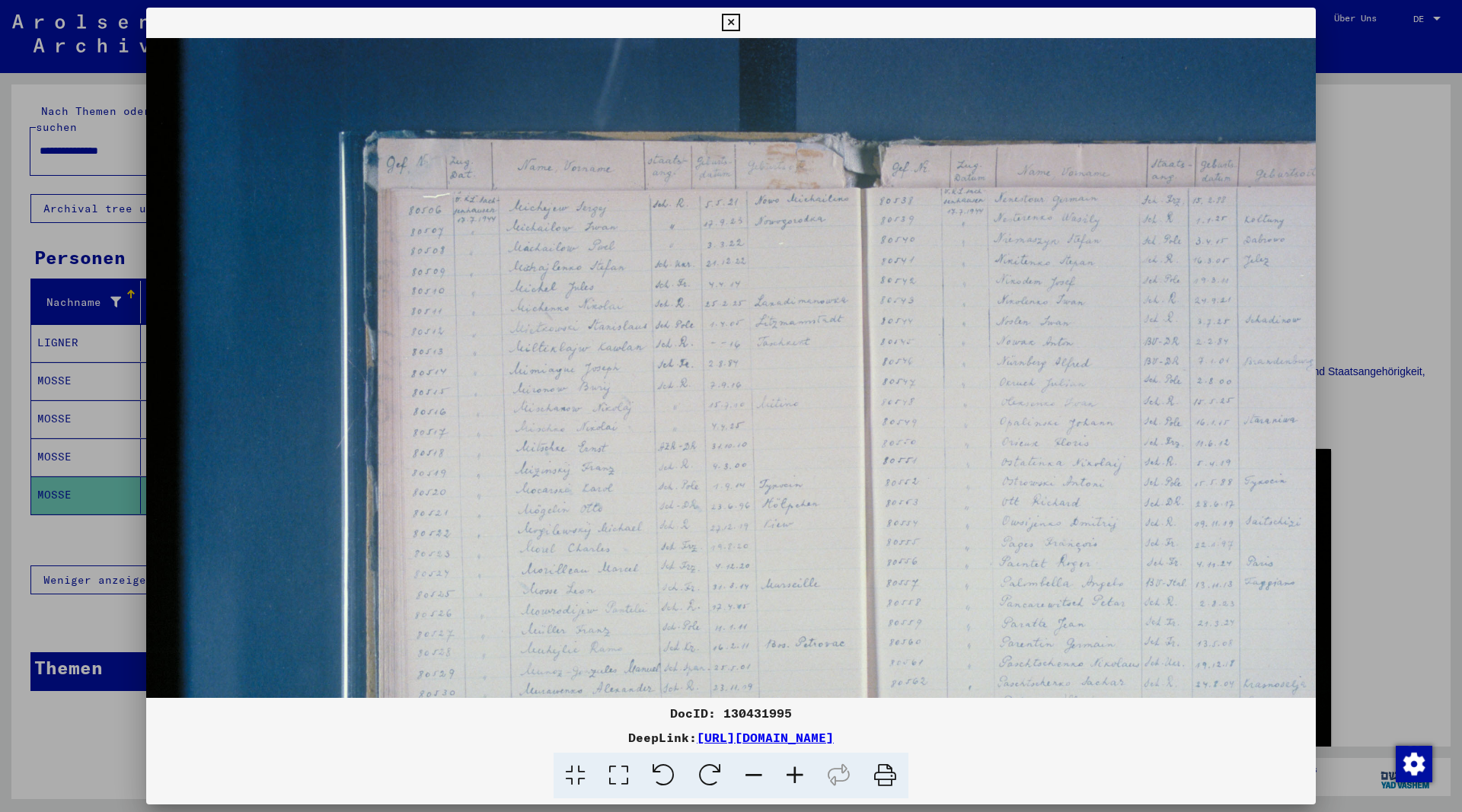
click at [799, 772] on icon at bounding box center [796, 775] width 41 height 46
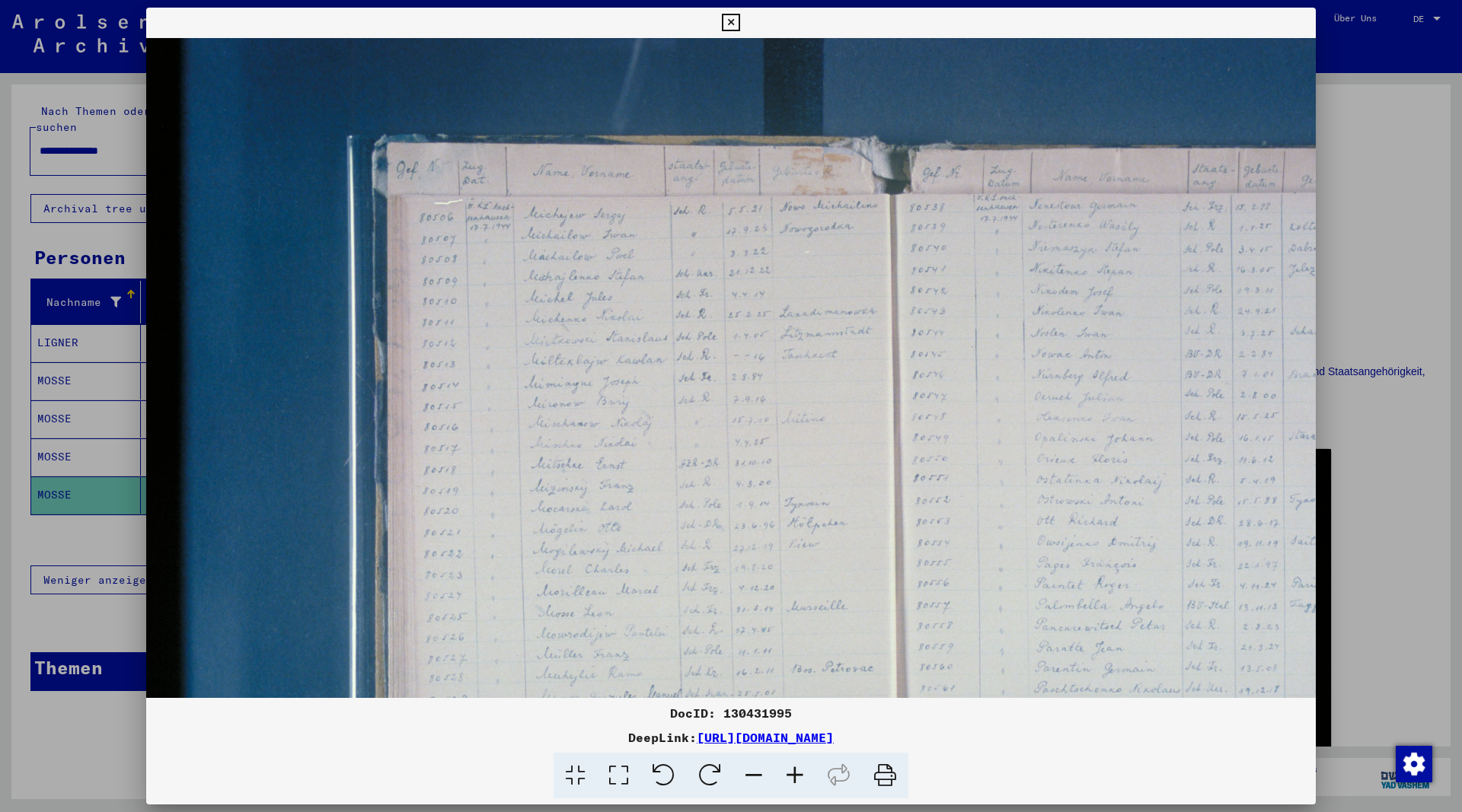
click at [799, 772] on icon at bounding box center [796, 775] width 41 height 46
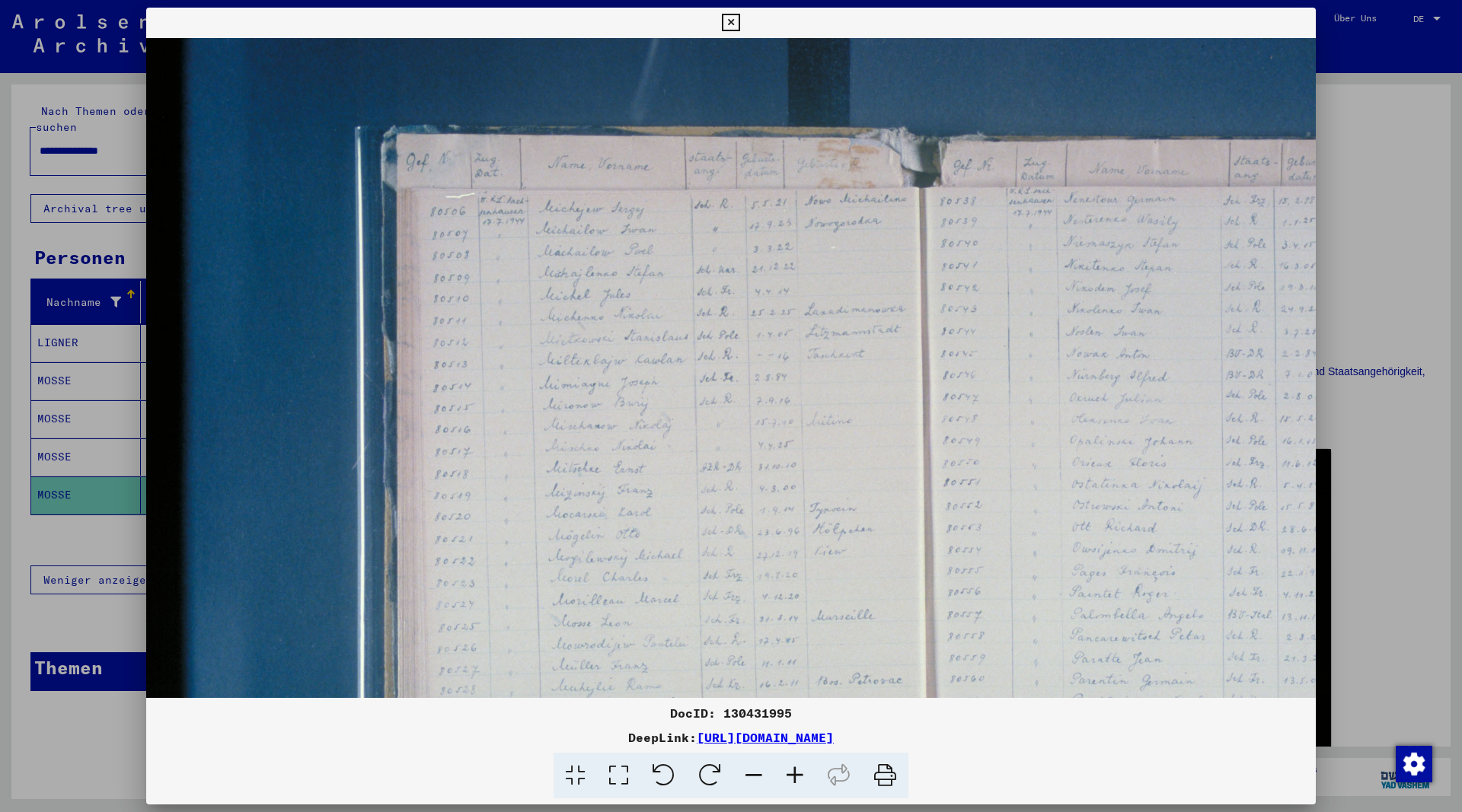
scroll to position [19, 0]
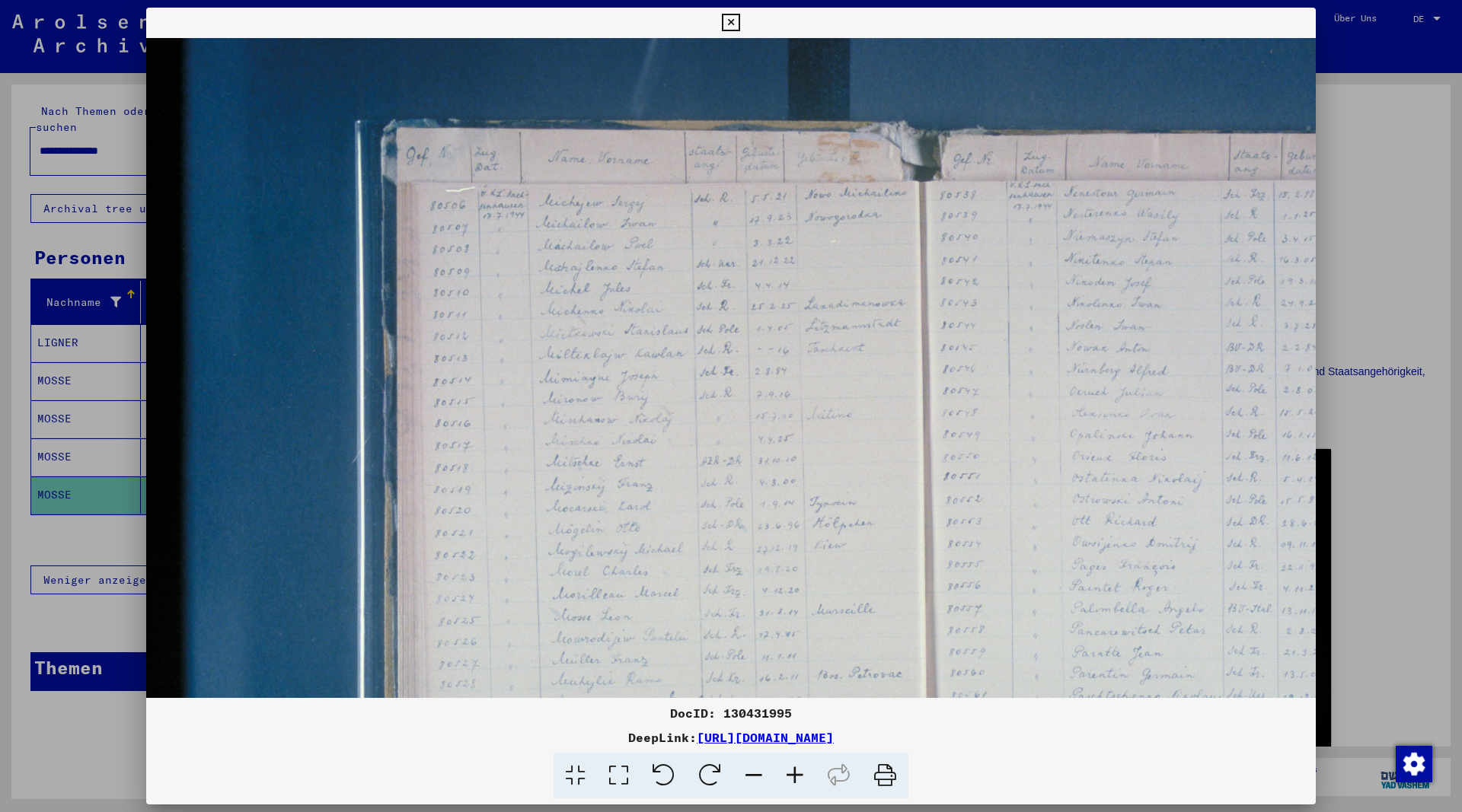
drag, startPoint x: 614, startPoint y: 627, endPoint x: 622, endPoint y: 611, distance: 17.9
click at [622, 611] on img at bounding box center [898, 520] width 1504 height 1002
click at [739, 22] on icon at bounding box center [731, 23] width 18 height 19
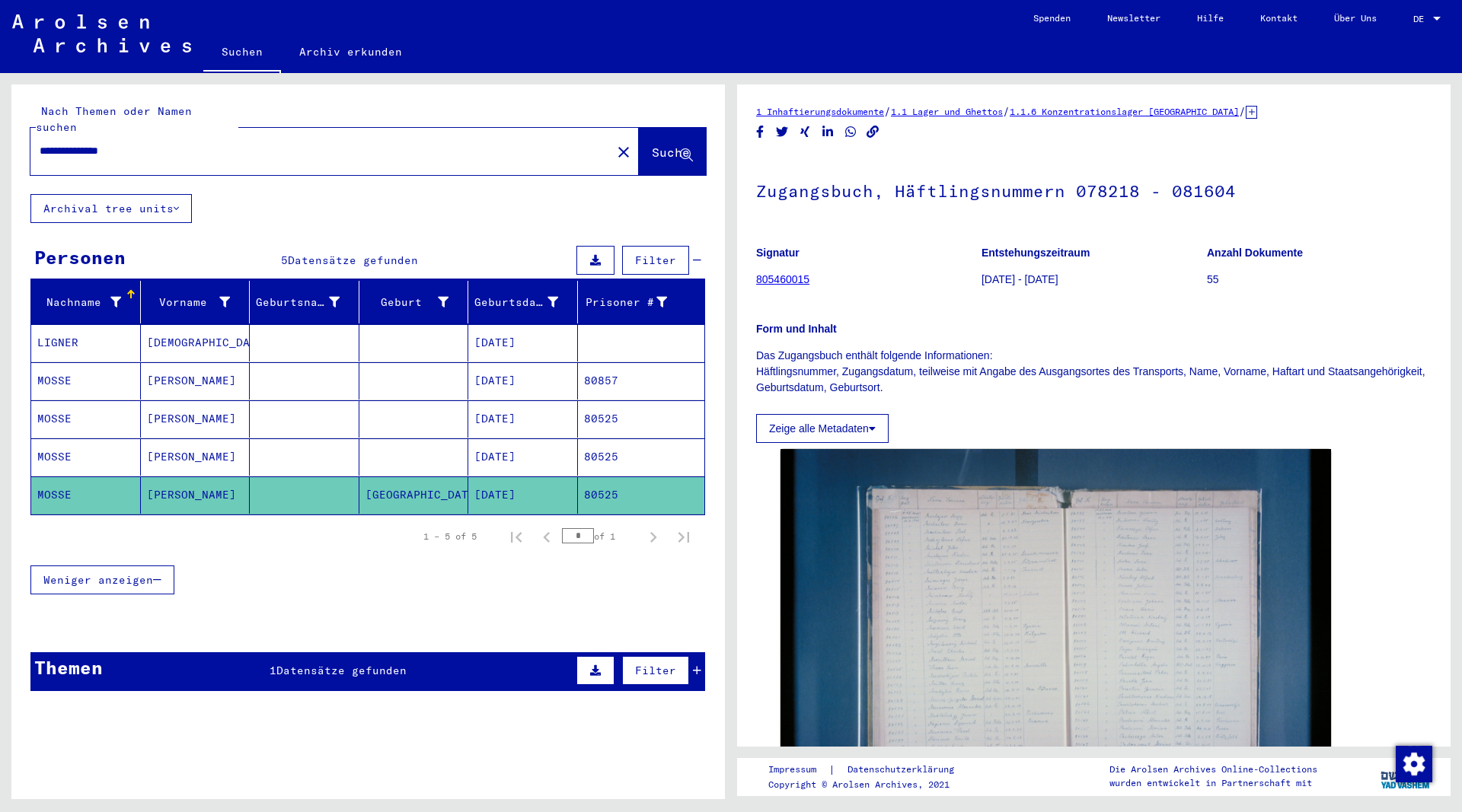
click at [172, 405] on mat-cell "[PERSON_NAME]" at bounding box center [195, 419] width 110 height 37
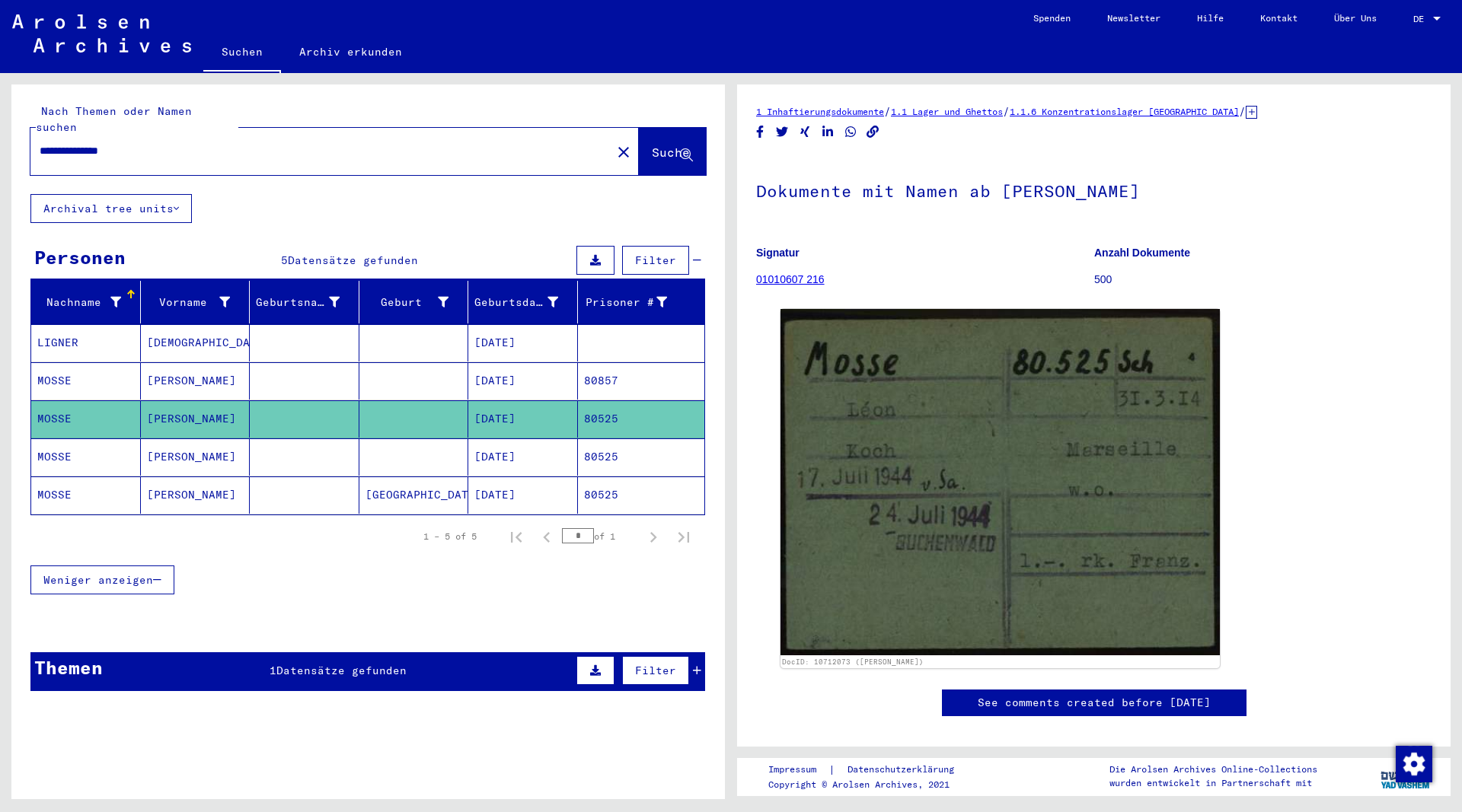
click at [173, 362] on mat-cell "[PERSON_NAME]" at bounding box center [195, 381] width 110 height 37
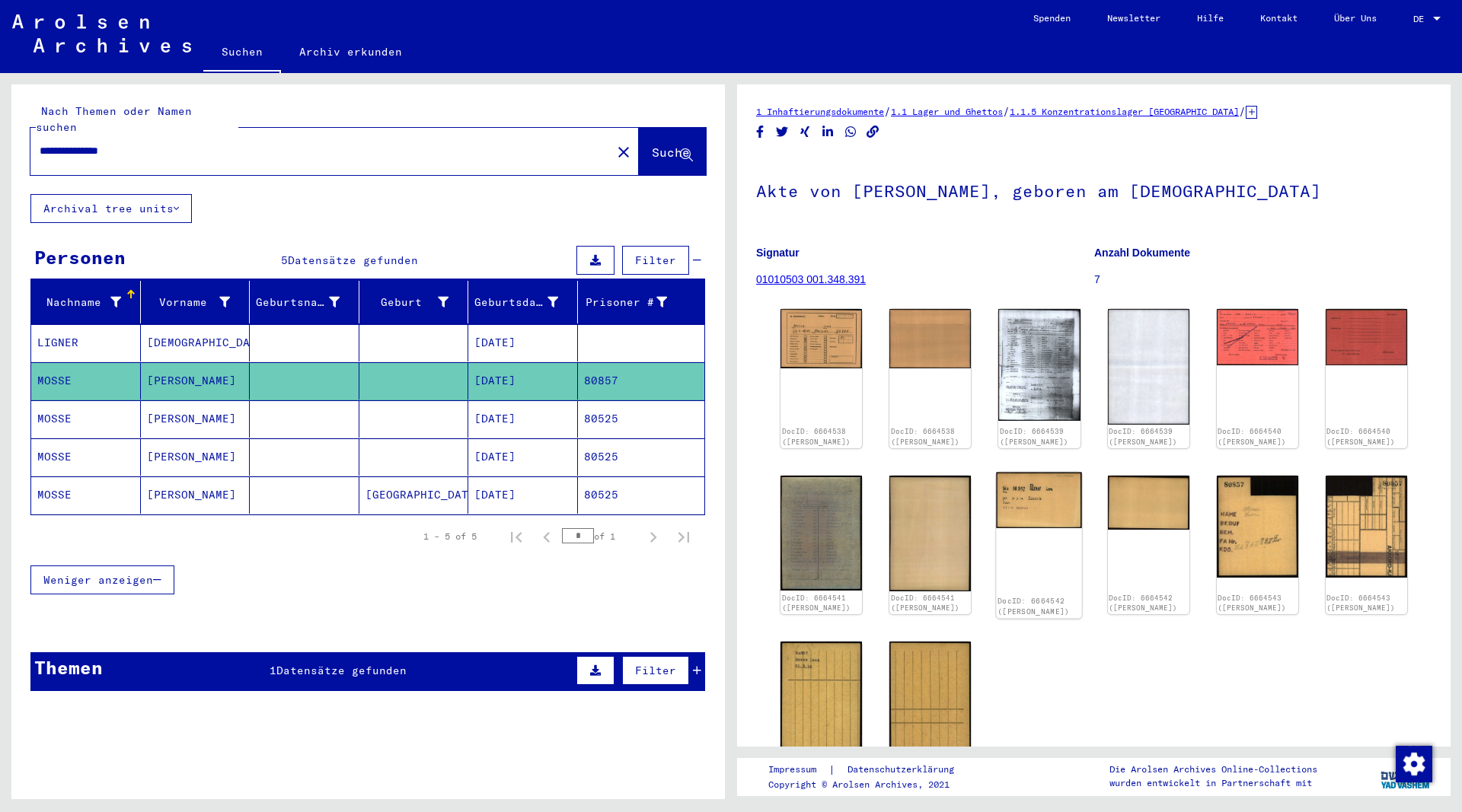
click at [1039, 500] on img at bounding box center [1039, 499] width 86 height 55
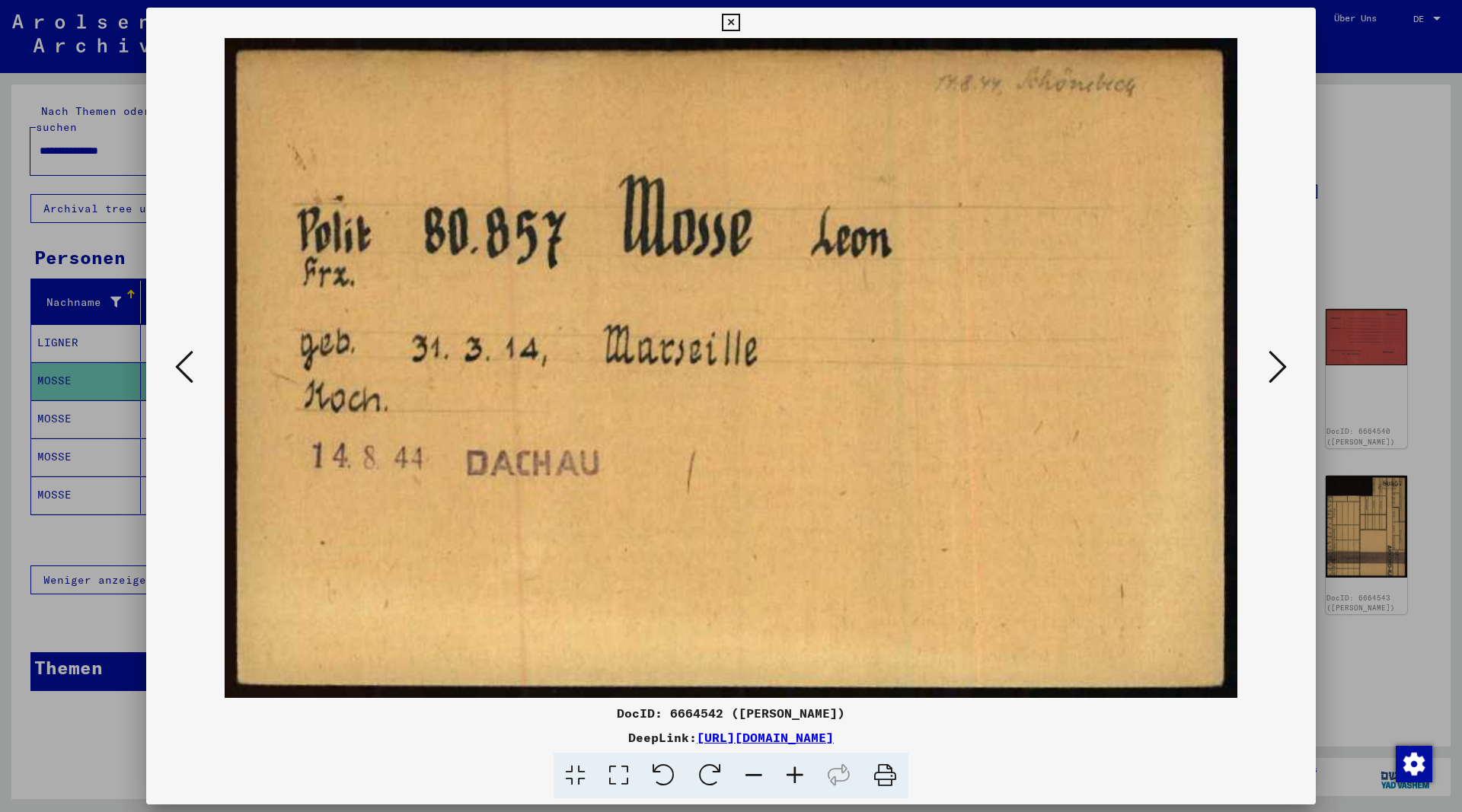
drag, startPoint x: 1304, startPoint y: 23, endPoint x: 1298, endPoint y: 32, distance: 10.8
click at [739, 26] on icon at bounding box center [731, 23] width 18 height 19
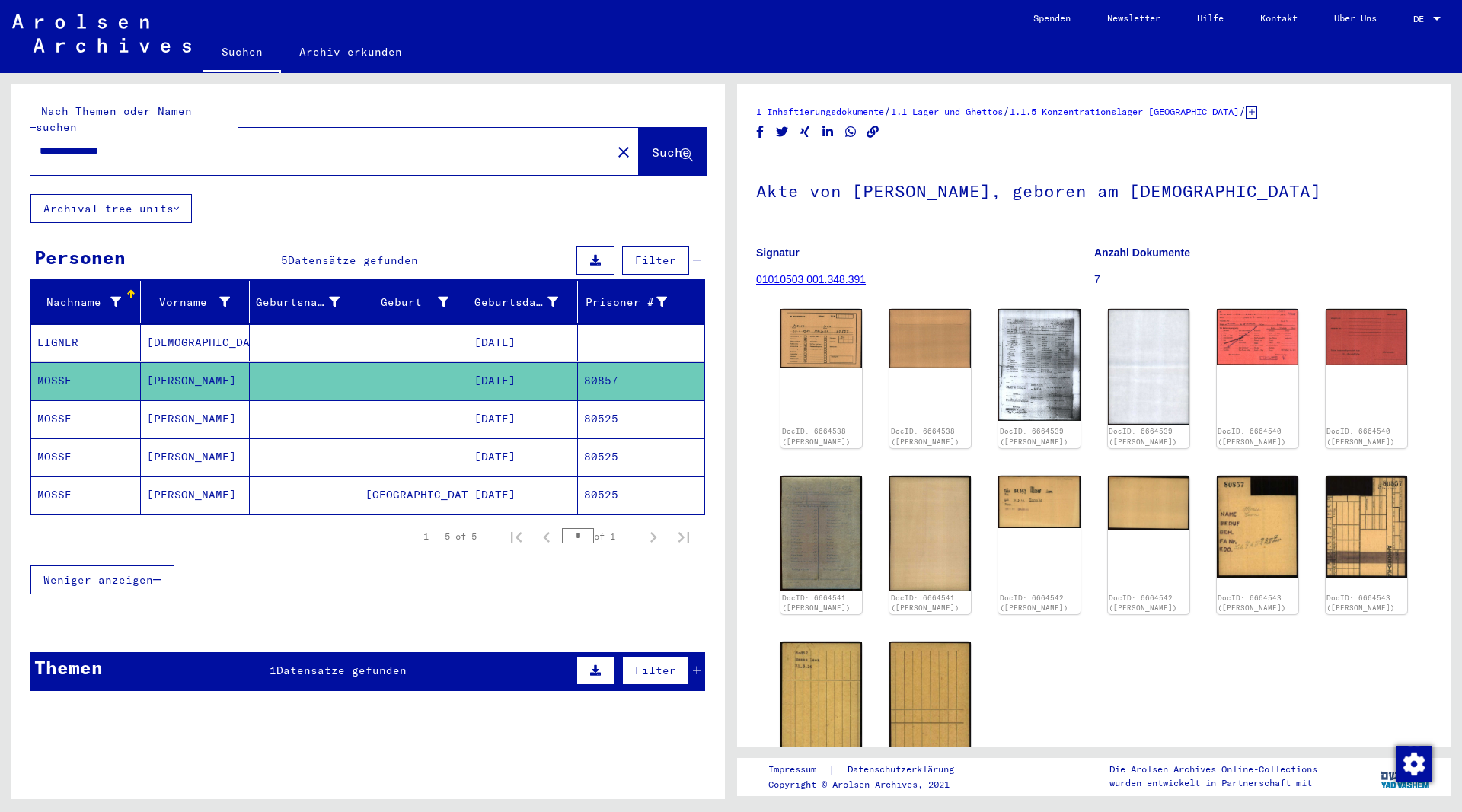
click at [172, 404] on mat-cell "[PERSON_NAME]" at bounding box center [195, 419] width 110 height 37
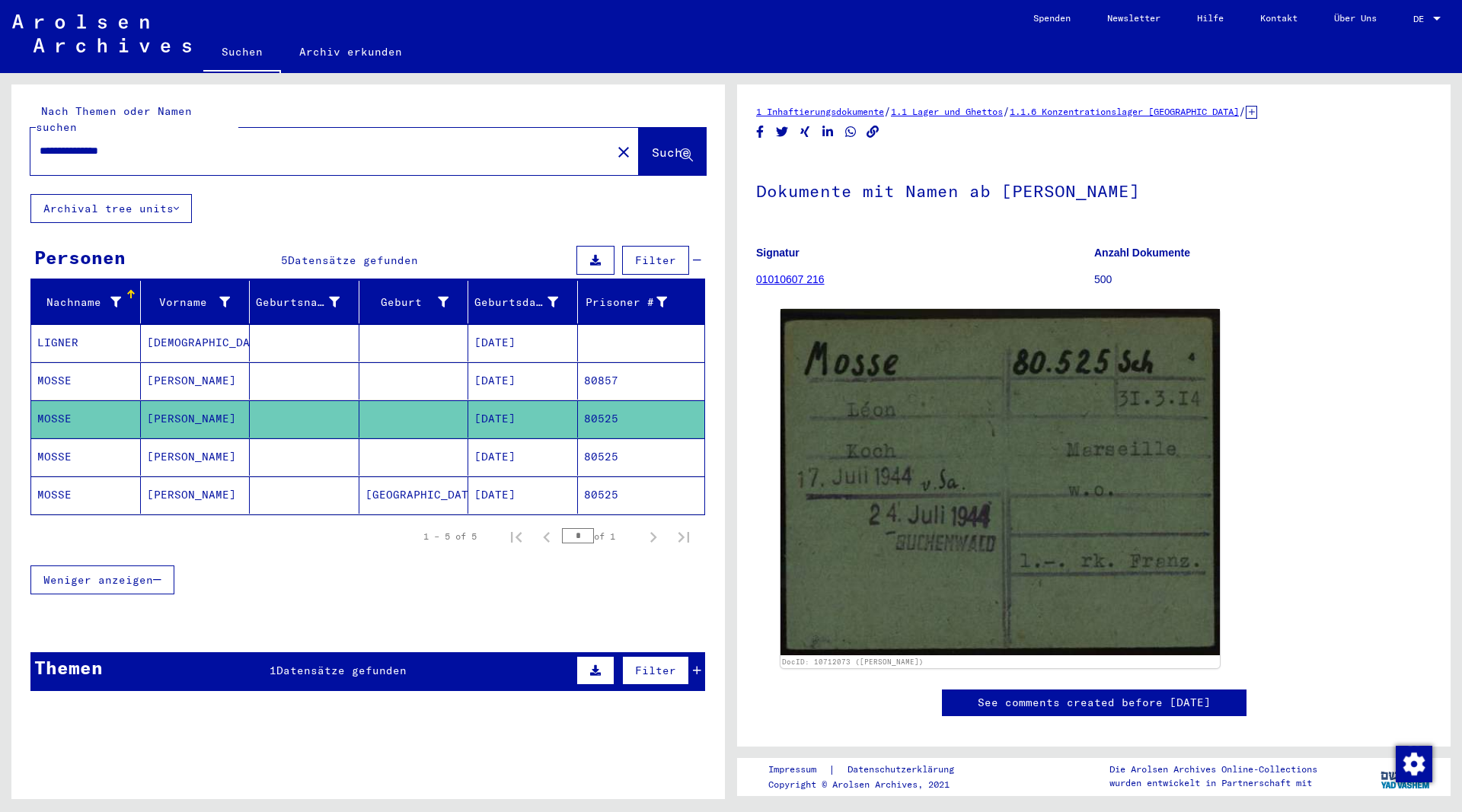
click at [188, 367] on mat-cell "[PERSON_NAME]" at bounding box center [195, 381] width 110 height 37
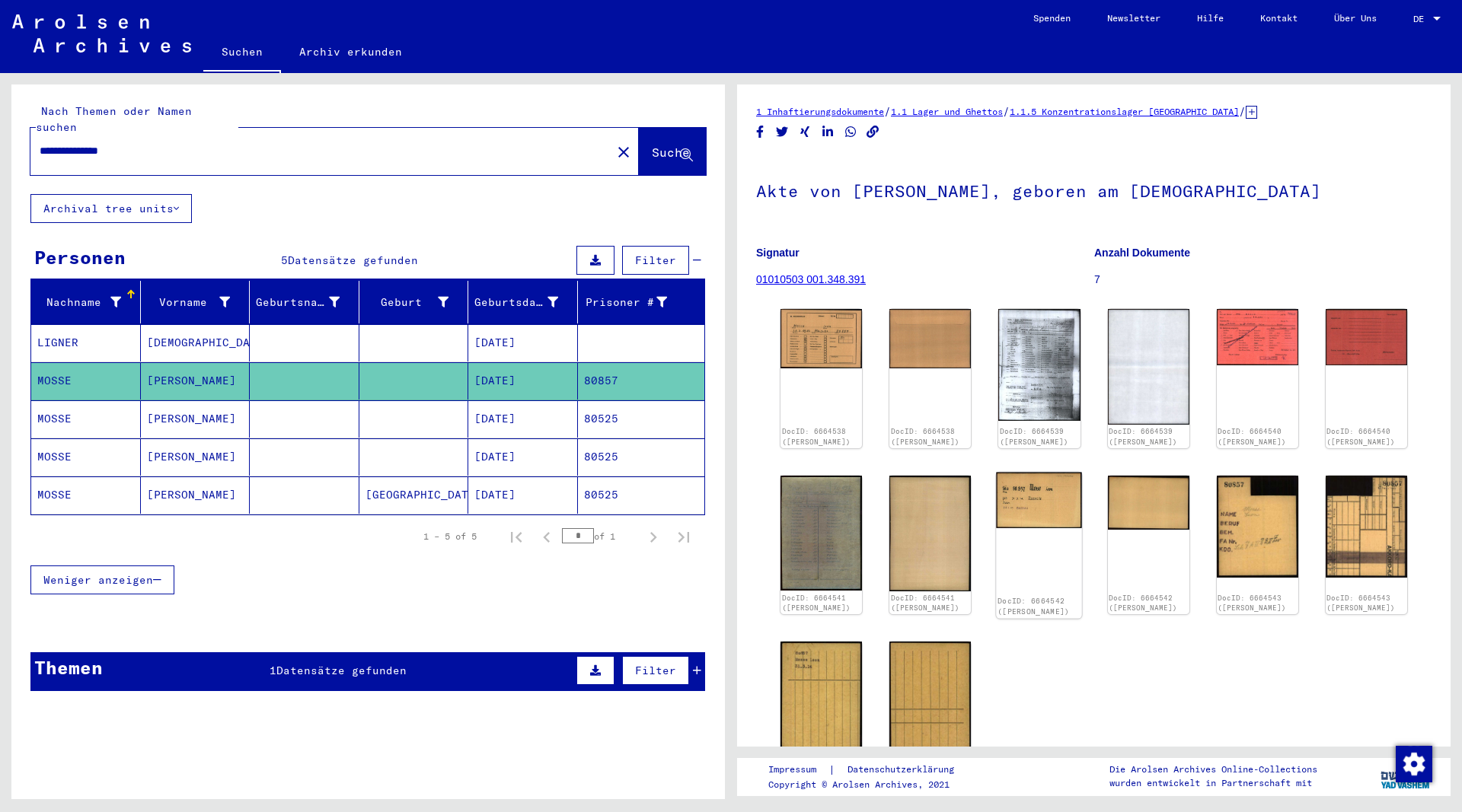
click at [1029, 516] on img at bounding box center [1039, 499] width 86 height 55
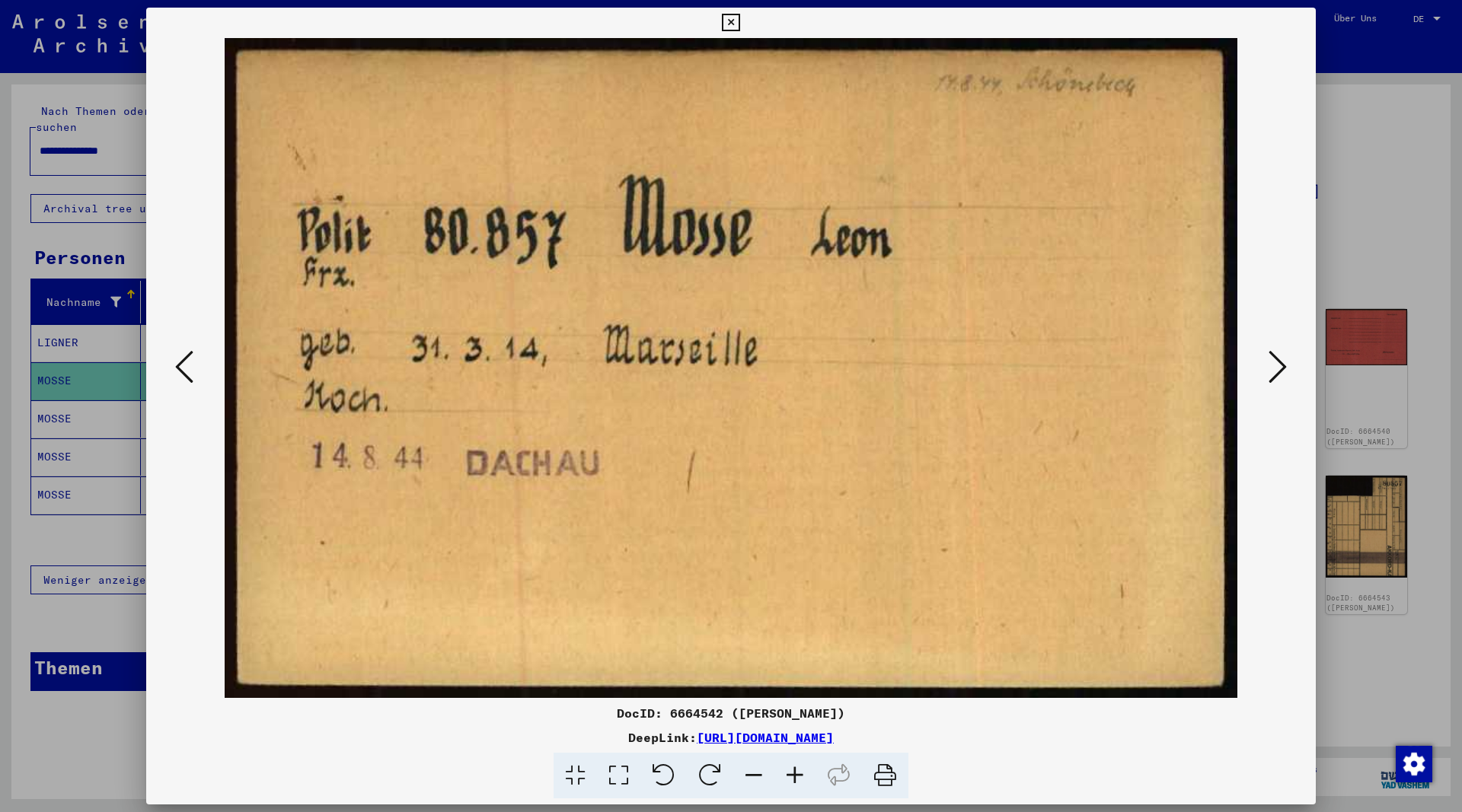
click at [739, 18] on icon at bounding box center [731, 23] width 18 height 19
